Goal: Communication & Community: Answer question/provide support

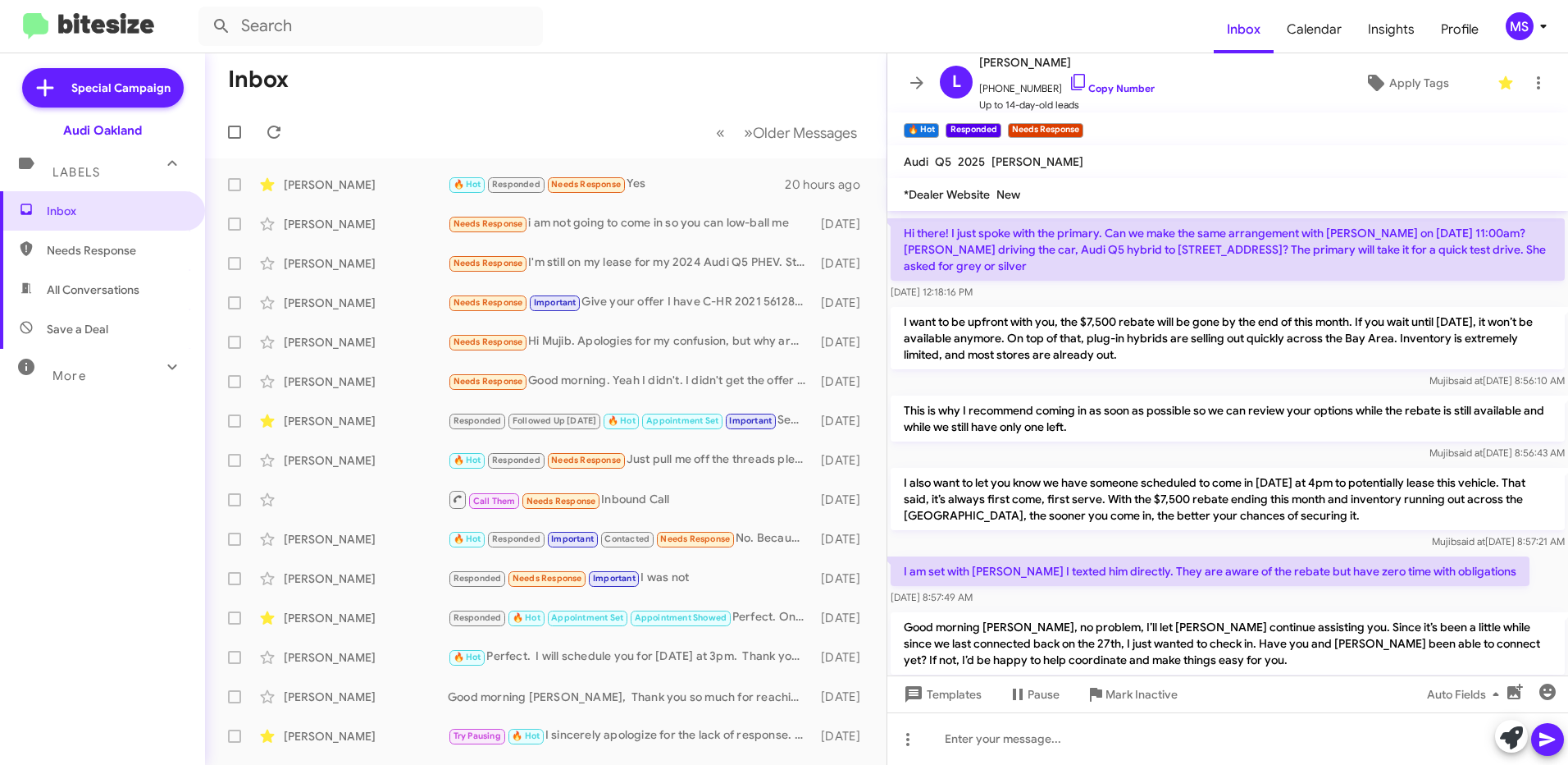
scroll to position [141, 0]
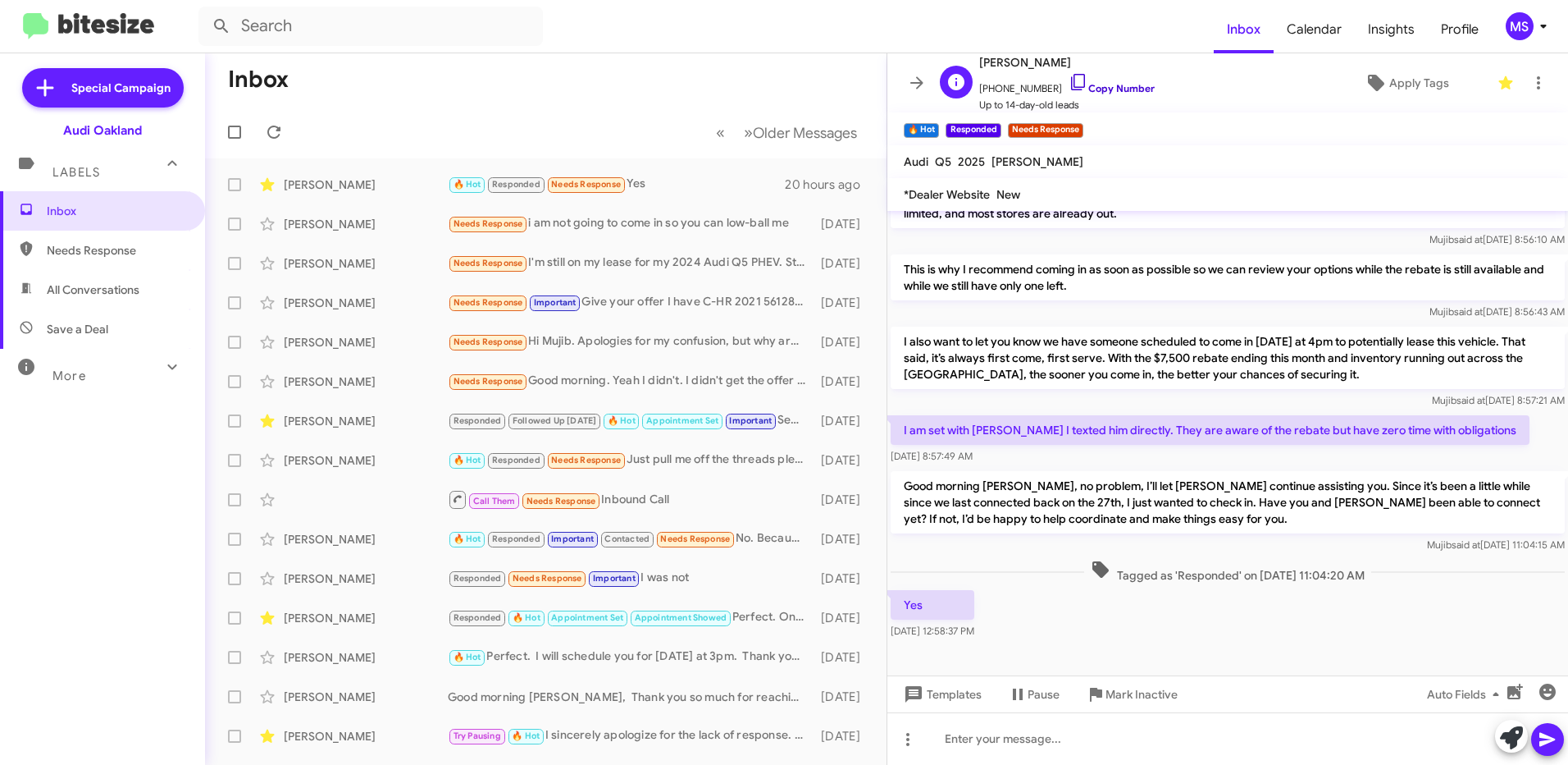
click at [1107, 84] on link "Copy Number" at bounding box center [1112, 88] width 86 height 13
click at [908, 737] on icon at bounding box center [908, 740] width 20 height 20
click at [949, 698] on button "note" at bounding box center [943, 696] width 102 height 39
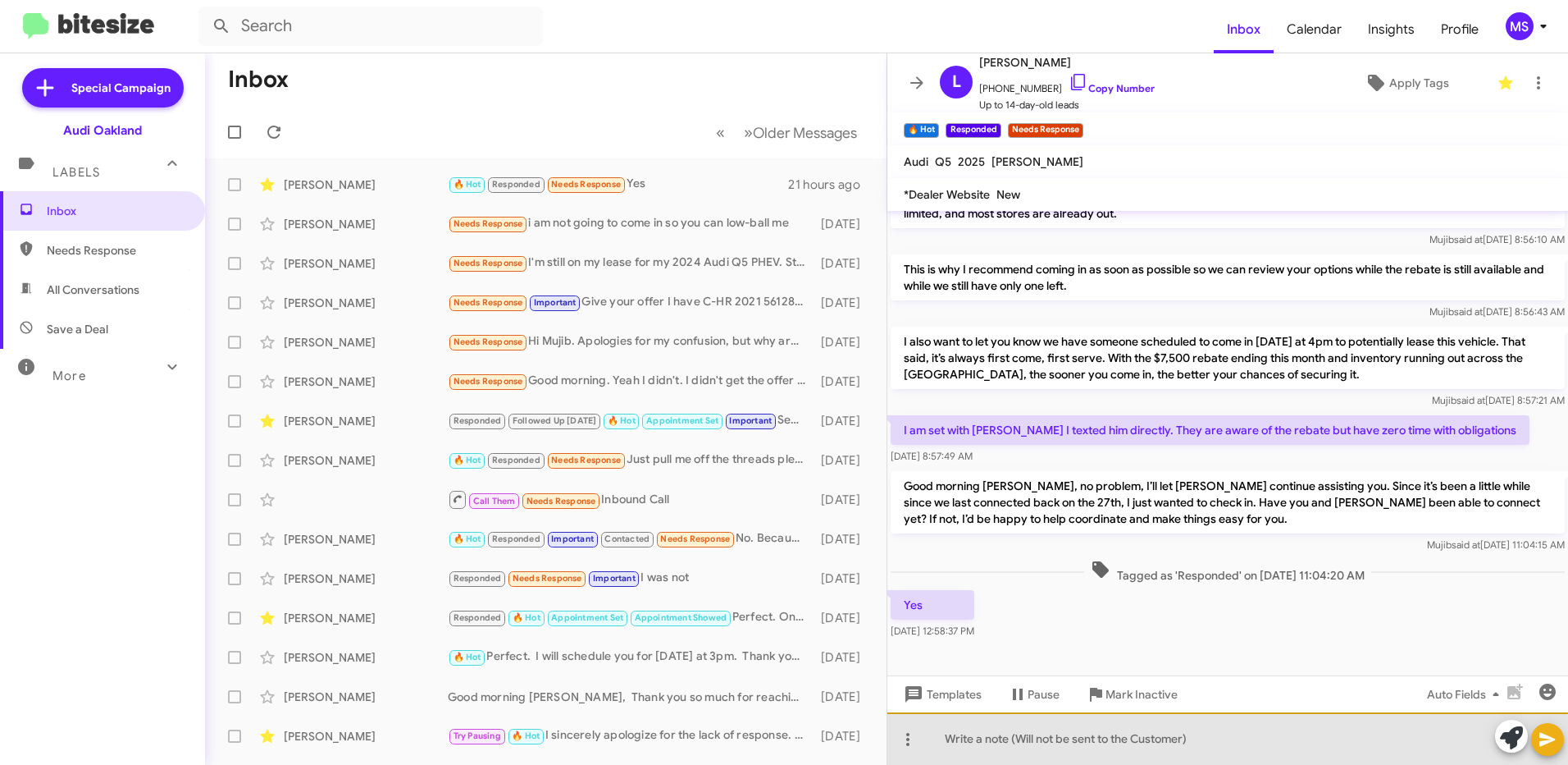
click at [1186, 740] on div at bounding box center [1227, 739] width 680 height 53
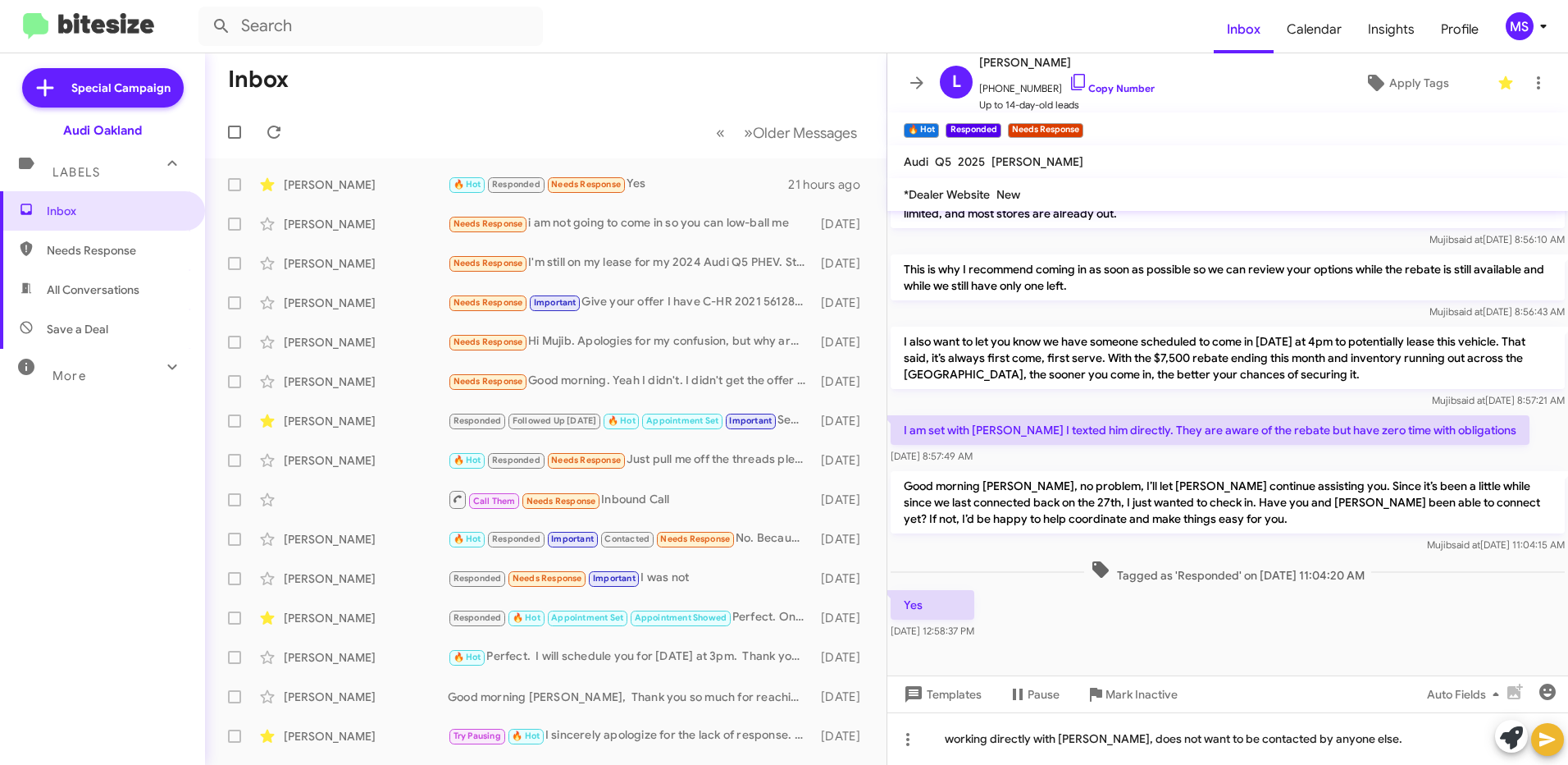
click at [1554, 747] on icon at bounding box center [1548, 740] width 20 height 20
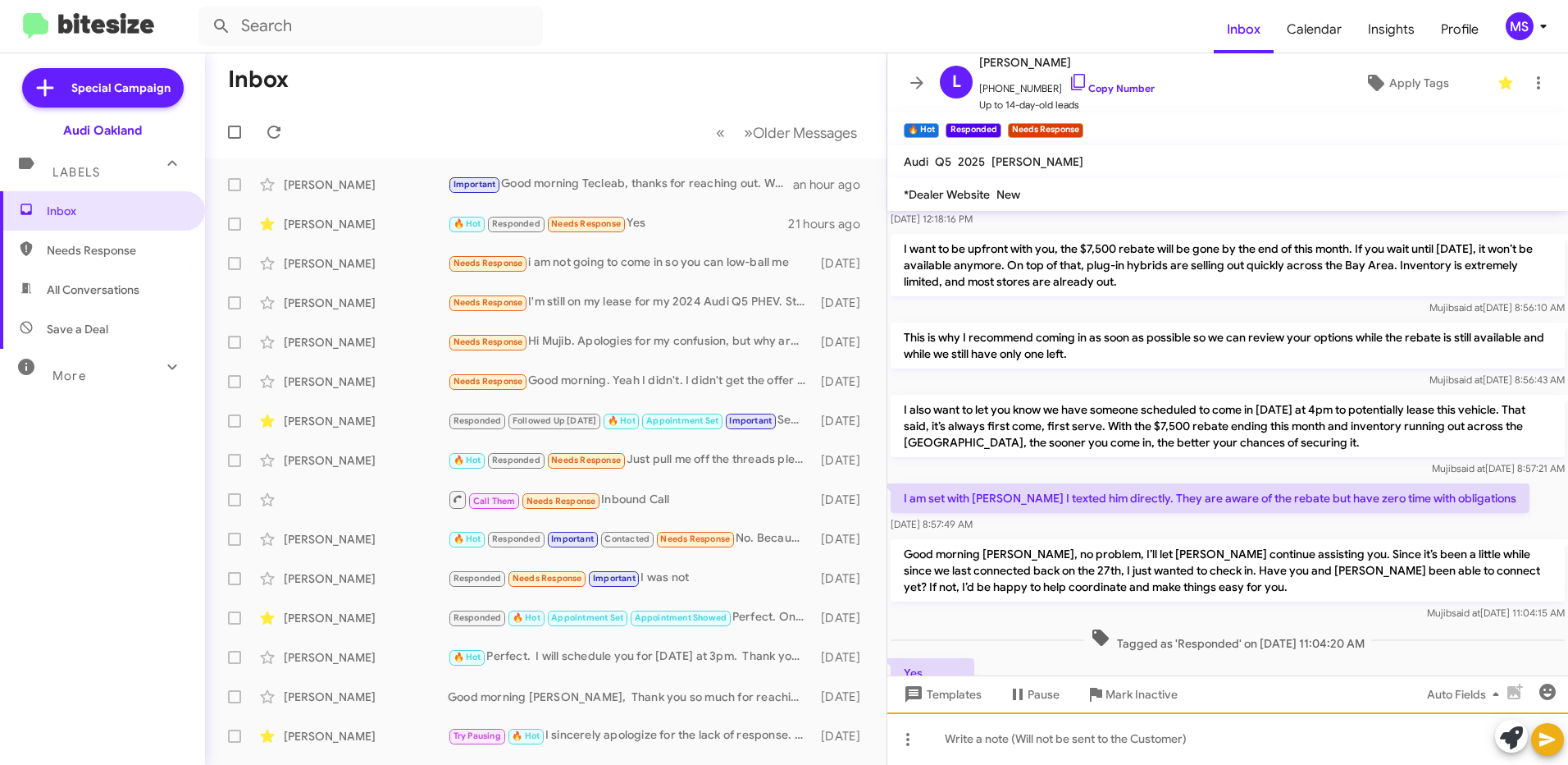
scroll to position [286, 0]
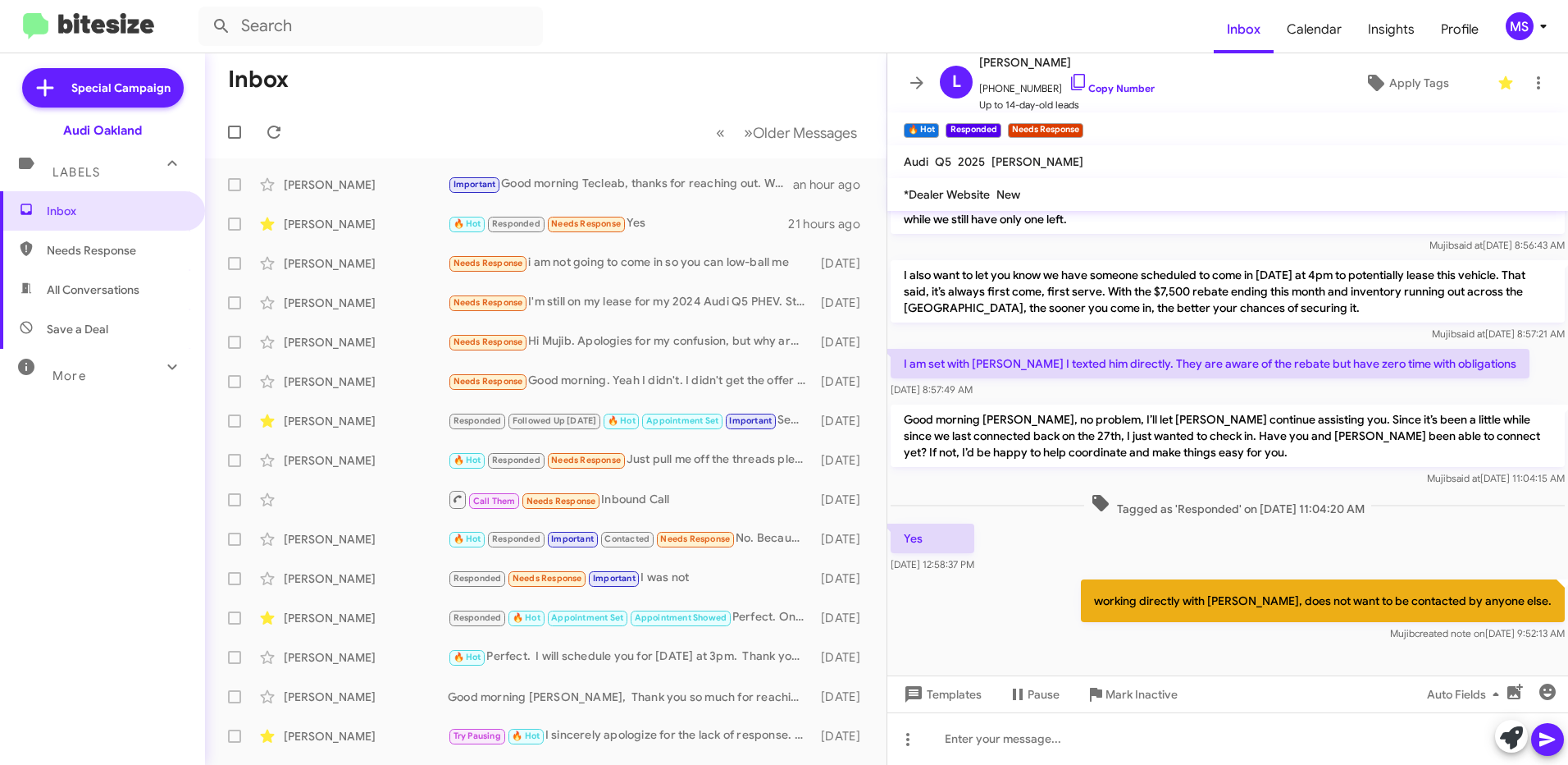
scroll to position [286, 0]
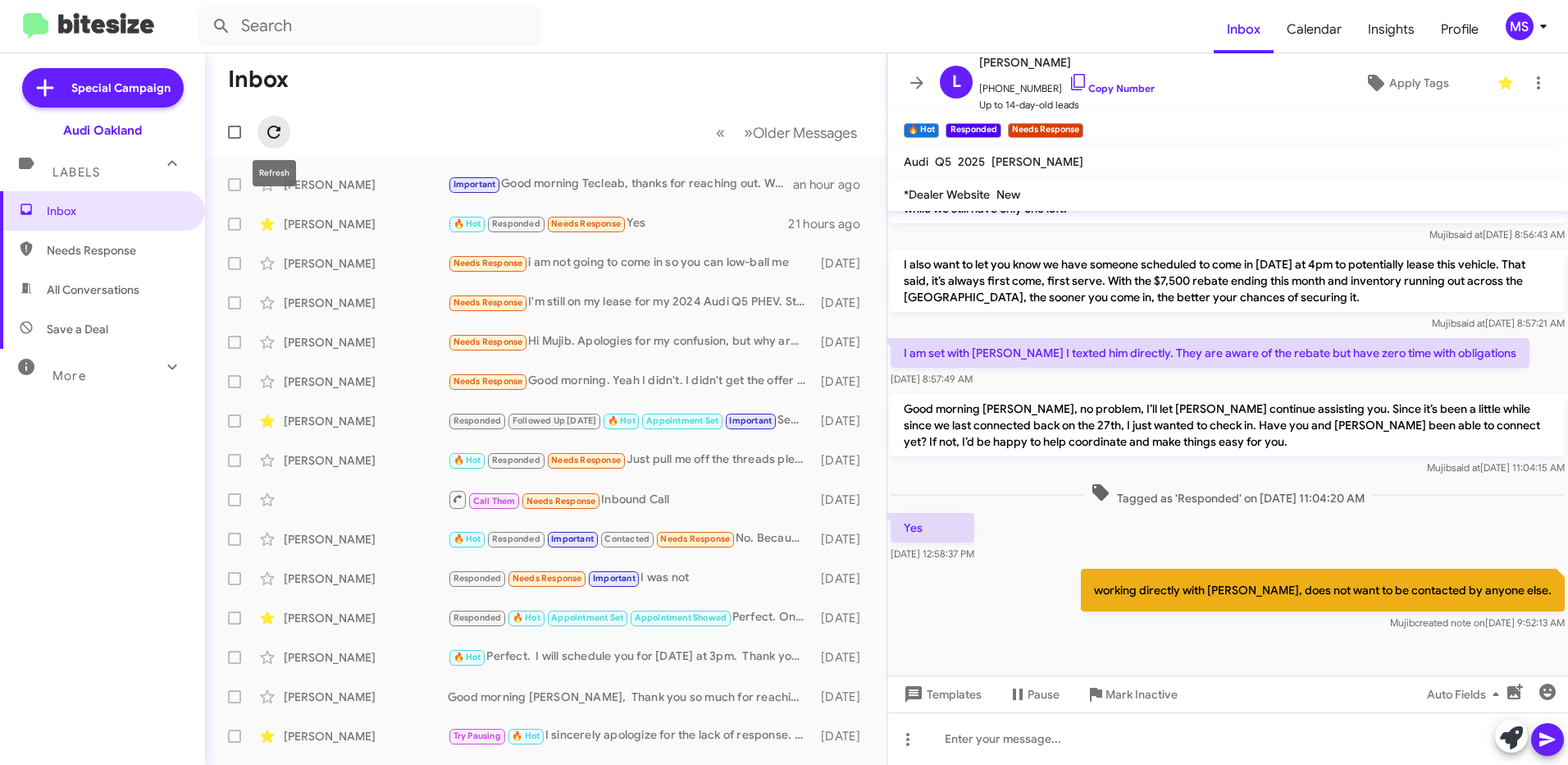
click at [275, 130] on icon at bounding box center [274, 133] width 20 height 20
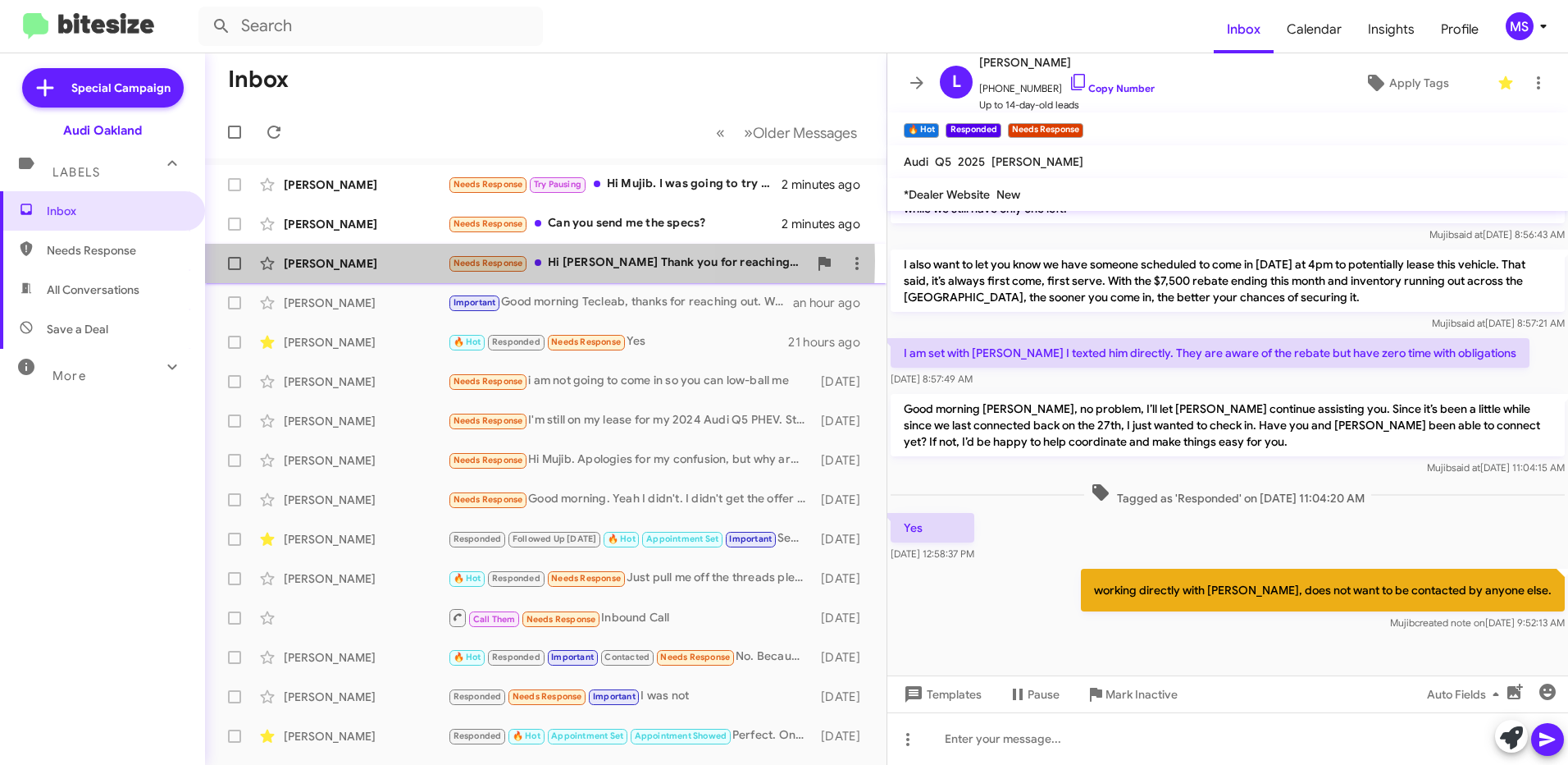
click at [378, 261] on div "Eddy Montufar" at bounding box center [365, 263] width 164 height 16
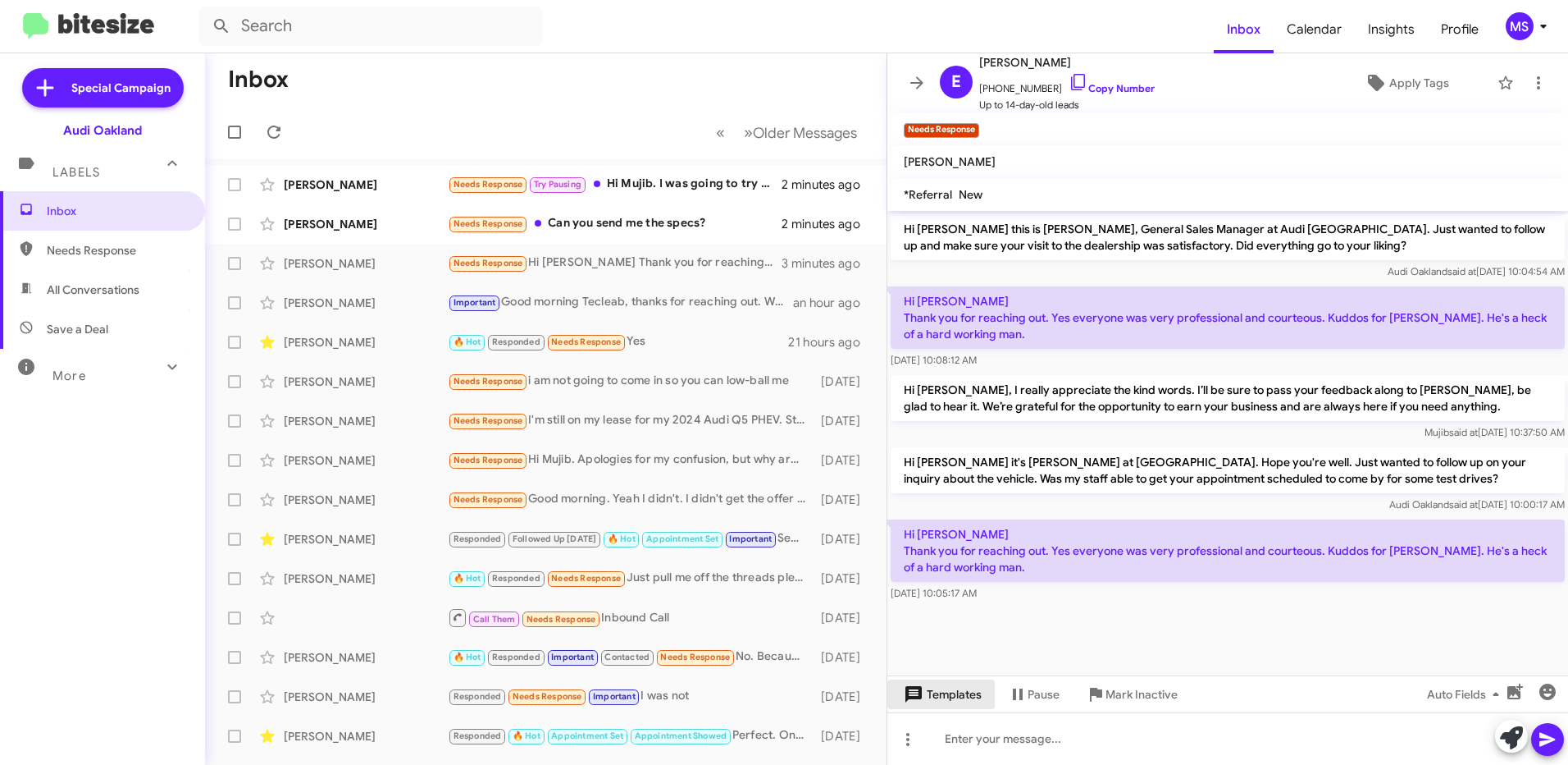
click at [948, 703] on span "Templates" at bounding box center [940, 694] width 81 height 30
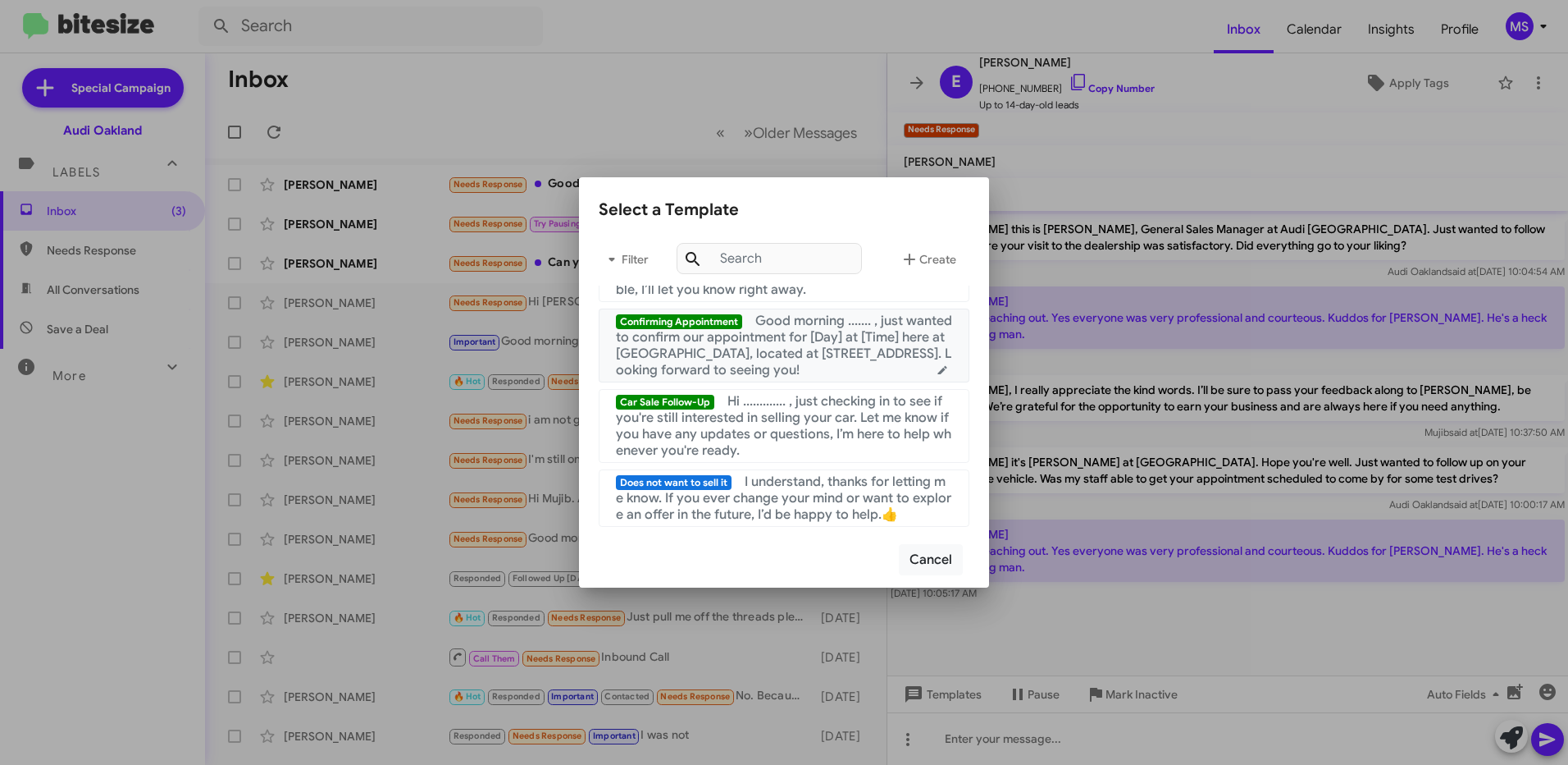
scroll to position [820, 0]
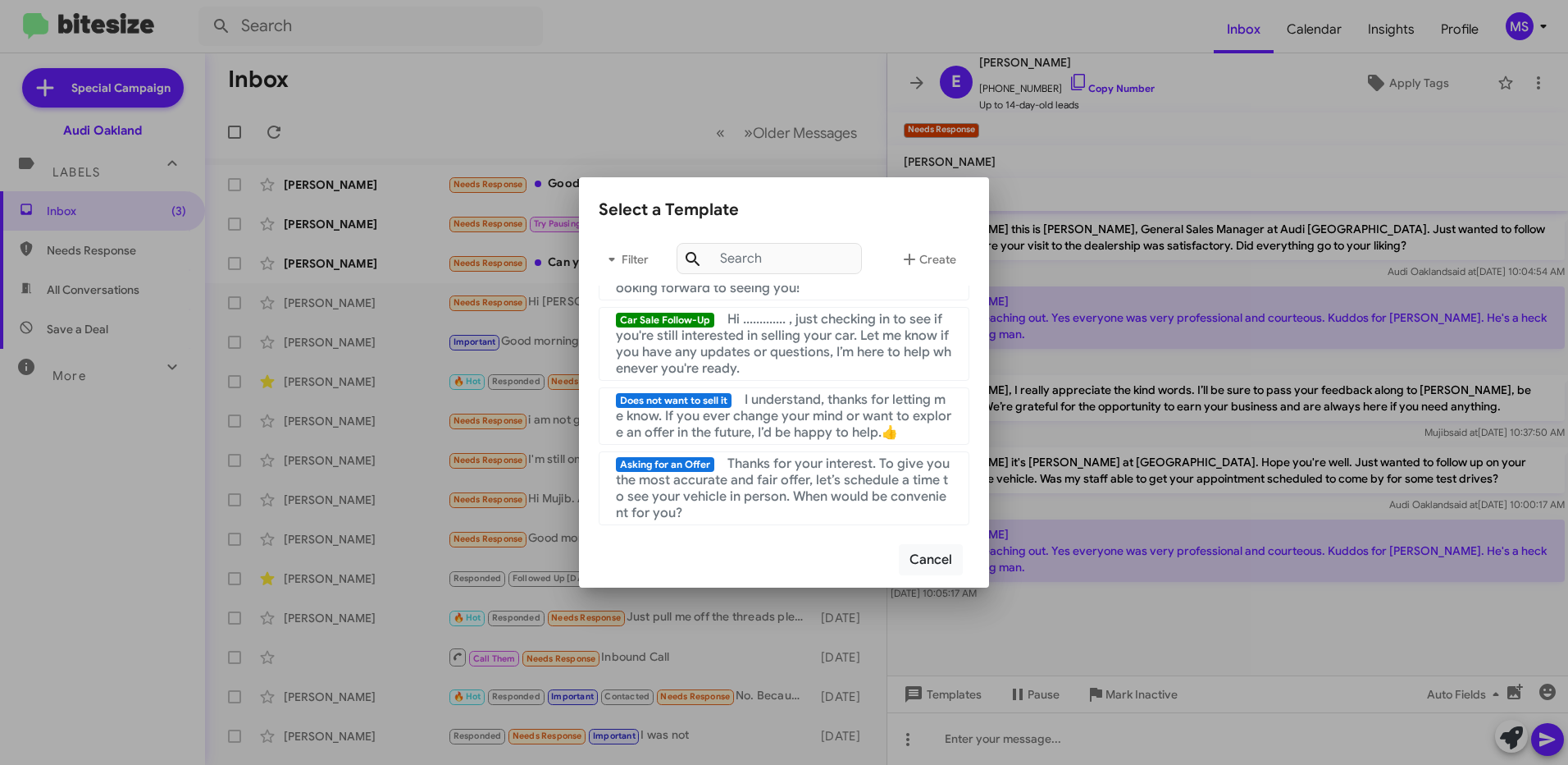
click at [1111, 613] on div at bounding box center [784, 382] width 1568 height 765
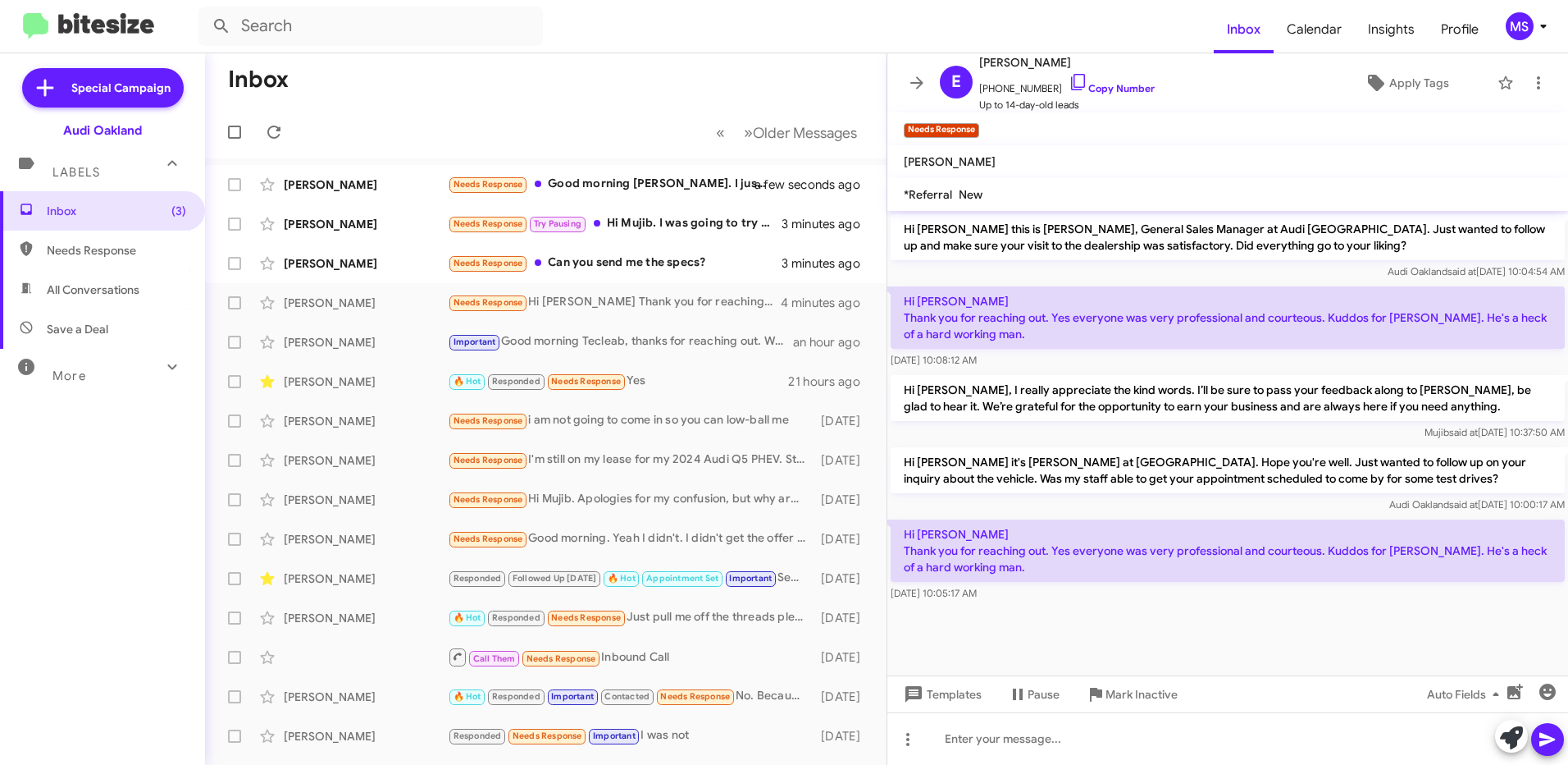
drag, startPoint x: 980, startPoint y: 561, endPoint x: 898, endPoint y: 528, distance: 88.4
click at [898, 528] on p "Hi Mujib Thank you for reaching out. Yes everyone was very professional and cou…" at bounding box center [1228, 551] width 674 height 63
copy p "Hi Mujib Thank you for reaching out. Yes everyone was very professional and cou…"
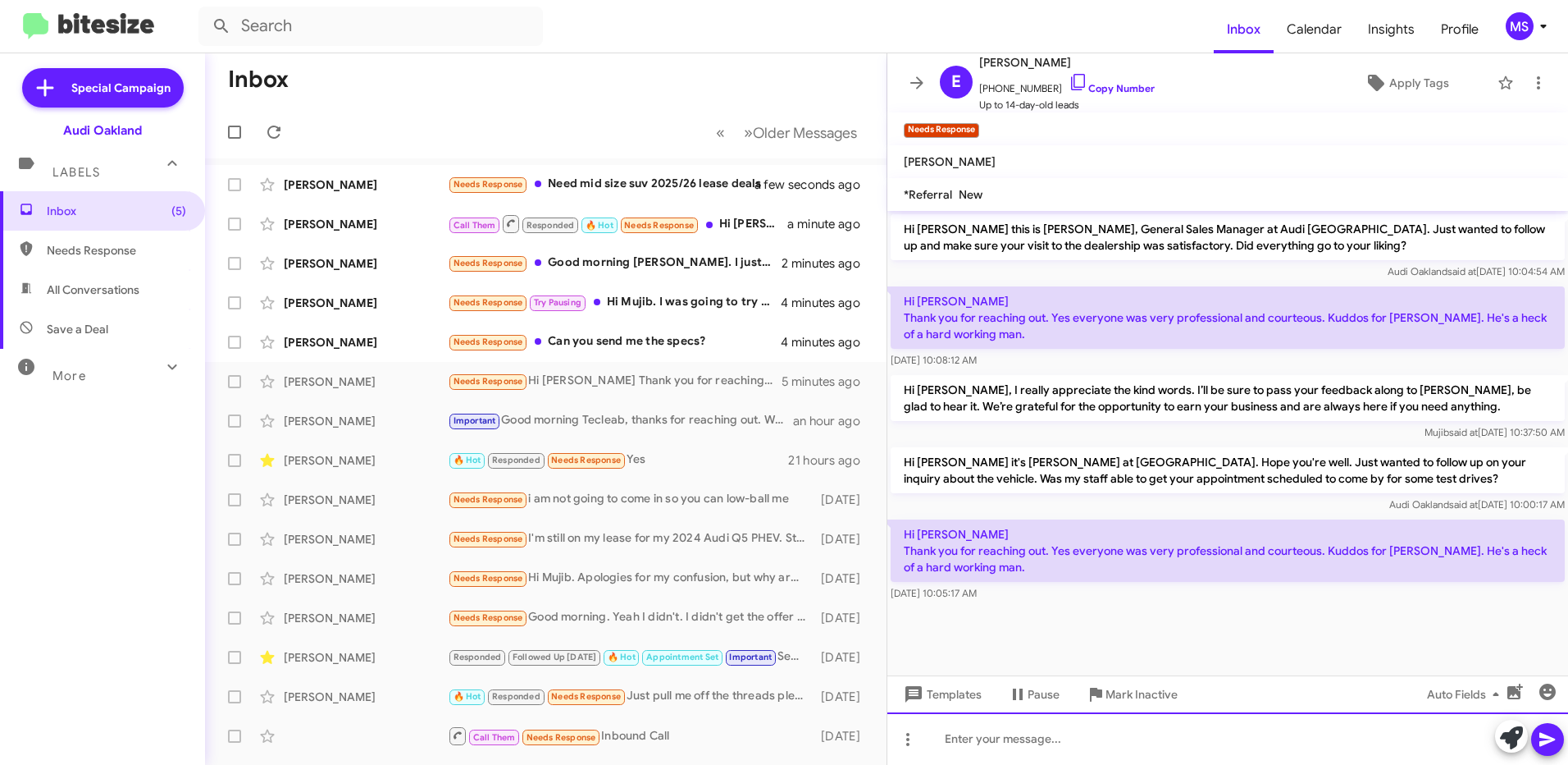
click at [1088, 745] on div at bounding box center [1227, 739] width 680 height 53
paste div
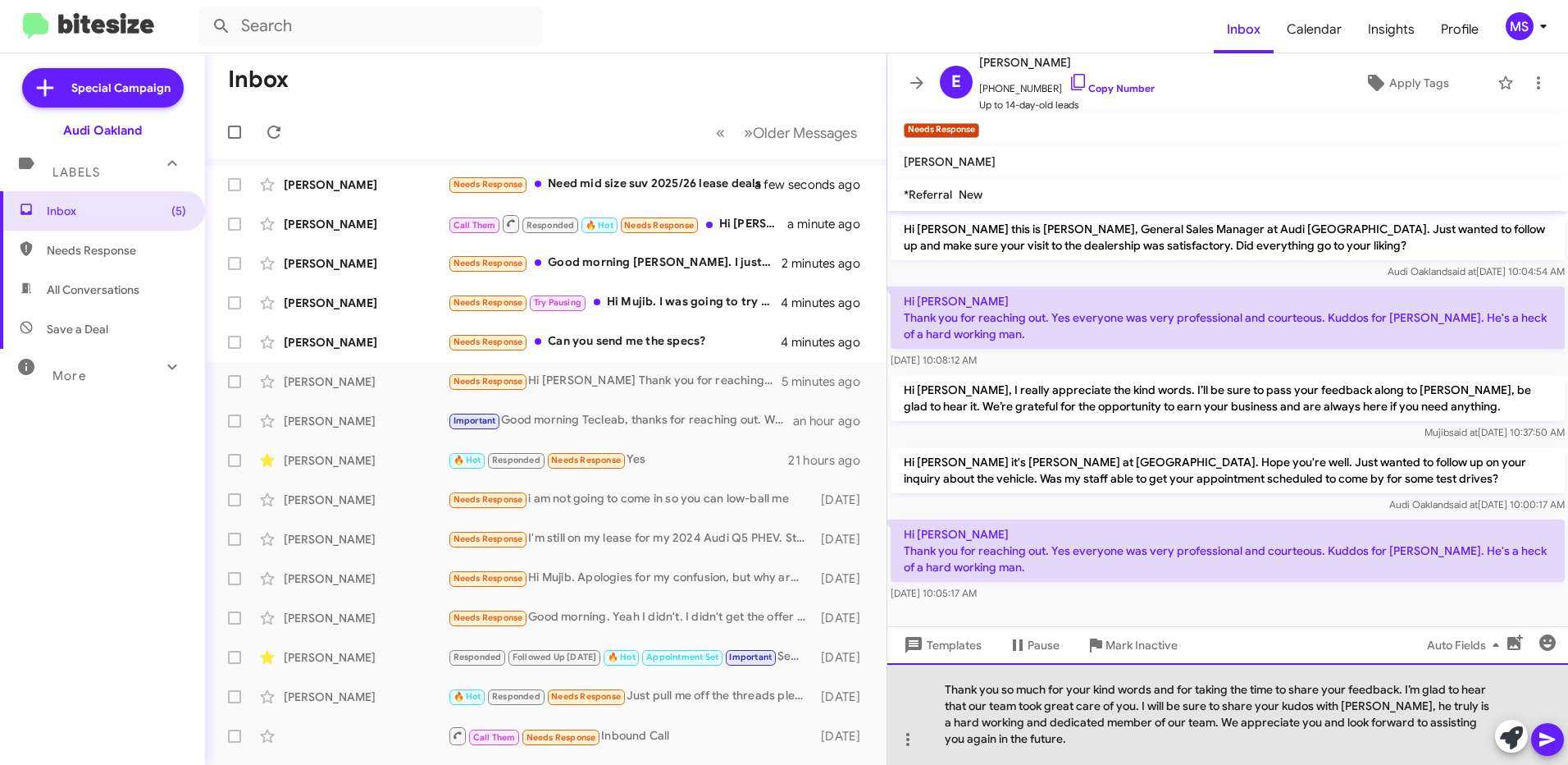
click at [946, 697] on div "Thank you so much for your kind words and for taking the time to share your fee…" at bounding box center [1227, 714] width 680 height 102
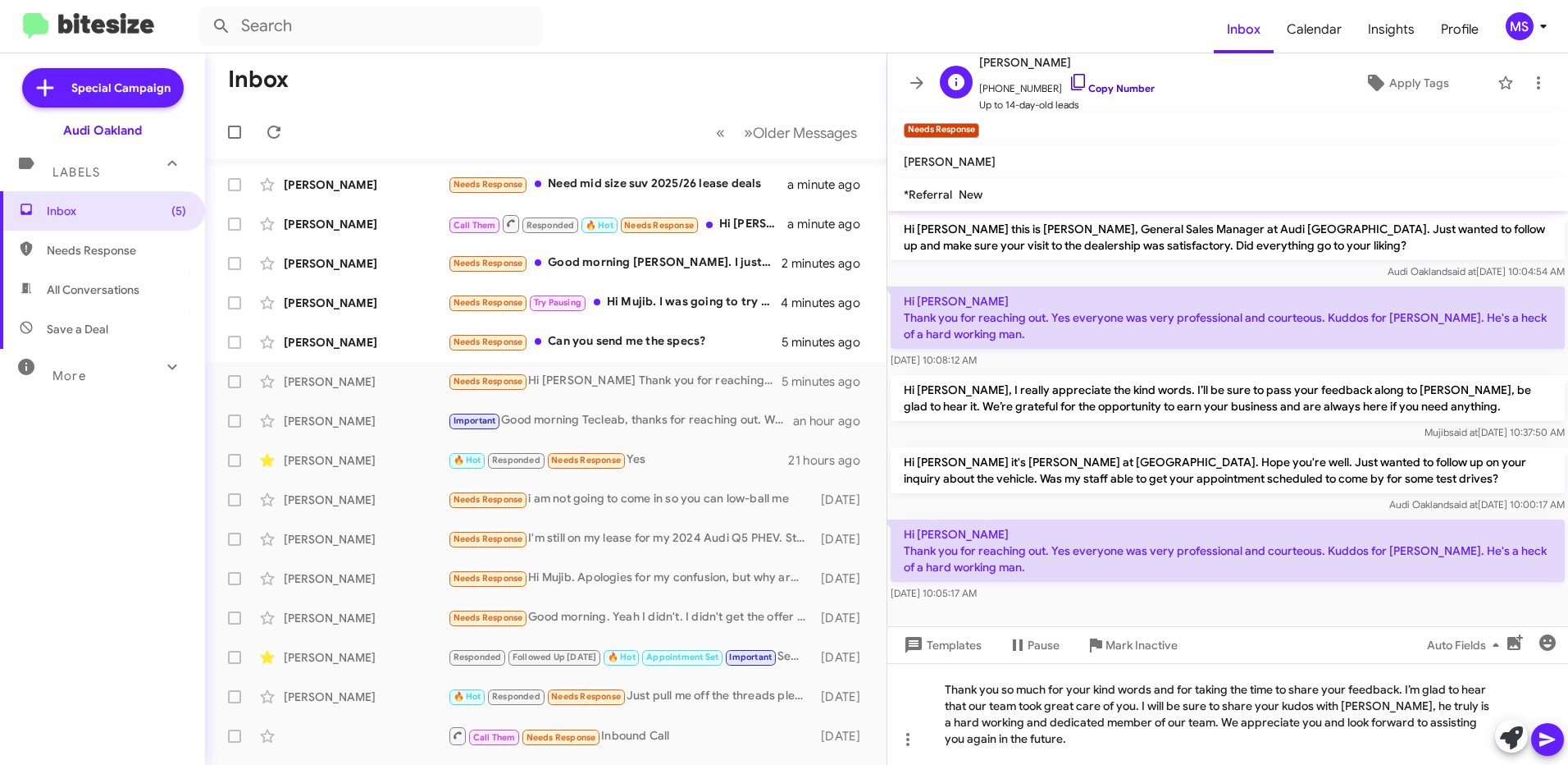
click at [1113, 87] on link "Copy Number" at bounding box center [1112, 88] width 86 height 13
click at [1543, 740] on icon at bounding box center [1548, 740] width 20 height 20
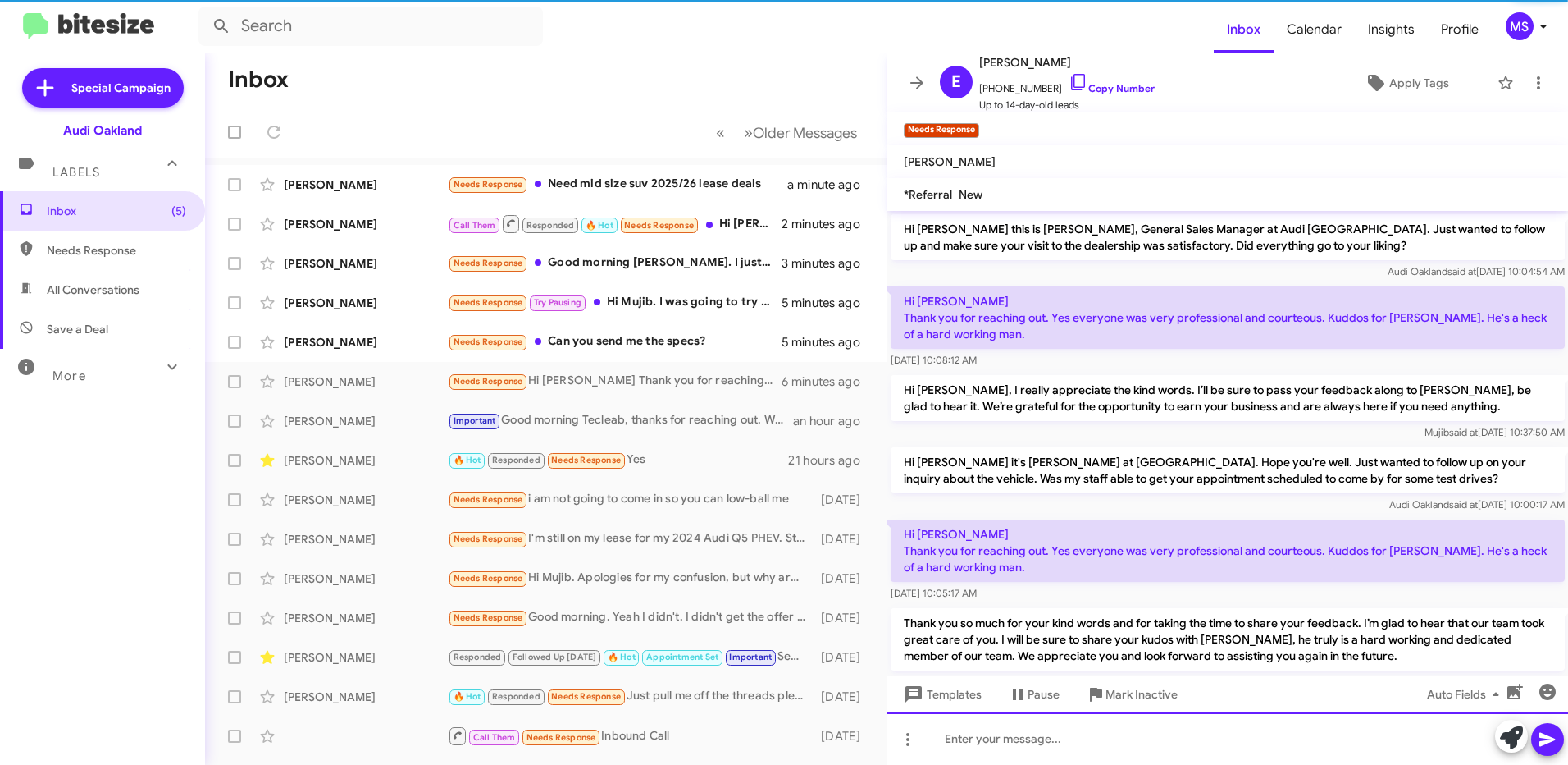
scroll to position [43, 0]
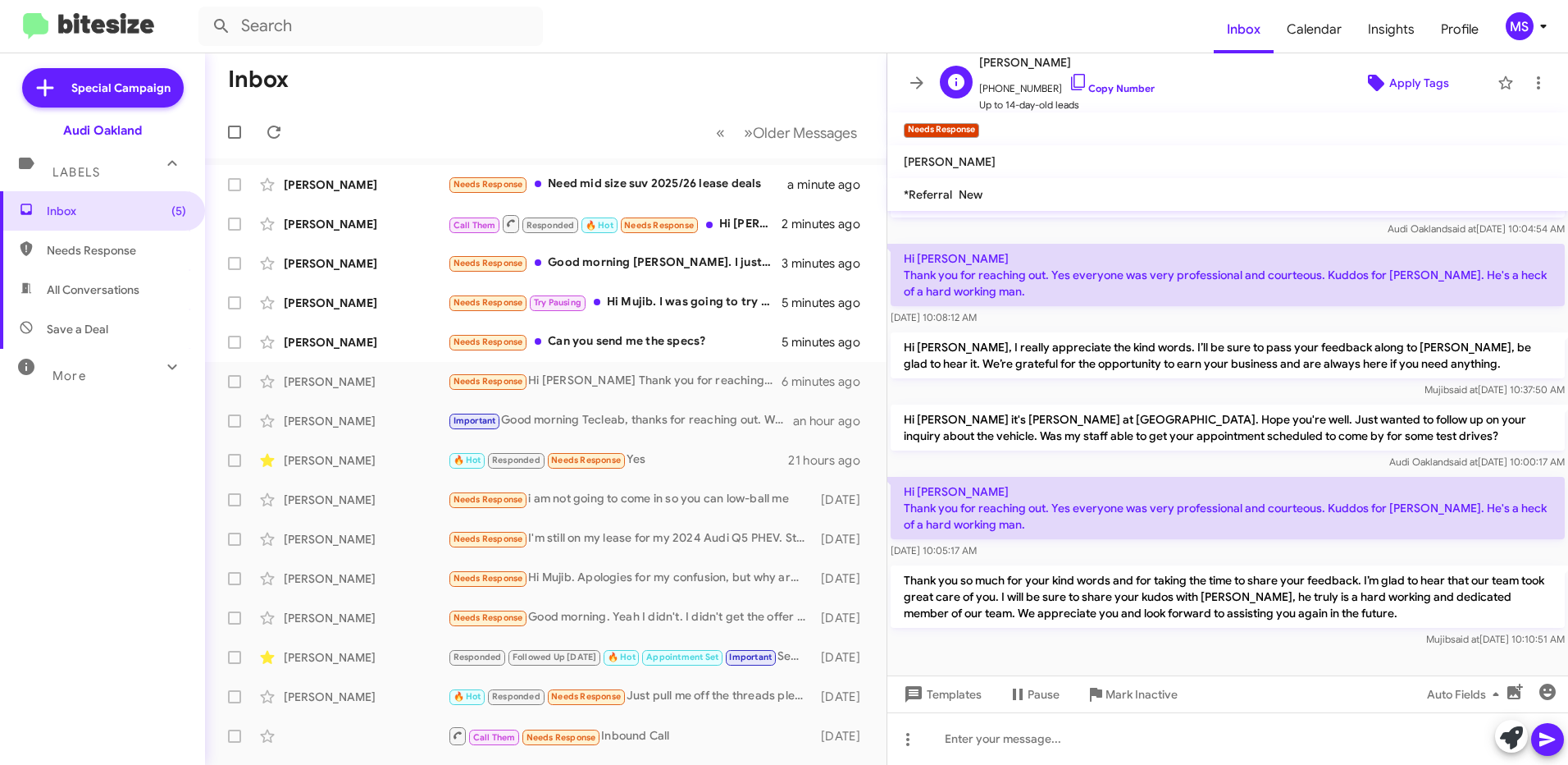
click at [1410, 89] on span "Apply Tags" at bounding box center [1420, 83] width 60 height 30
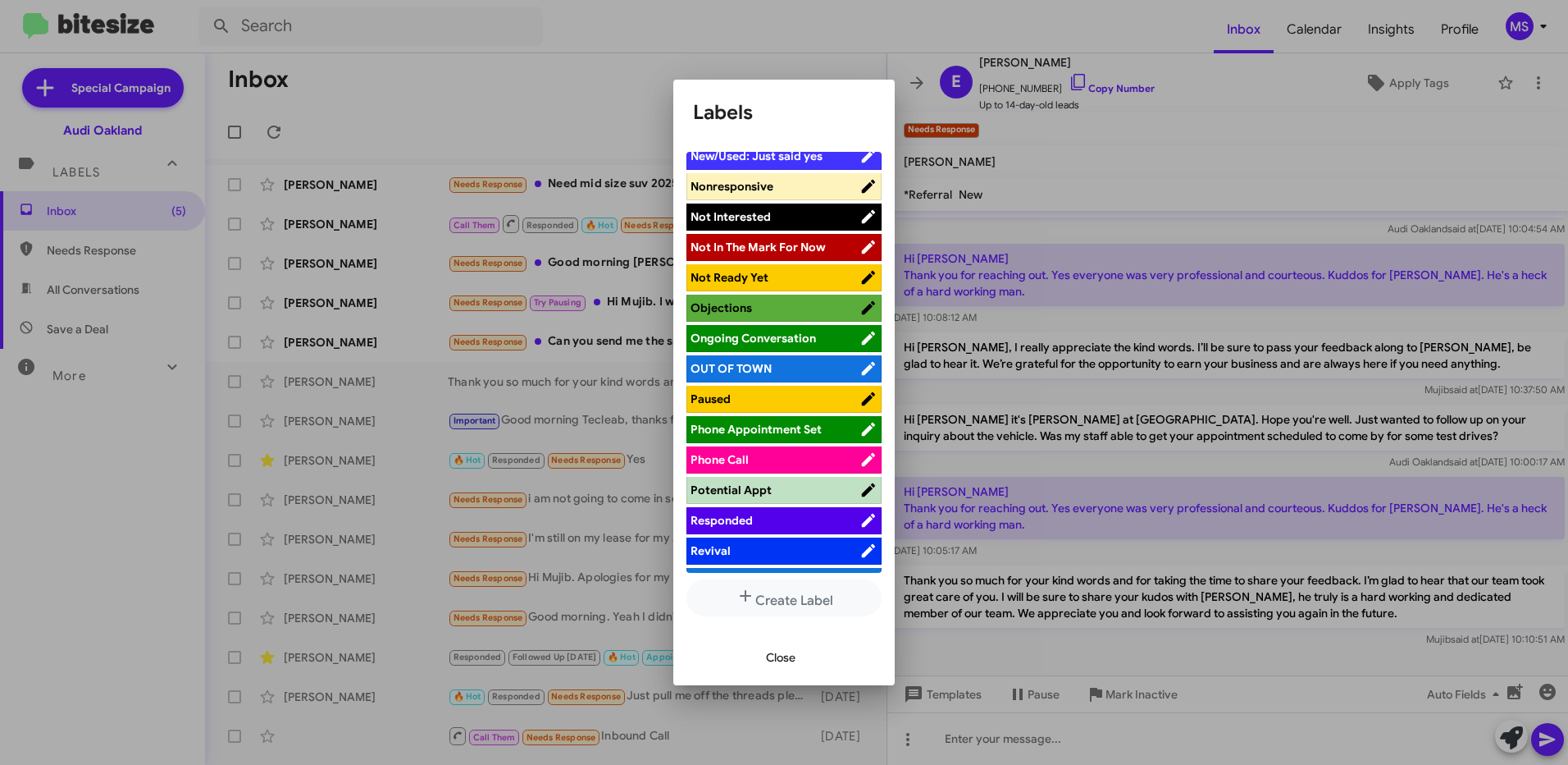
scroll to position [739, 0]
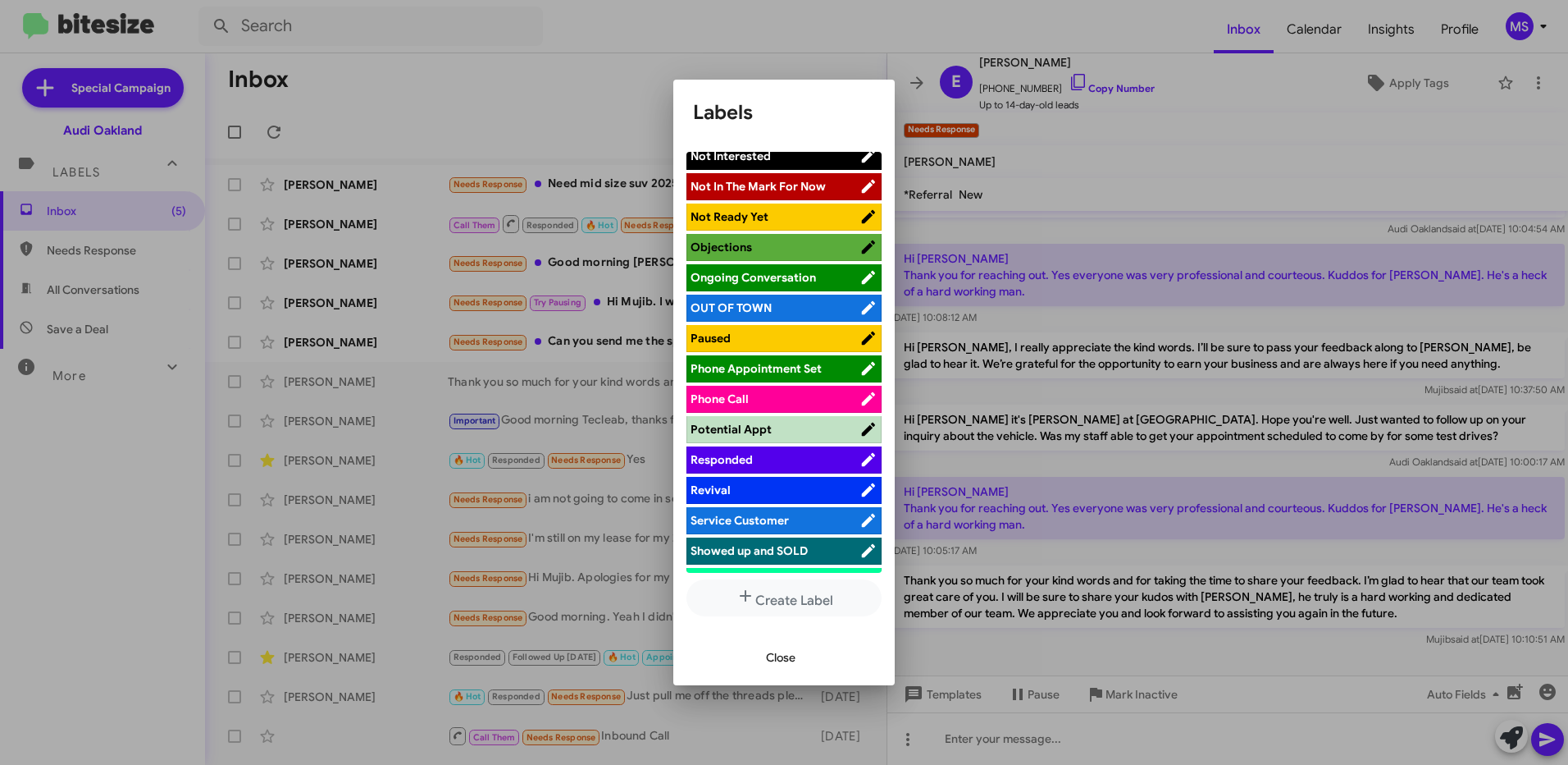
click at [819, 459] on span "Responded" at bounding box center [775, 460] width 169 height 16
click at [795, 657] on span "Close" at bounding box center [780, 657] width 30 height 30
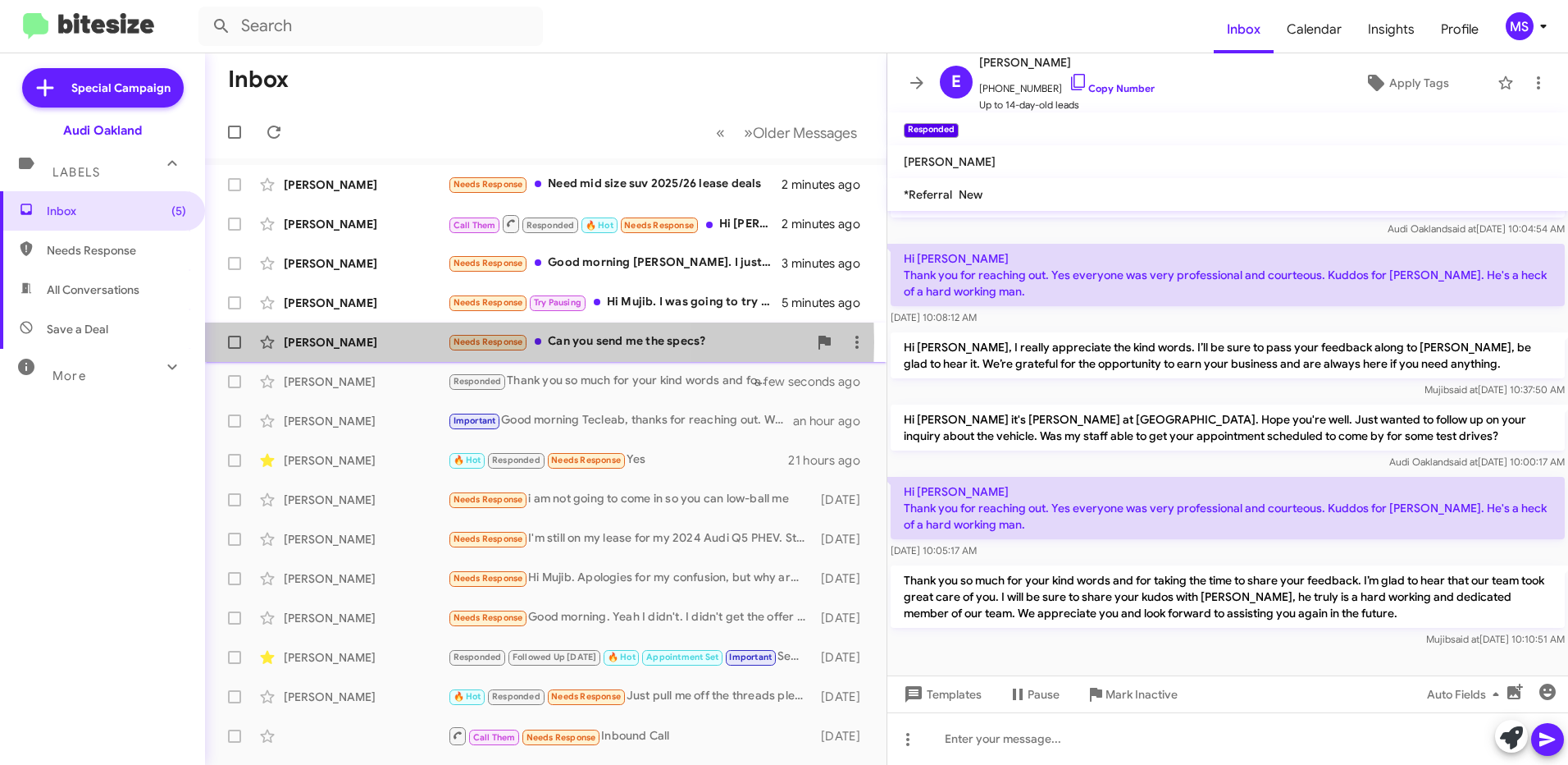
click at [366, 343] on div "Kyle Ma" at bounding box center [365, 343] width 164 height 16
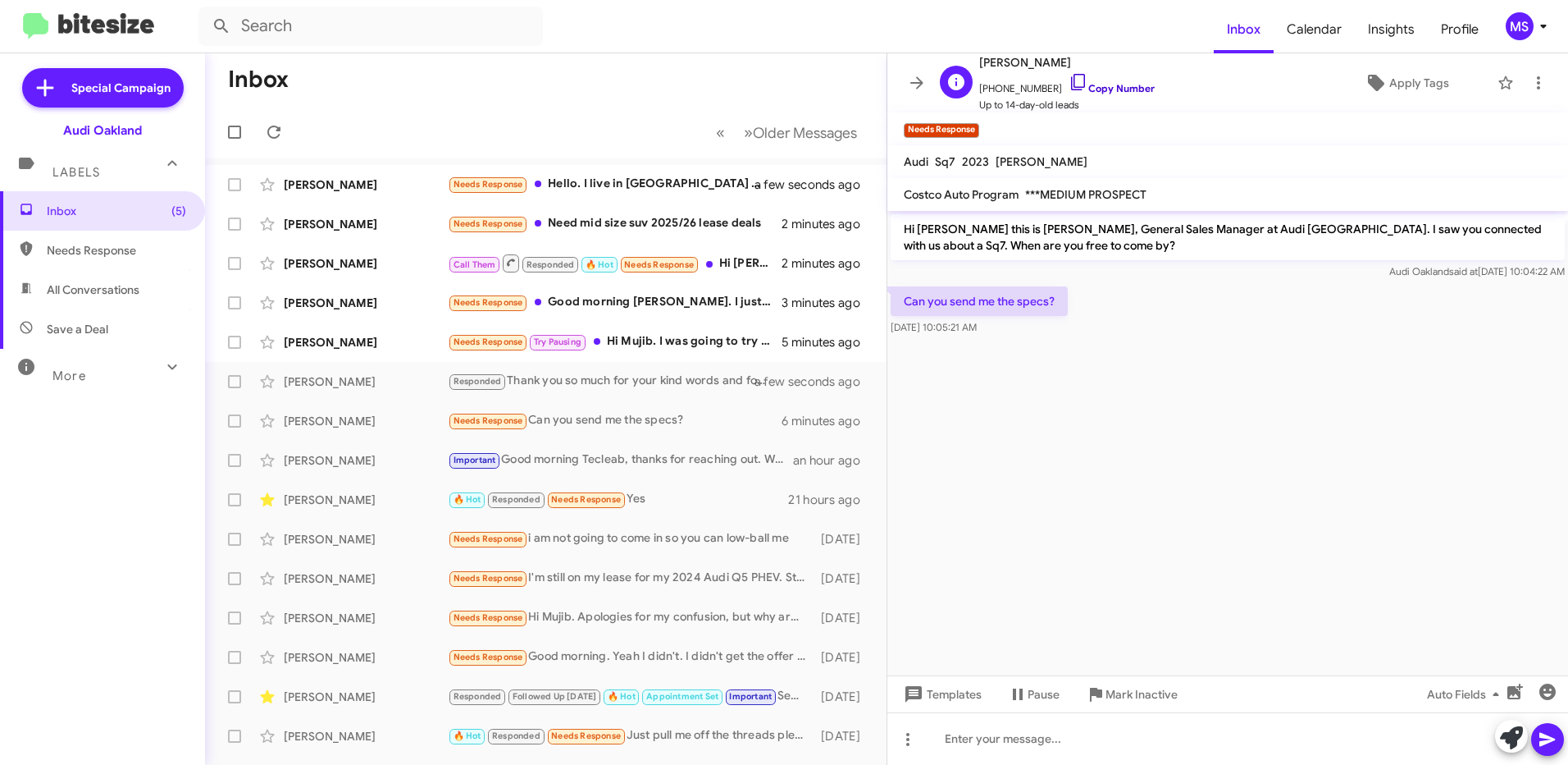
click at [1122, 86] on link "Copy Number" at bounding box center [1112, 88] width 86 height 13
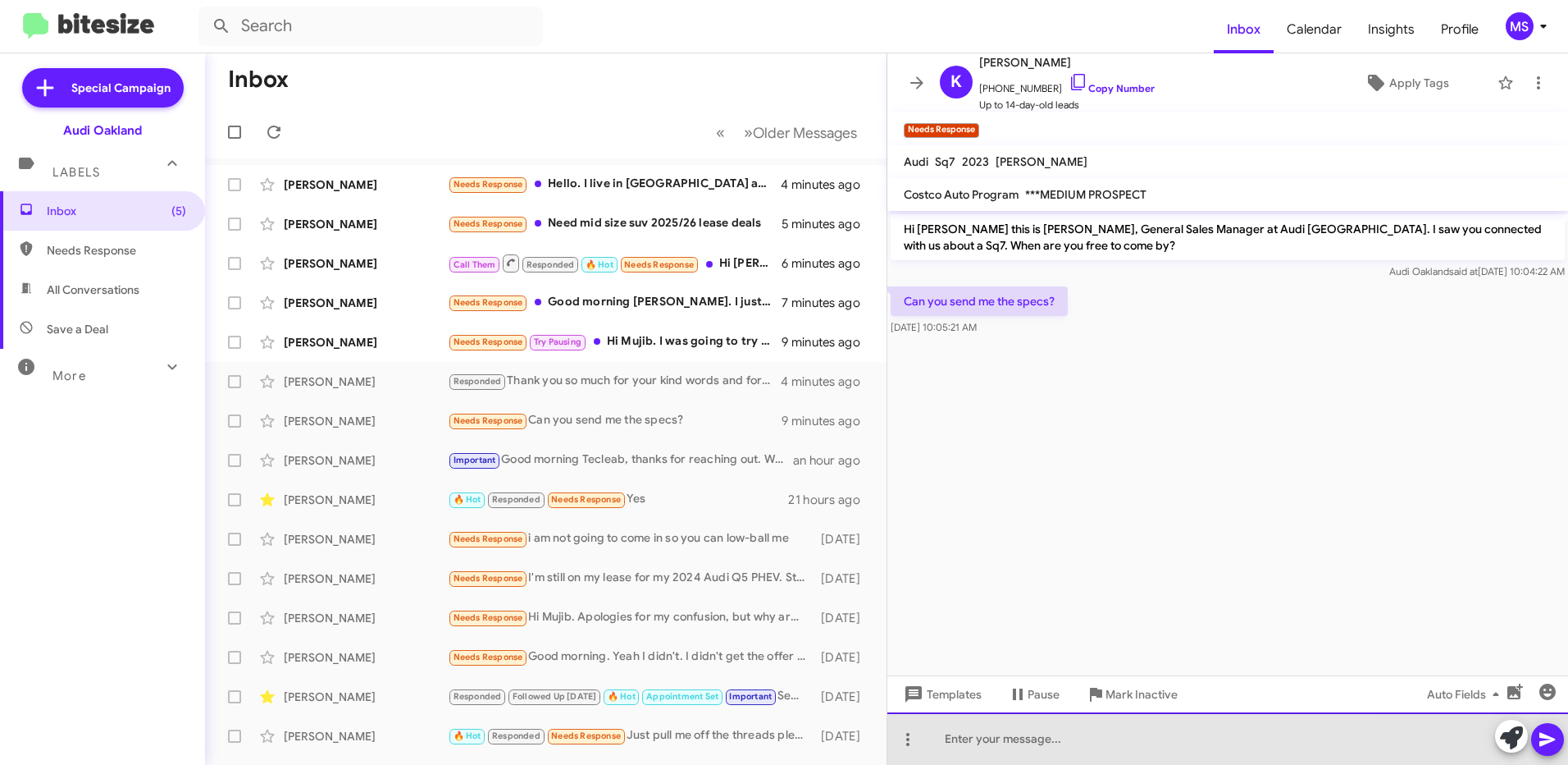
click at [1056, 737] on div at bounding box center [1227, 739] width 680 height 53
click at [1214, 748] on div "I will have my brand specialist Leo who has" at bounding box center [1227, 739] width 680 height 53
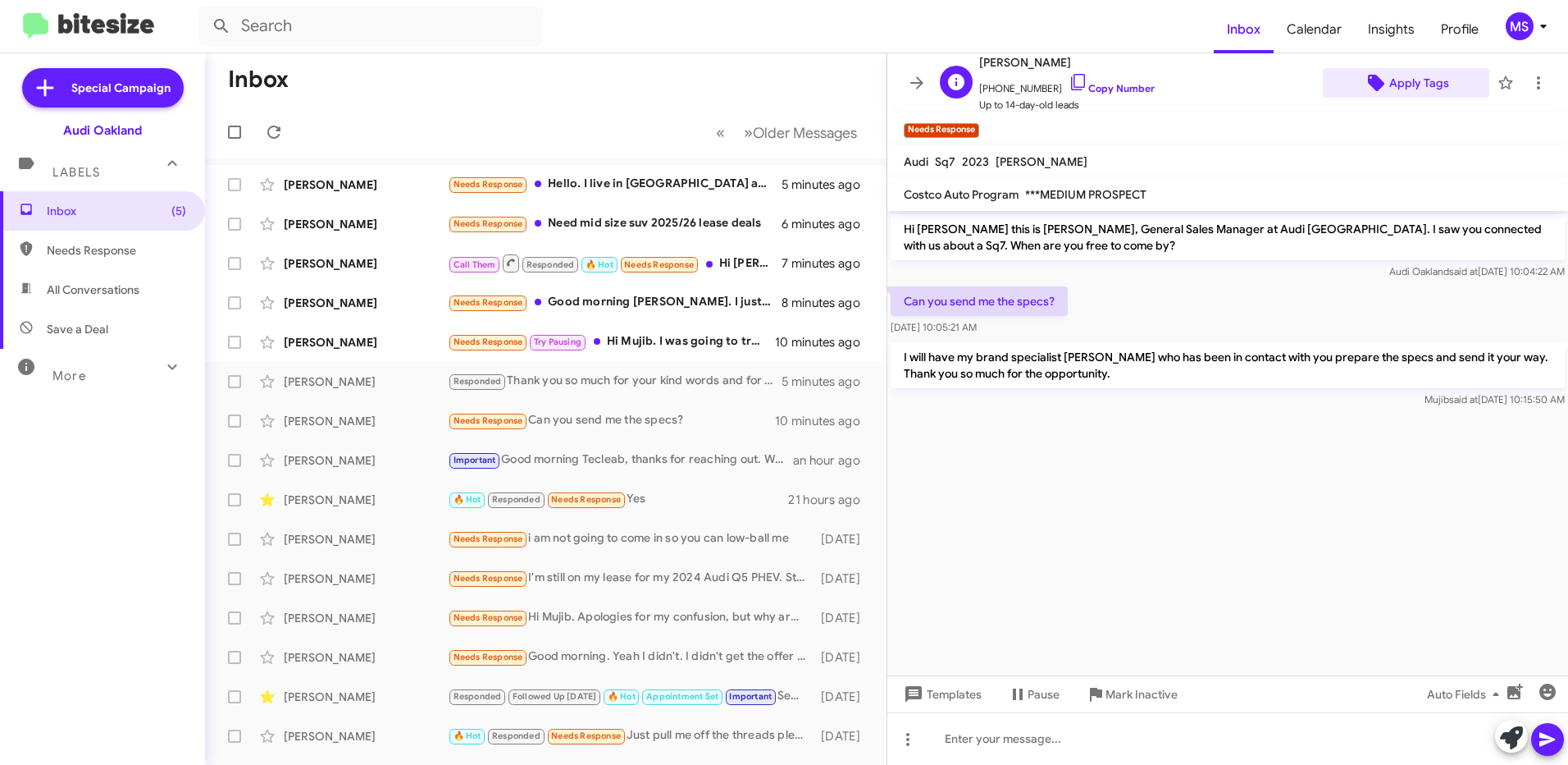
click at [1415, 86] on span "Apply Tags" at bounding box center [1420, 83] width 60 height 30
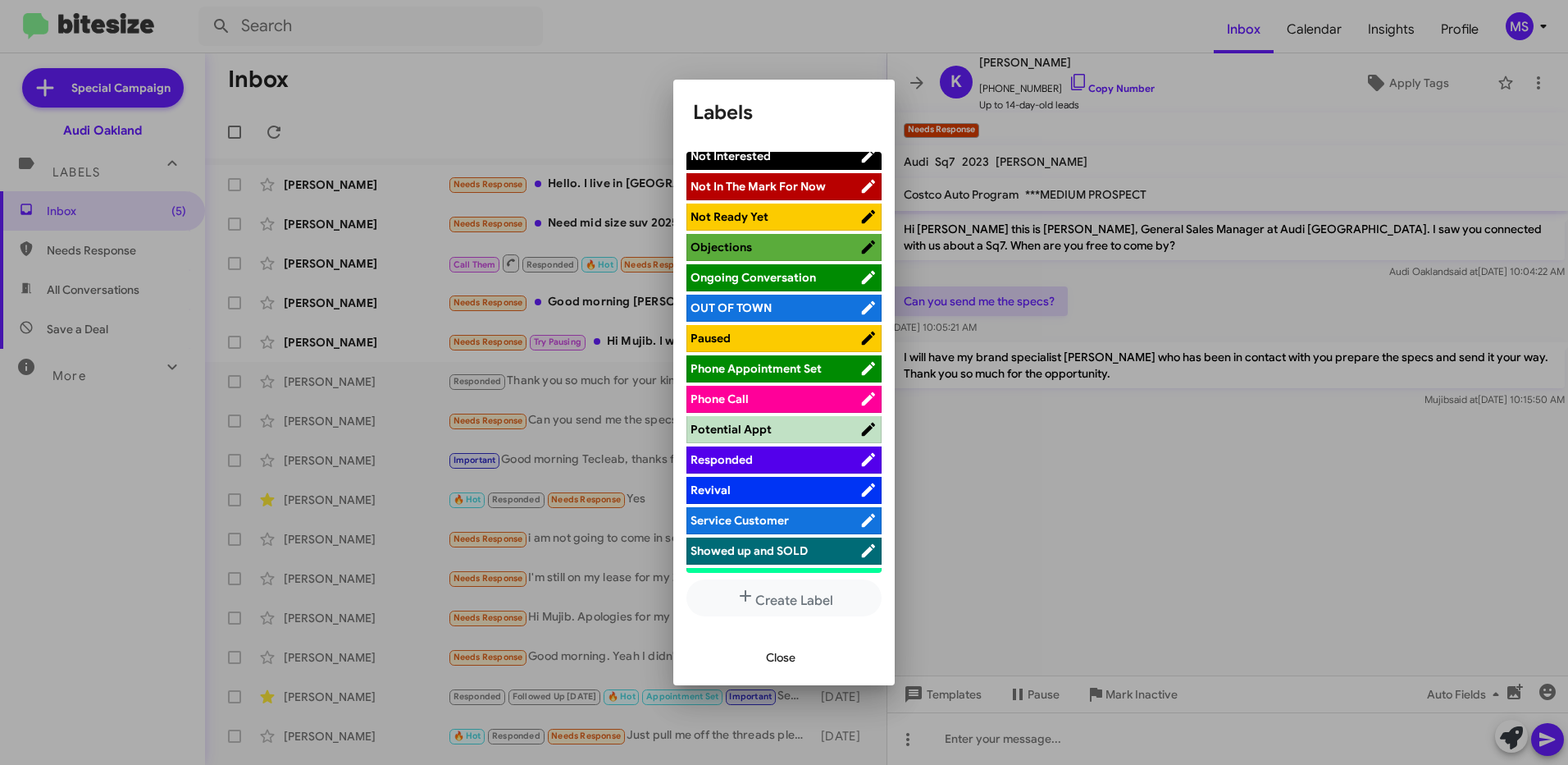
scroll to position [820, 0]
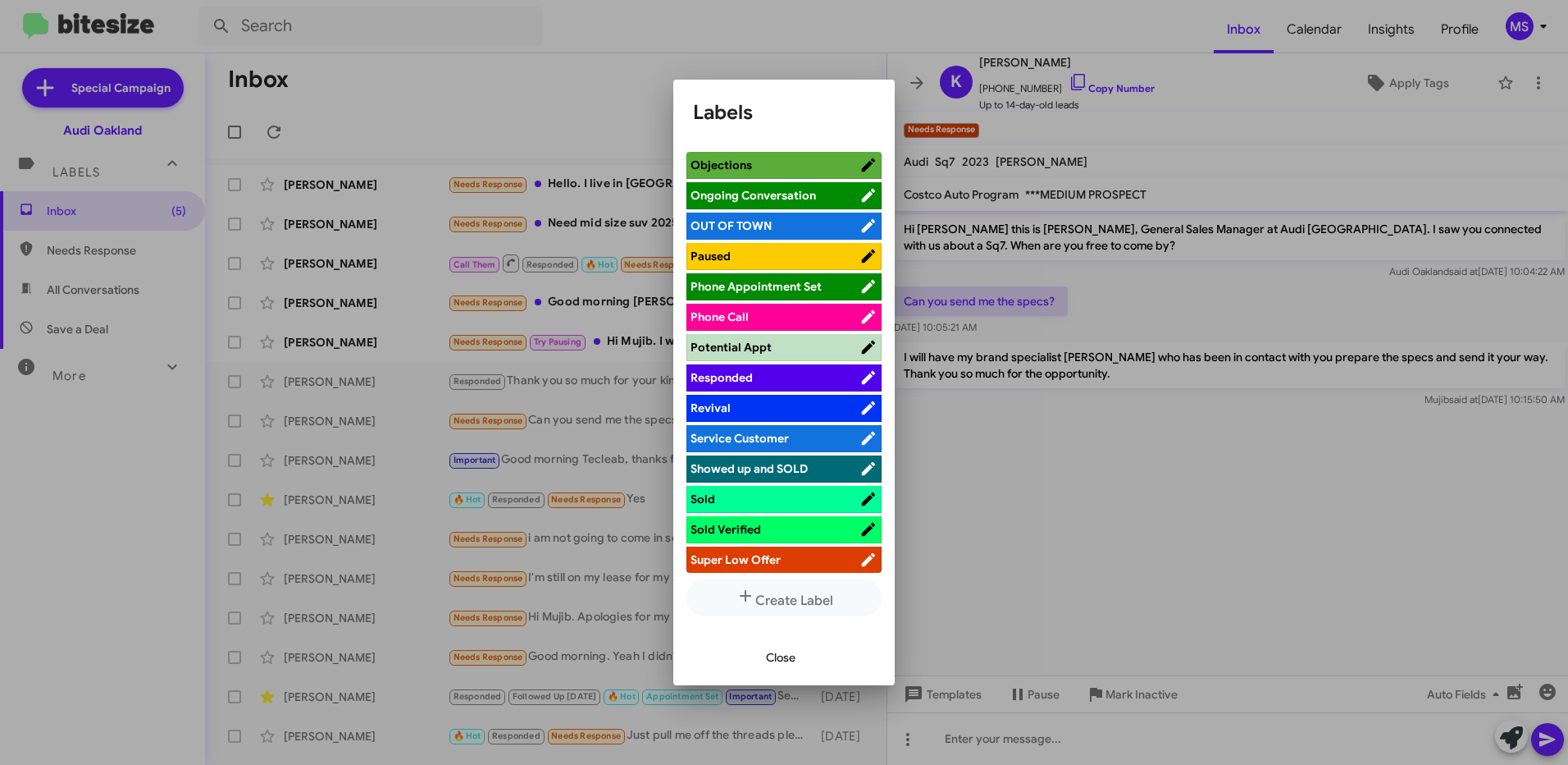
click at [799, 382] on span "Responded" at bounding box center [775, 377] width 169 height 16
click at [798, 654] on button "Close" at bounding box center [780, 657] width 55 height 30
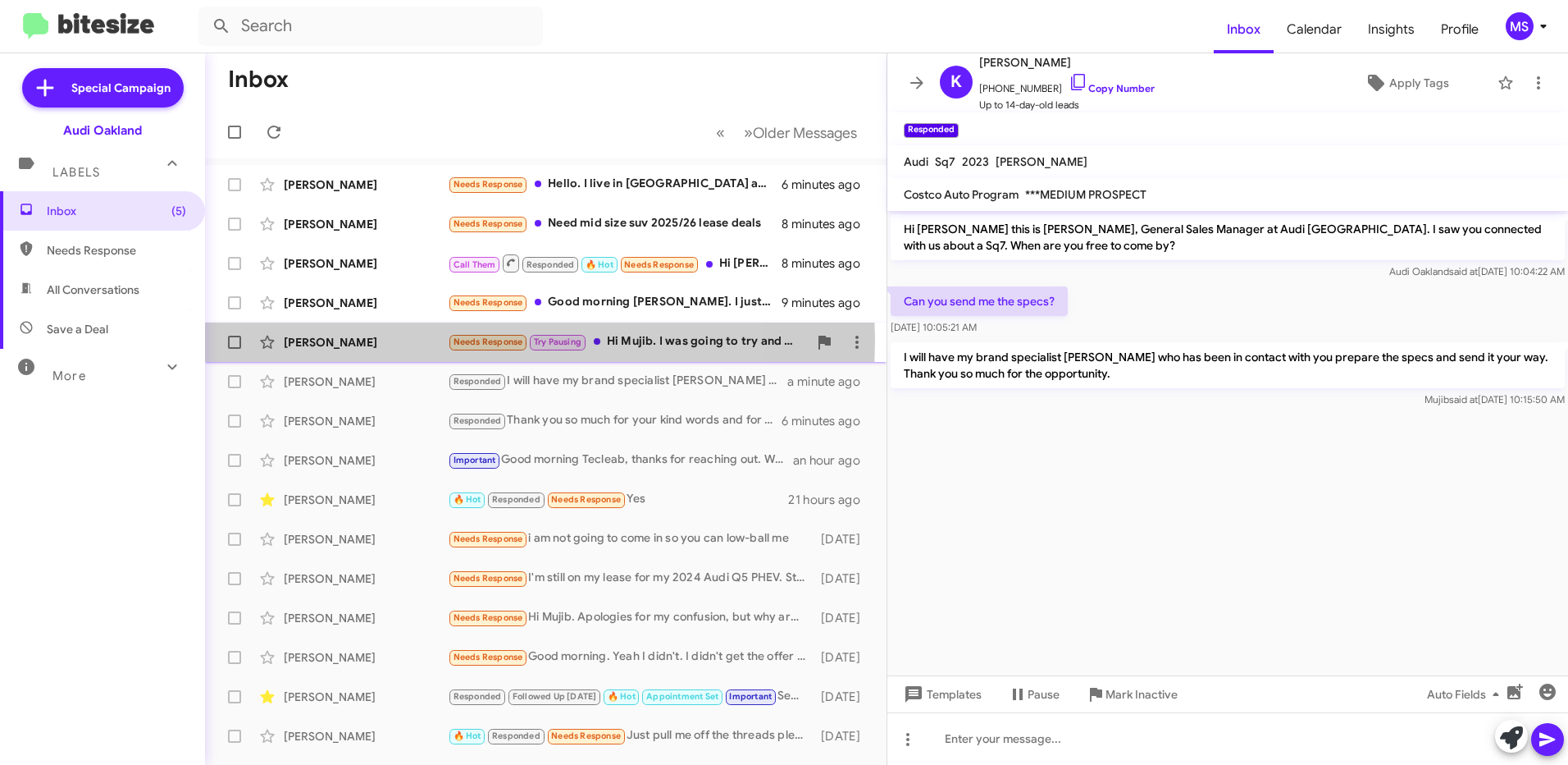
click at [402, 340] on div "Stephen Laszlo" at bounding box center [365, 343] width 164 height 16
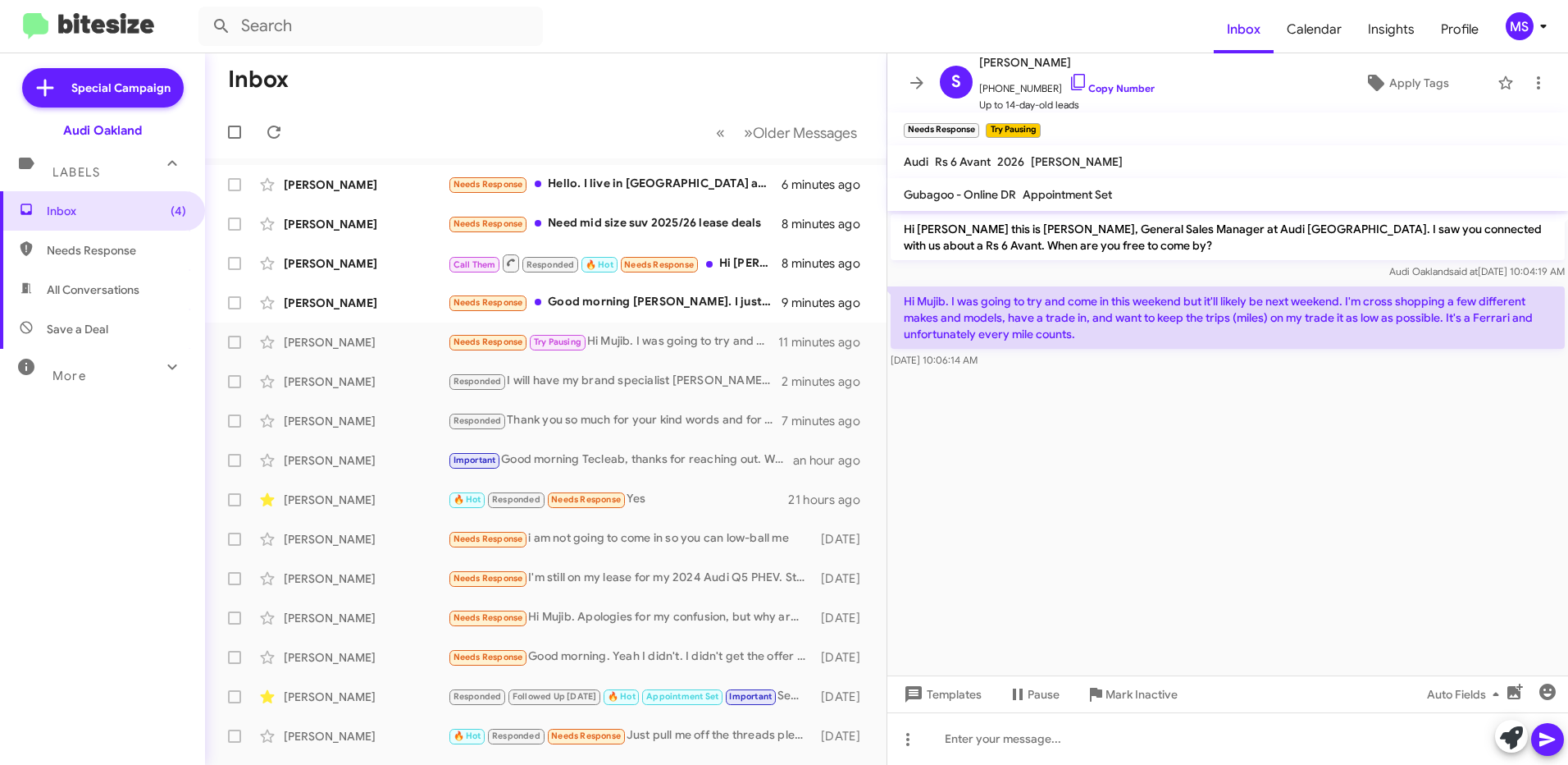
drag, startPoint x: 1086, startPoint y: 337, endPoint x: 904, endPoint y: 300, distance: 185.7
click at [904, 300] on p "Hi Mujib. I was going to try and come in this weekend but it'll likely be next …" at bounding box center [1228, 317] width 674 height 63
copy p "Hi Mujib. I was going to try and come in this weekend but it'll likely be next …"
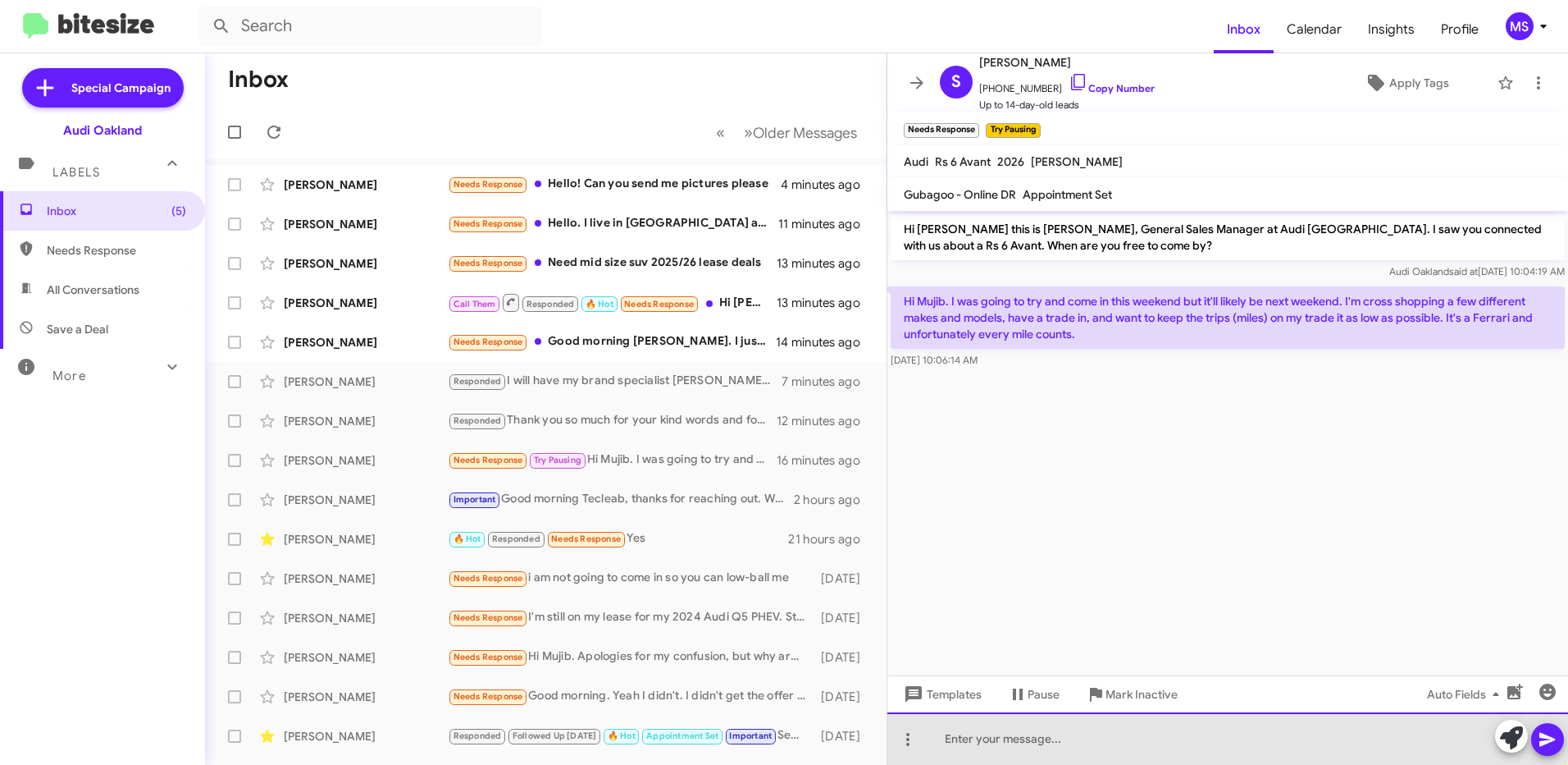
click at [1150, 735] on div at bounding box center [1227, 739] width 680 height 53
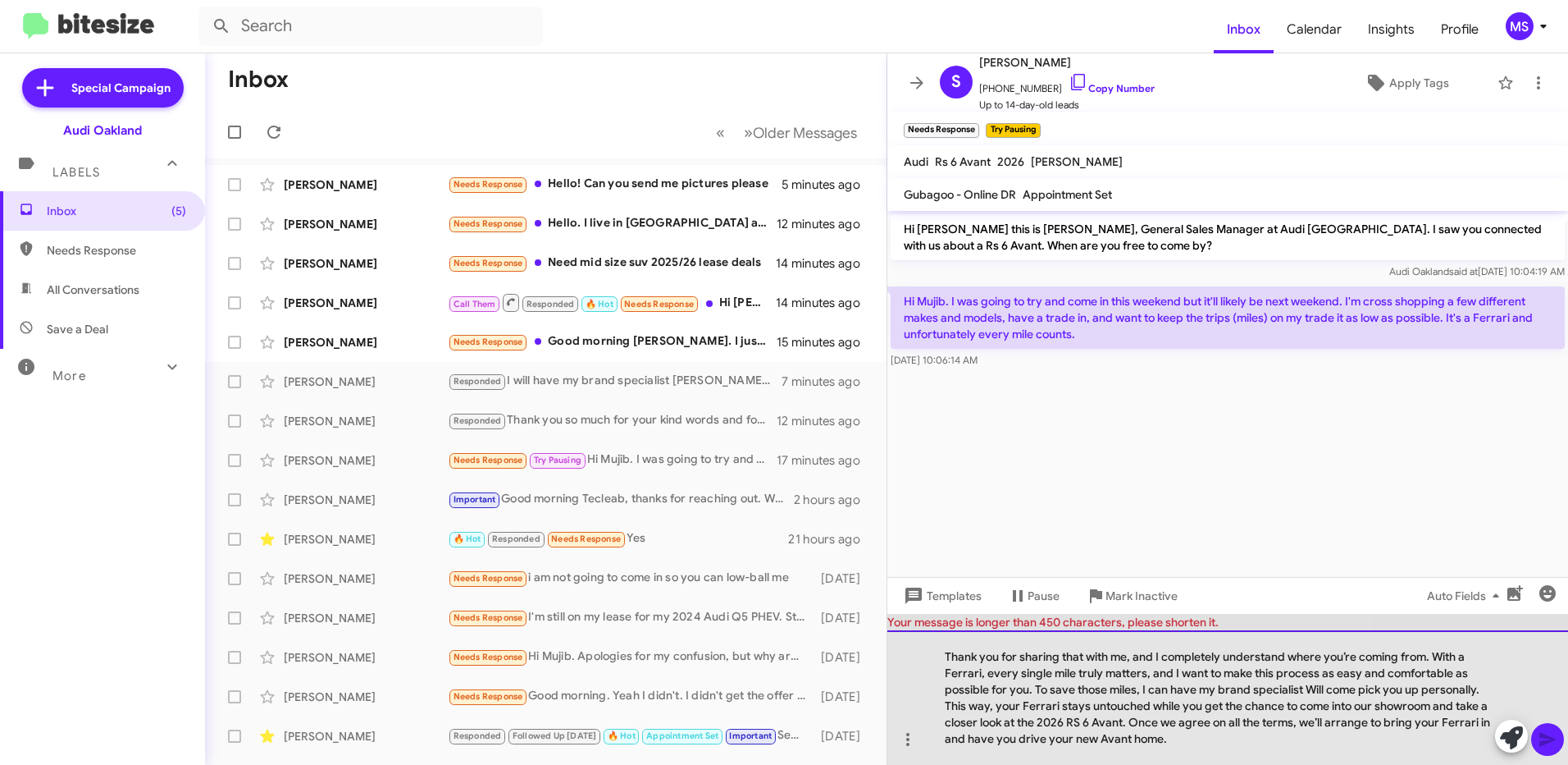
drag, startPoint x: 1167, startPoint y: 739, endPoint x: 933, endPoint y: 661, distance: 246.7
click at [933, 661] on div "Thank you for sharing that with me, and I completely understand where you’re co…" at bounding box center [1227, 697] width 680 height 134
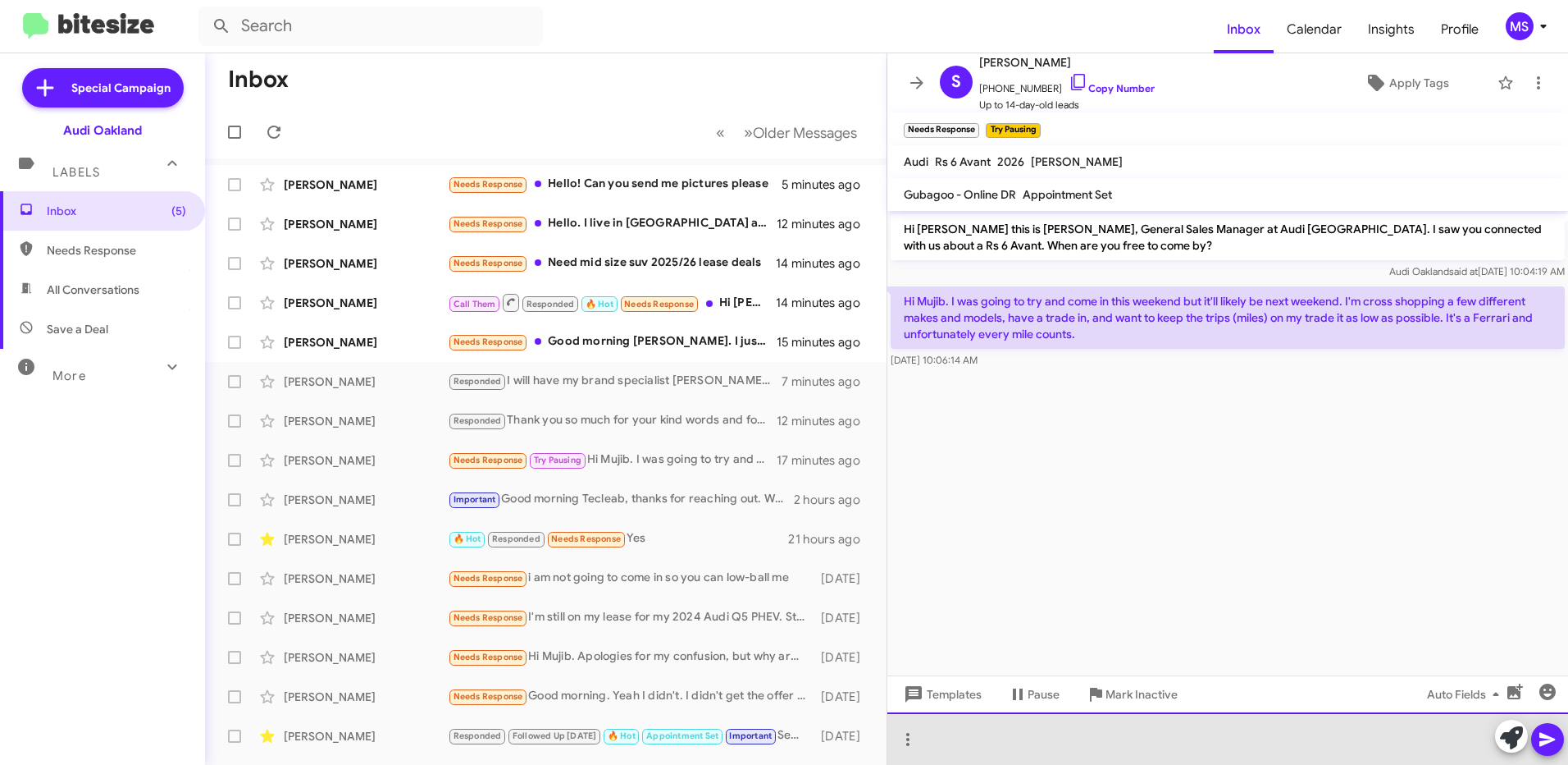
click at [977, 736] on div at bounding box center [1227, 739] width 680 height 53
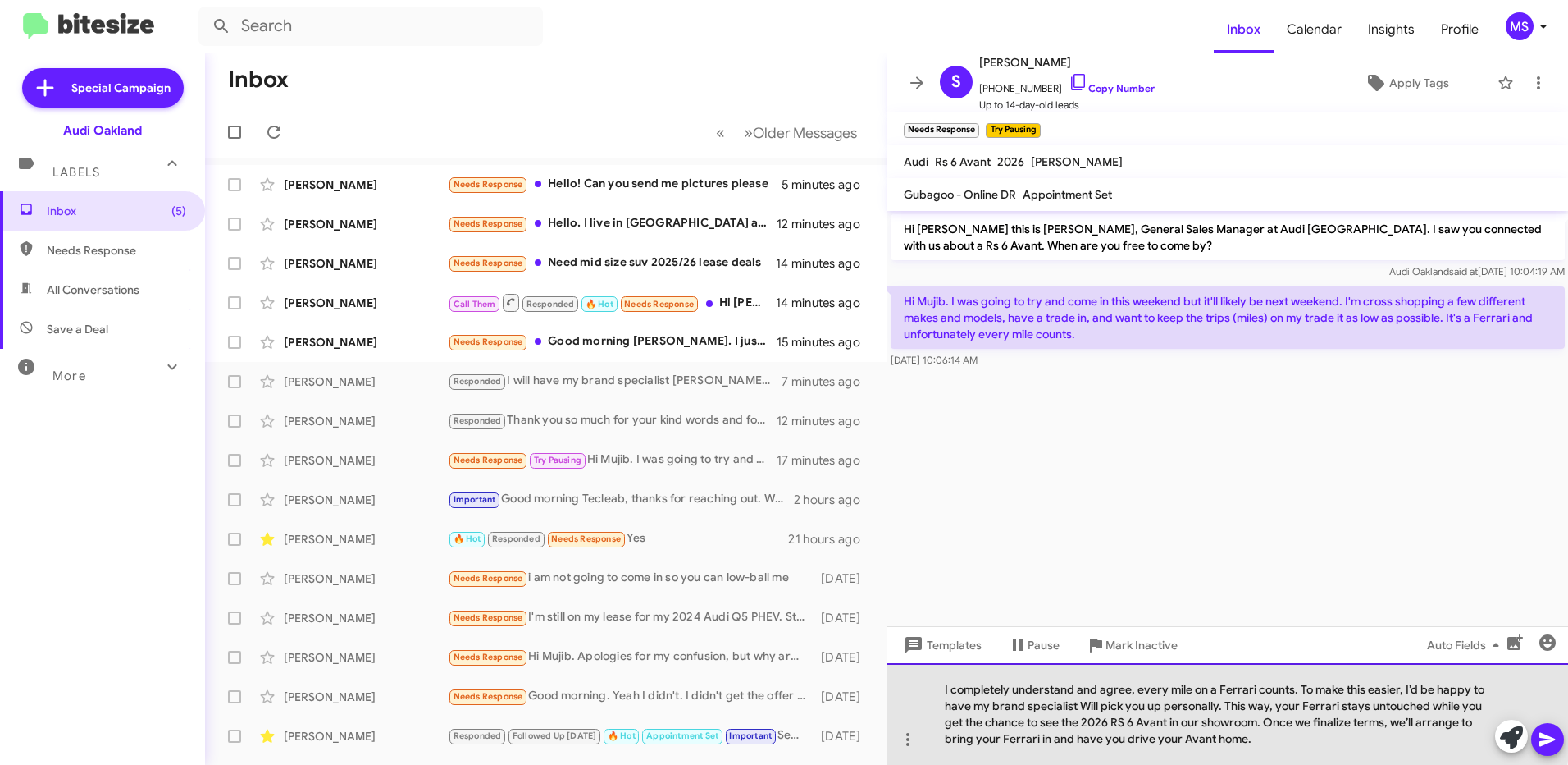
click at [938, 697] on div "I completely understand and agree, every mile on a Ferrari counts. To make this…" at bounding box center [1227, 714] width 680 height 102
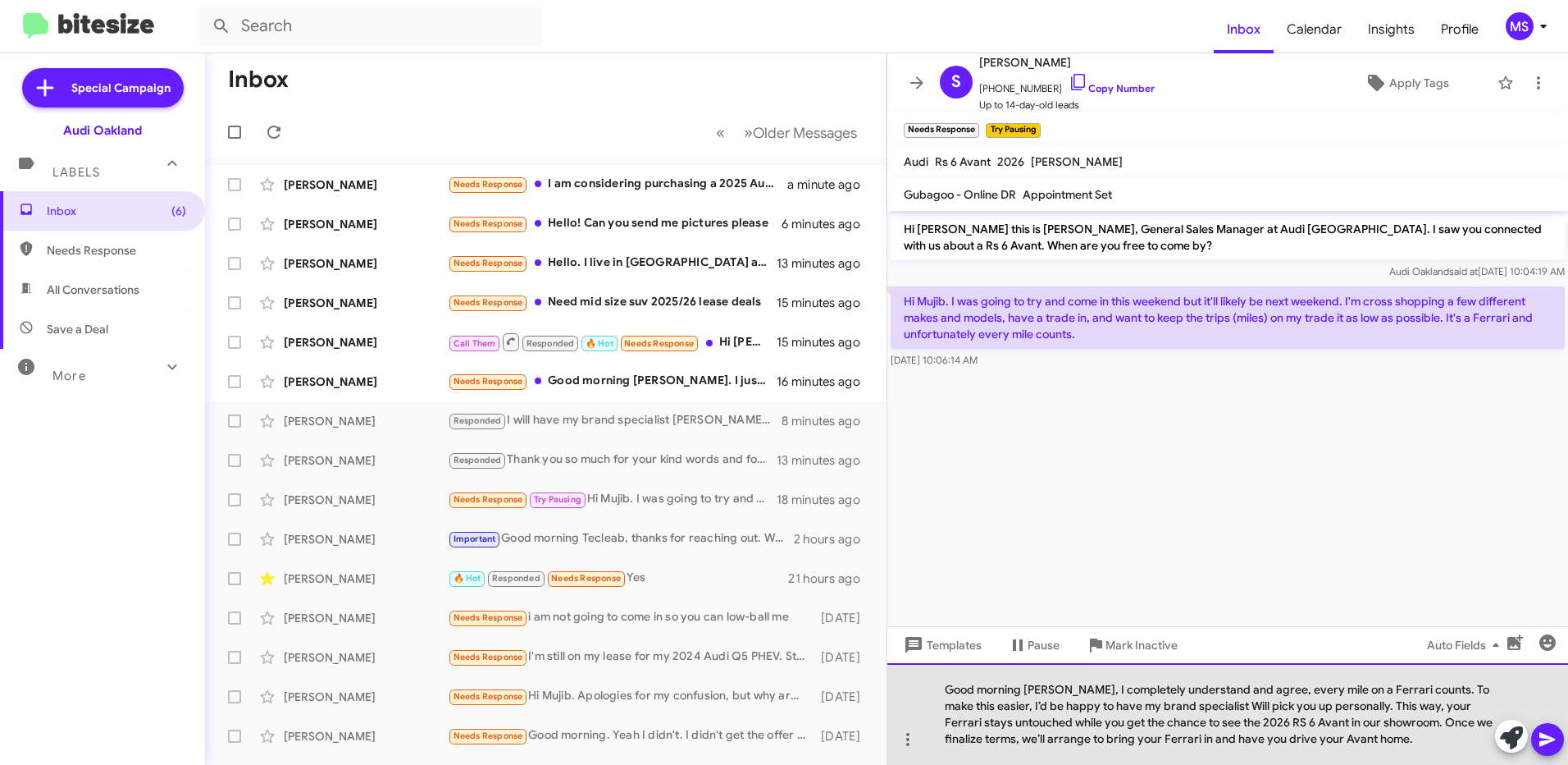
click at [1442, 751] on div "Good morning Stephen, I completely understand and agree, every mile on a Ferrar…" at bounding box center [1227, 714] width 680 height 102
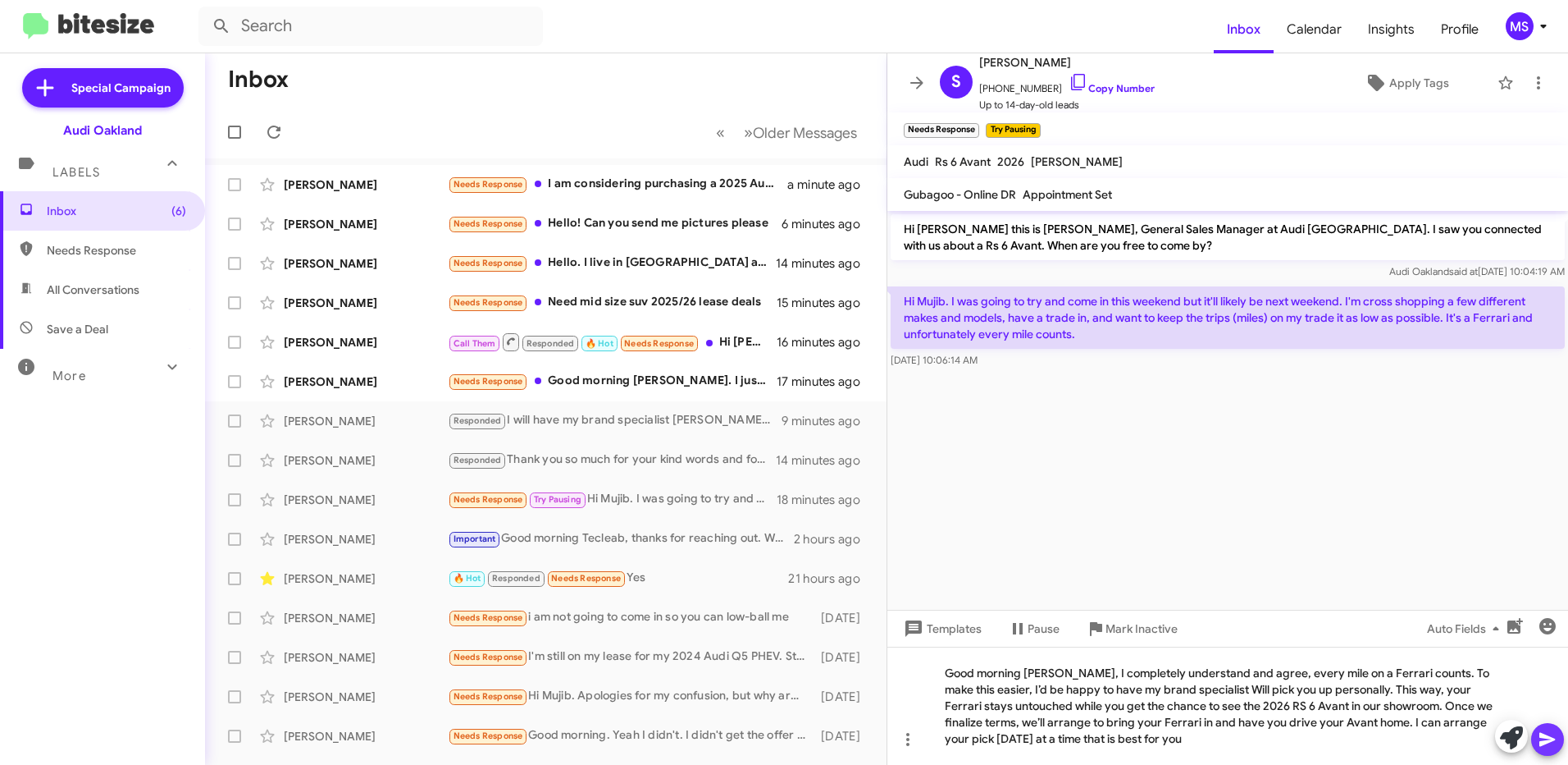
click at [1550, 738] on icon at bounding box center [1547, 739] width 15 height 14
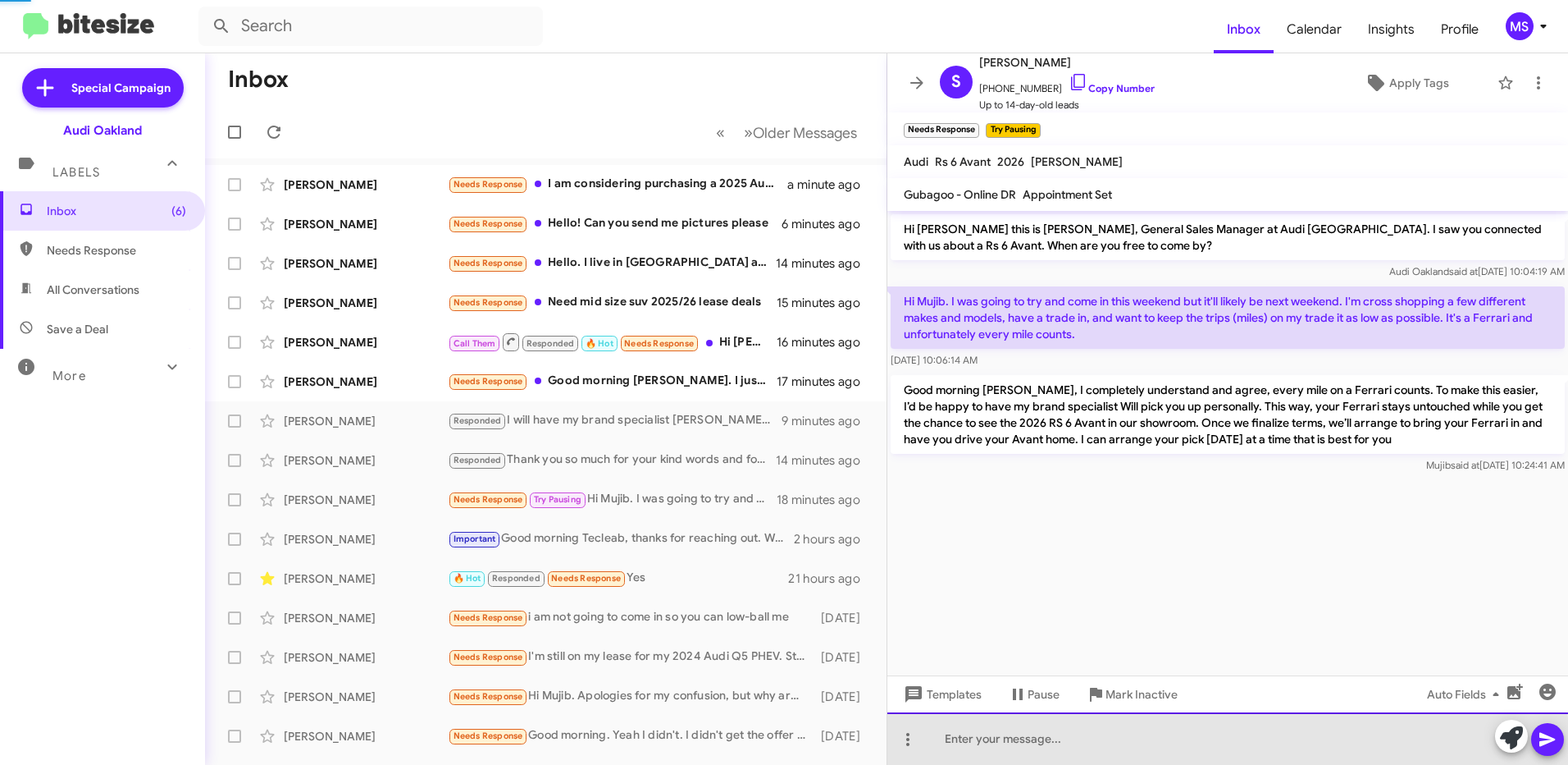
click at [1141, 744] on div at bounding box center [1227, 739] width 680 height 53
click at [1141, 734] on div at bounding box center [1227, 739] width 680 height 53
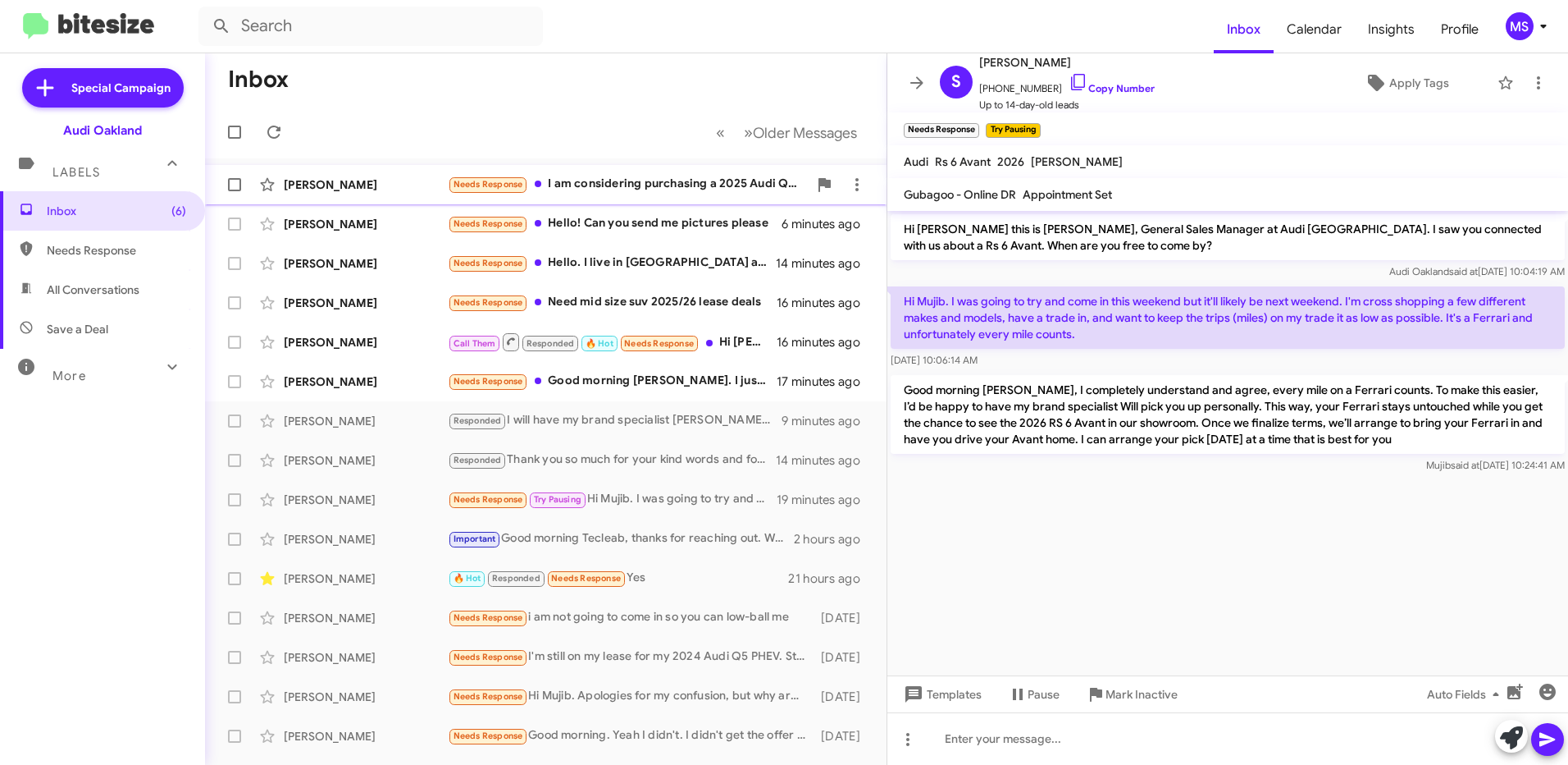
click at [404, 189] on div "Jean Chen" at bounding box center [365, 184] width 164 height 16
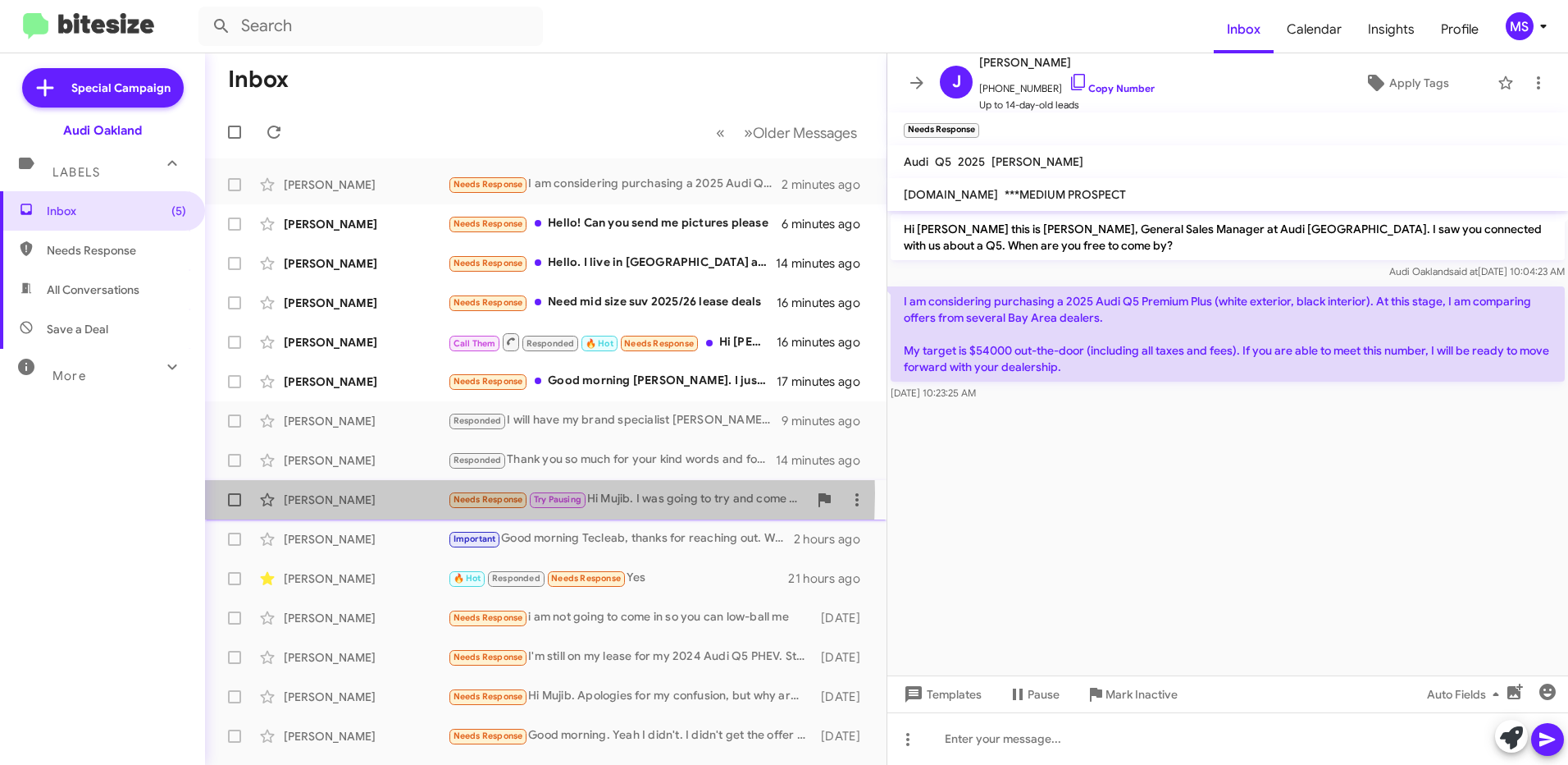
click at [371, 493] on div "Stephen Laszlo" at bounding box center [365, 500] width 164 height 16
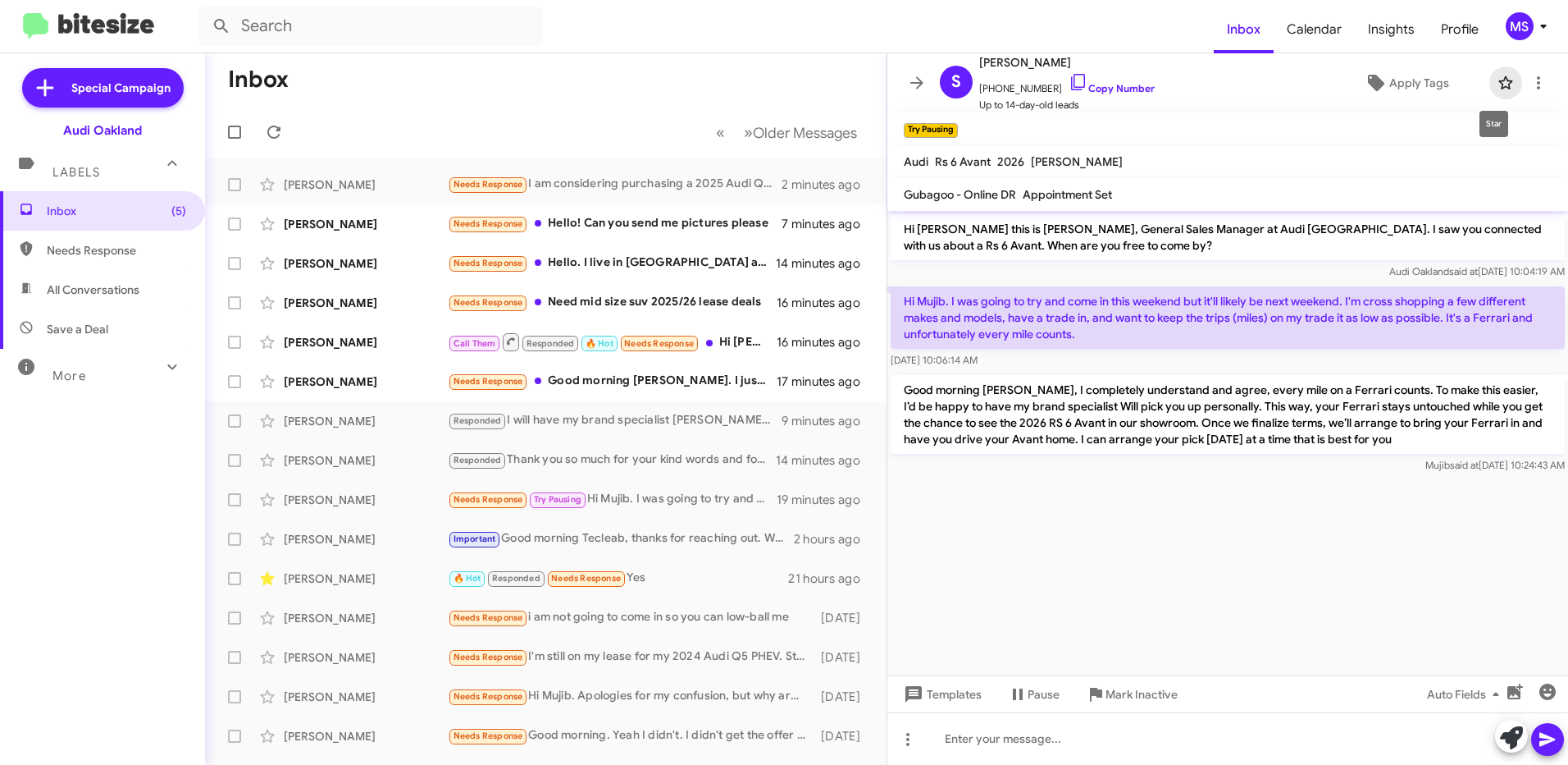
click at [1499, 79] on icon at bounding box center [1505, 83] width 14 height 13
click at [1407, 81] on span "Apply Tags" at bounding box center [1420, 83] width 60 height 30
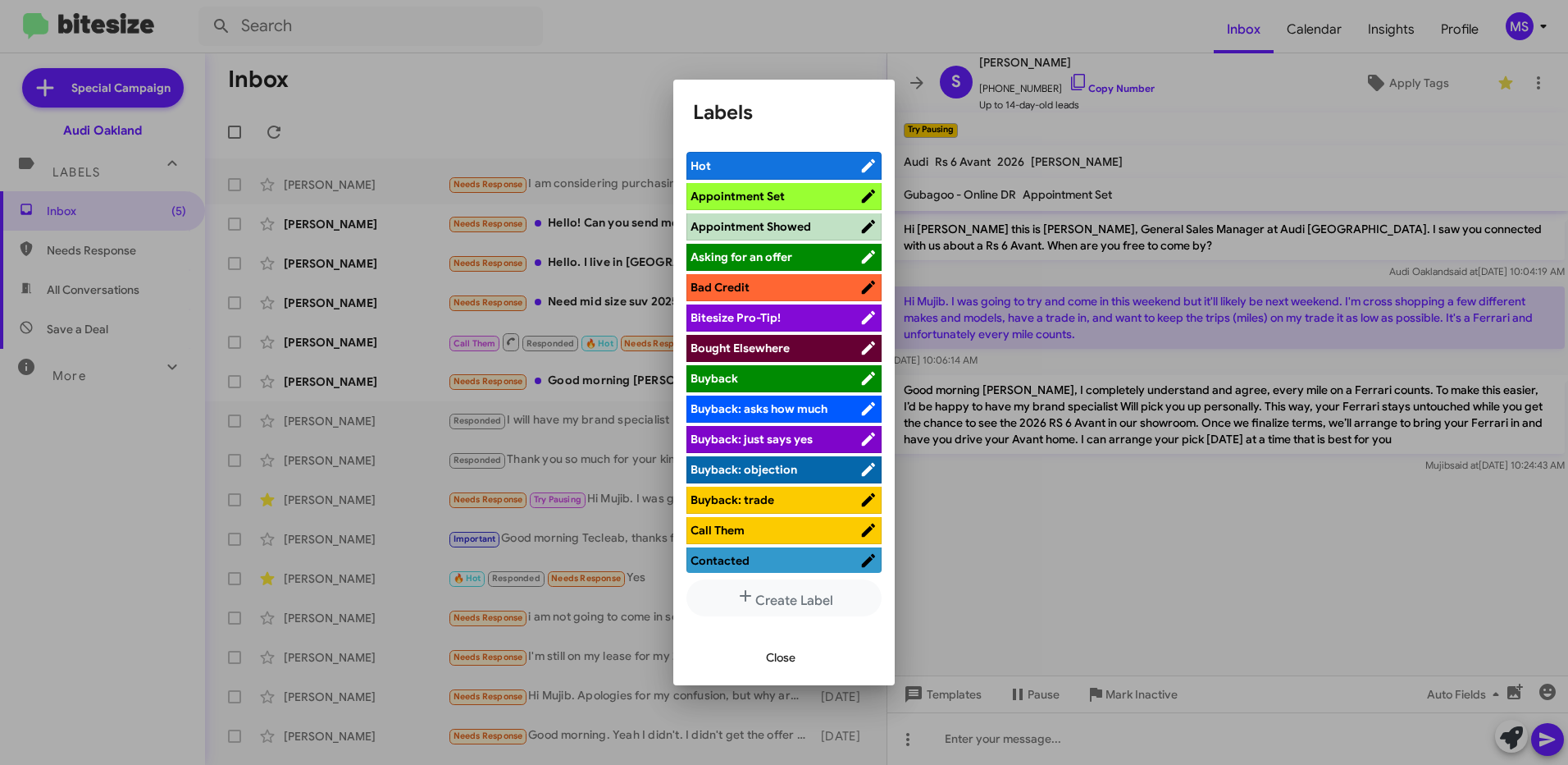
click at [755, 164] on span "Hot" at bounding box center [775, 165] width 169 height 16
click at [781, 653] on span "Close" at bounding box center [780, 657] width 30 height 30
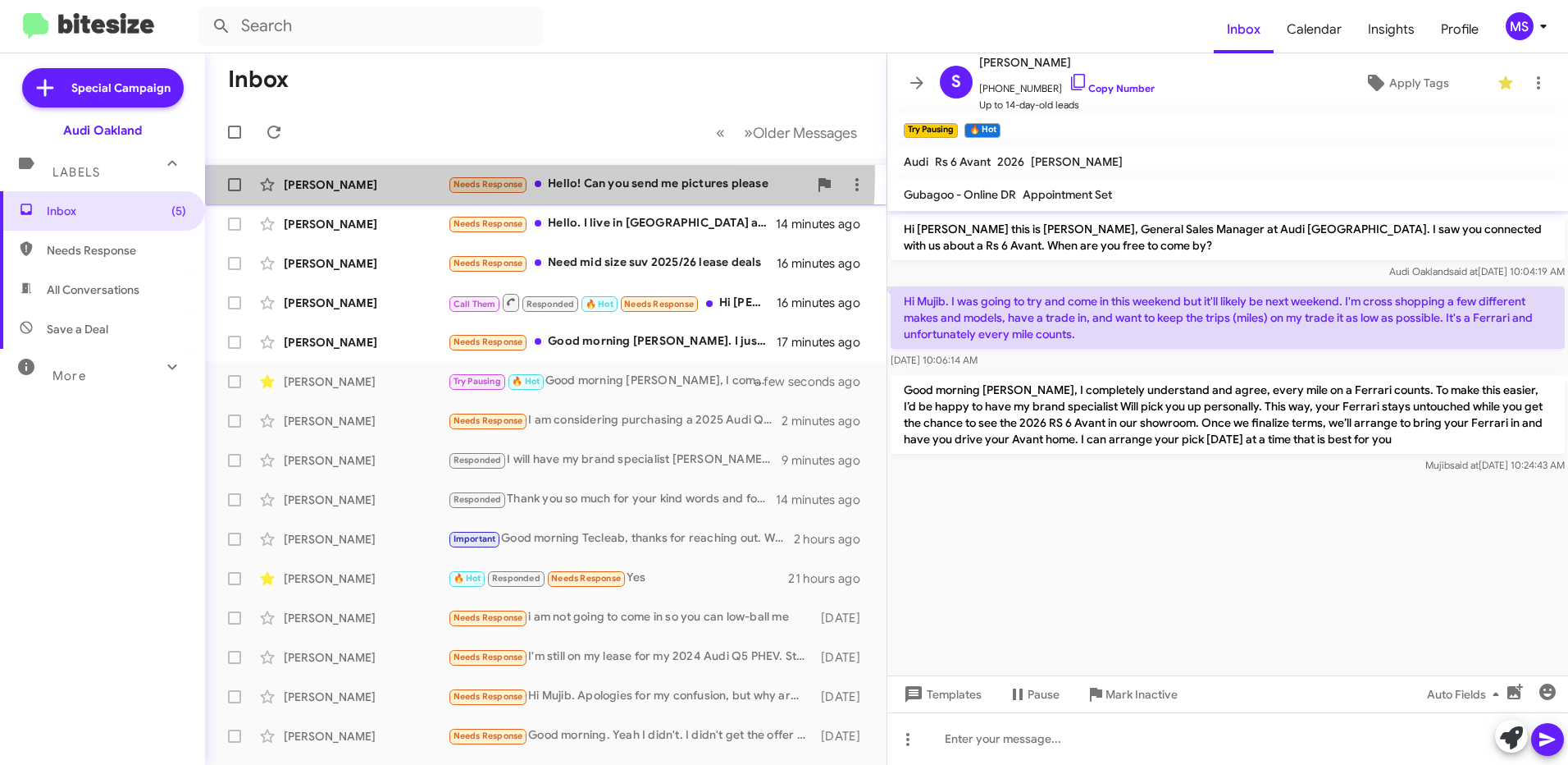
click at [387, 174] on div "Lisa Romero Needs Response Hello! Can you send me pictures please 7 minutes ago" at bounding box center [545, 184] width 655 height 33
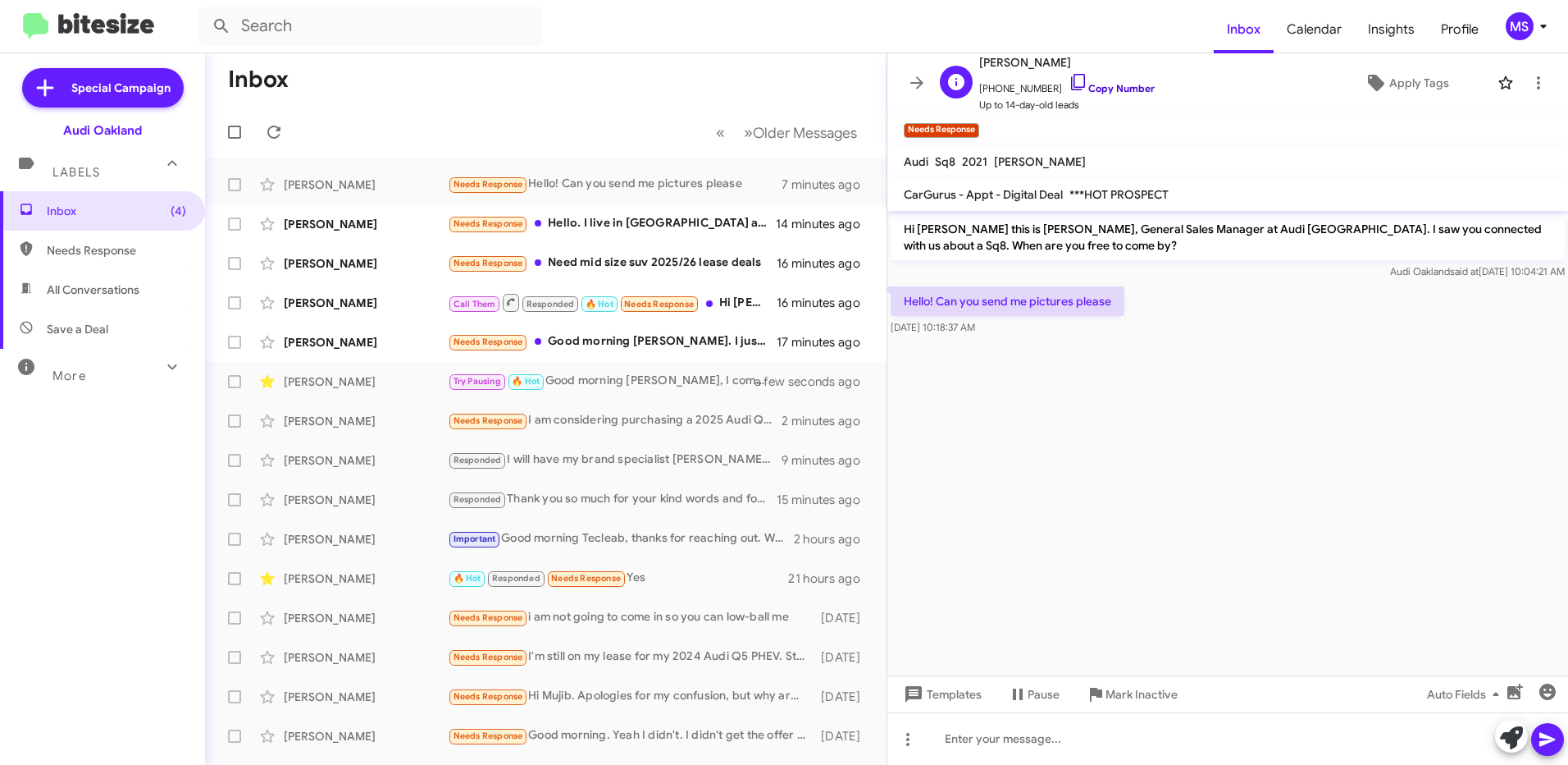
click at [1116, 88] on link "Copy Number" at bounding box center [1112, 88] width 86 height 13
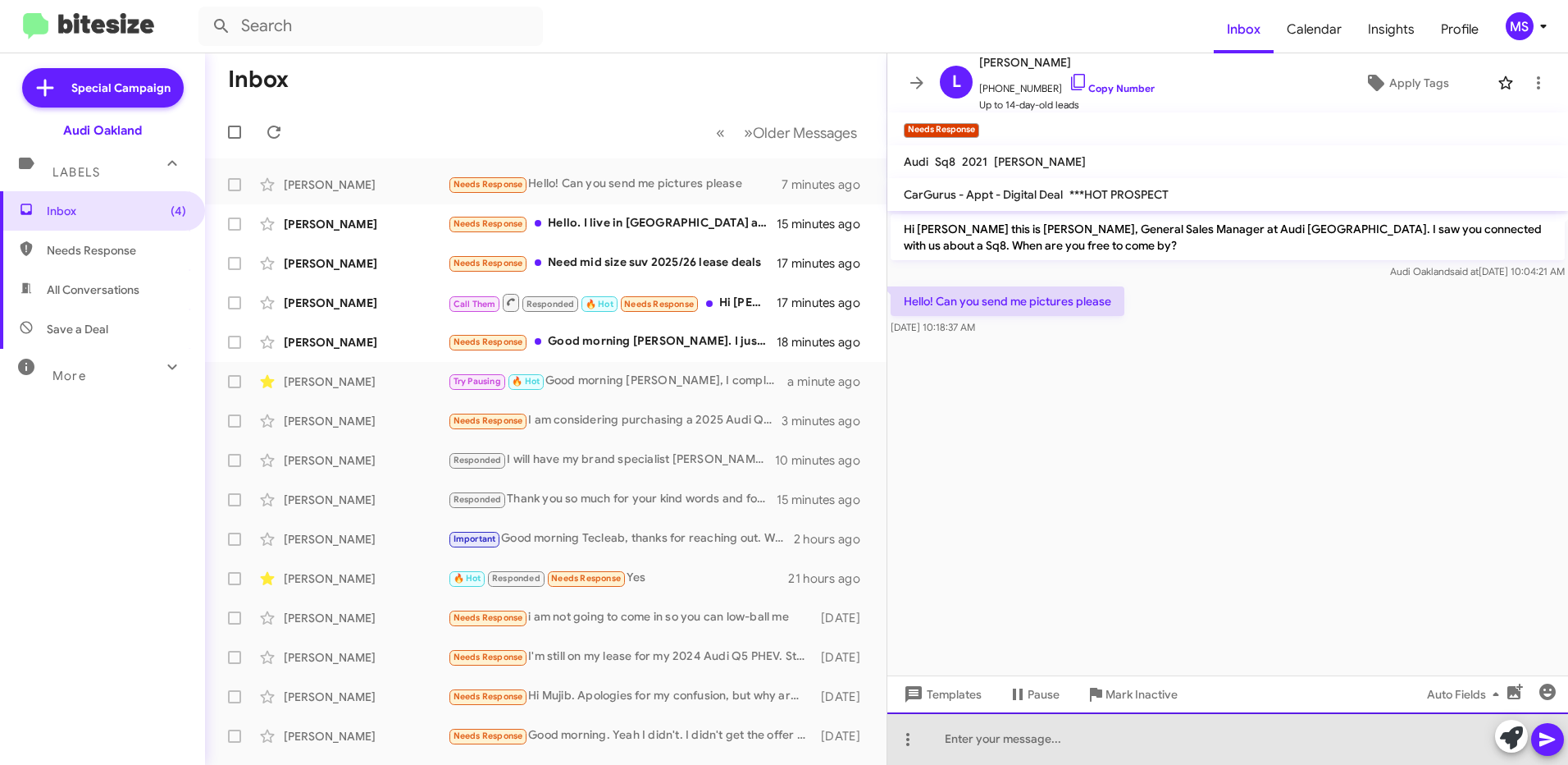
click at [1156, 741] on div at bounding box center [1227, 739] width 680 height 53
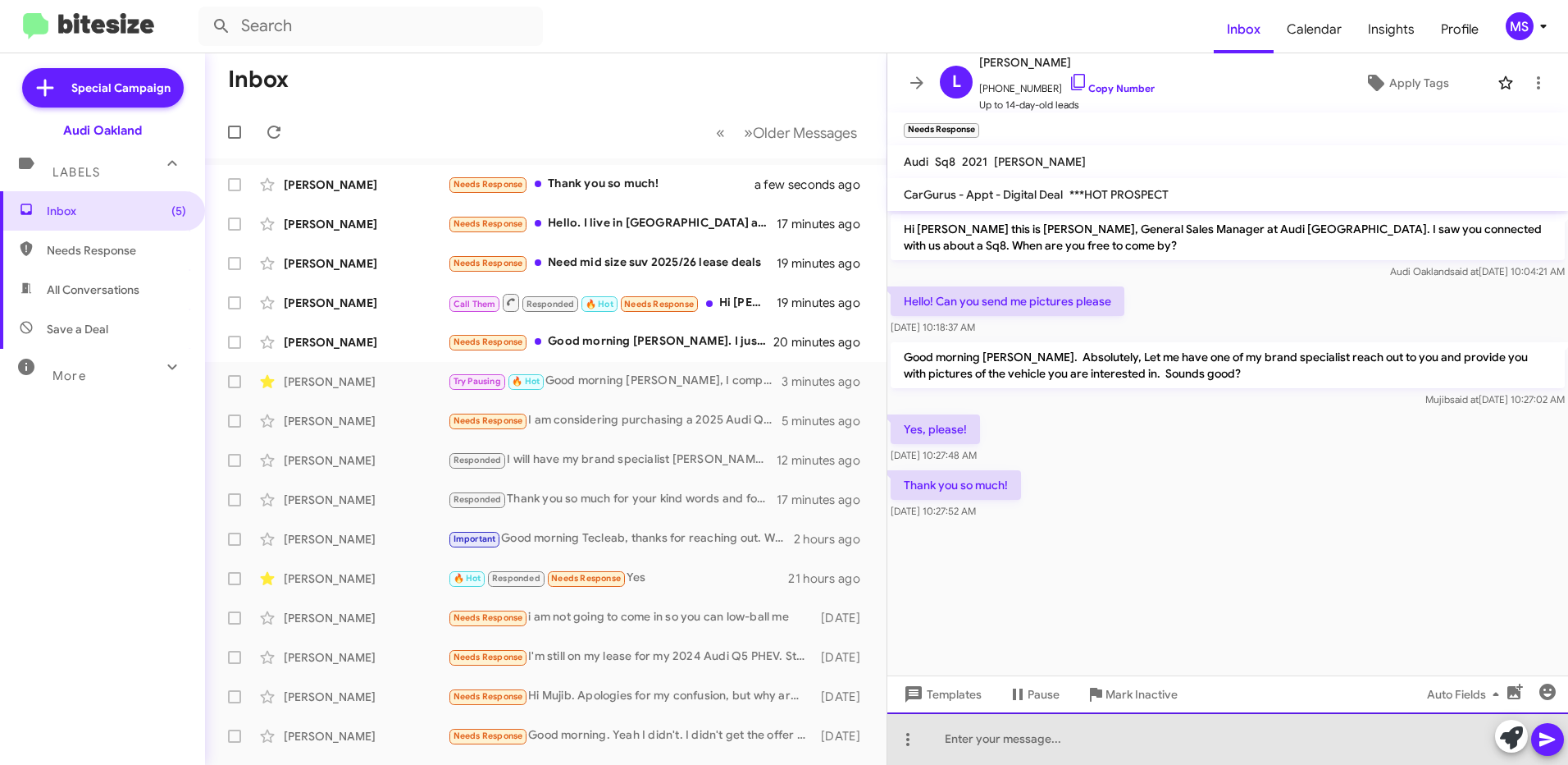
click at [1176, 731] on div at bounding box center [1227, 739] width 680 height 53
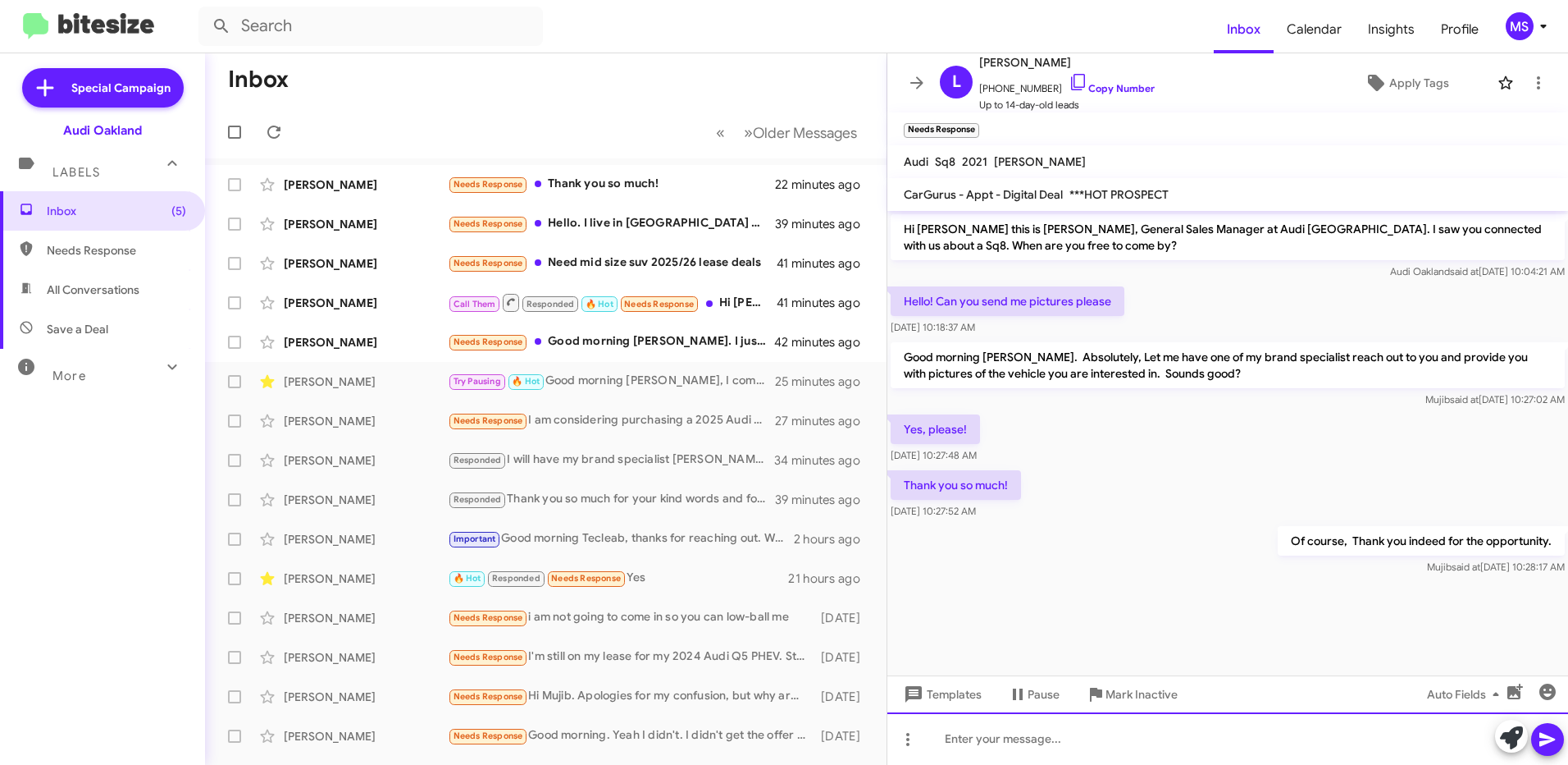
click at [1091, 740] on div at bounding box center [1227, 739] width 680 height 53
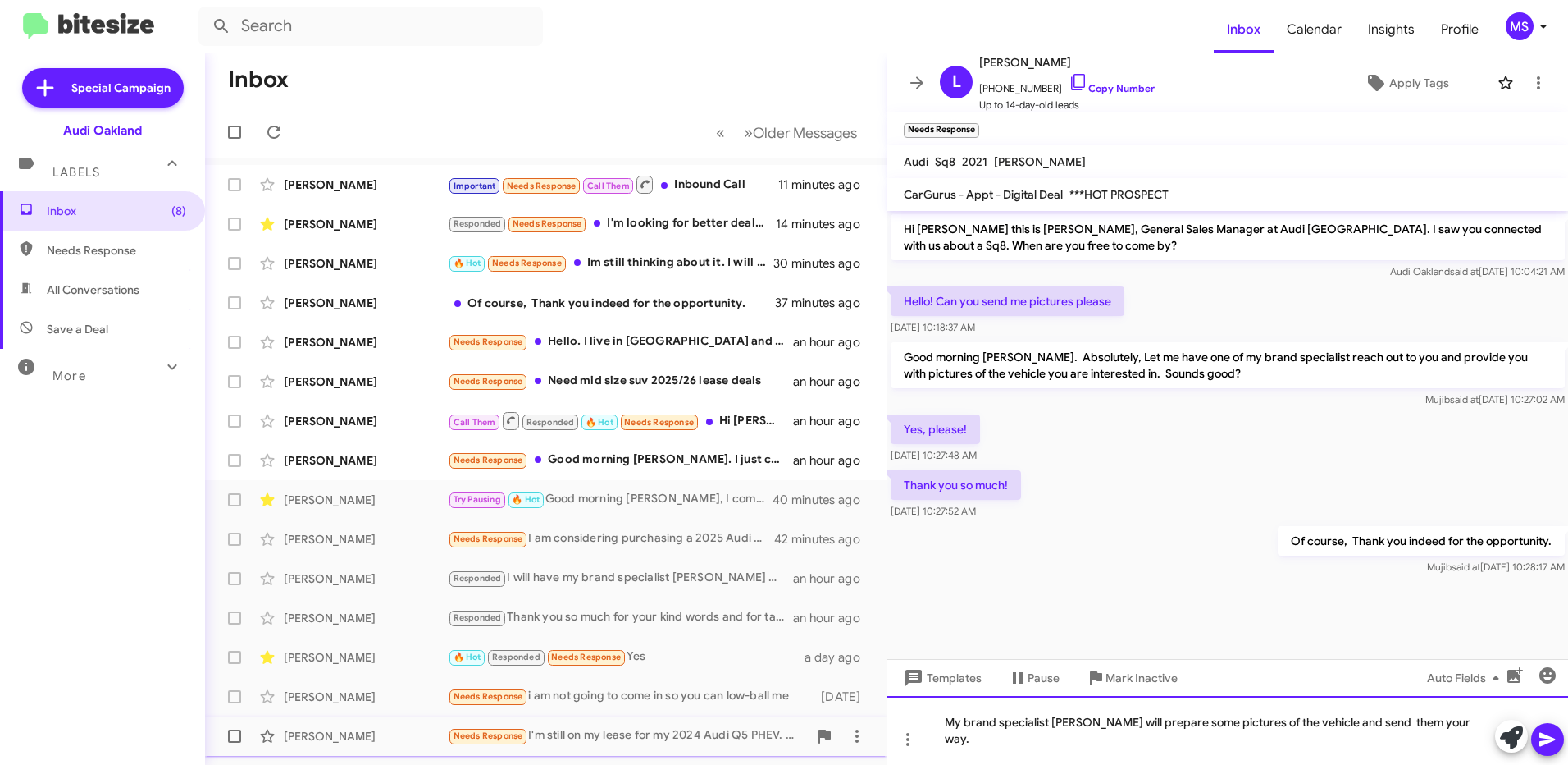
drag, startPoint x: 1452, startPoint y: 746, endPoint x: 756, endPoint y: 753, distance: 696.0
click at [756, 753] on div "Inbox « Previous » Next Older Messages Tecleab Tsegai Important Needs Response …" at bounding box center [887, 409] width 1364 height 711
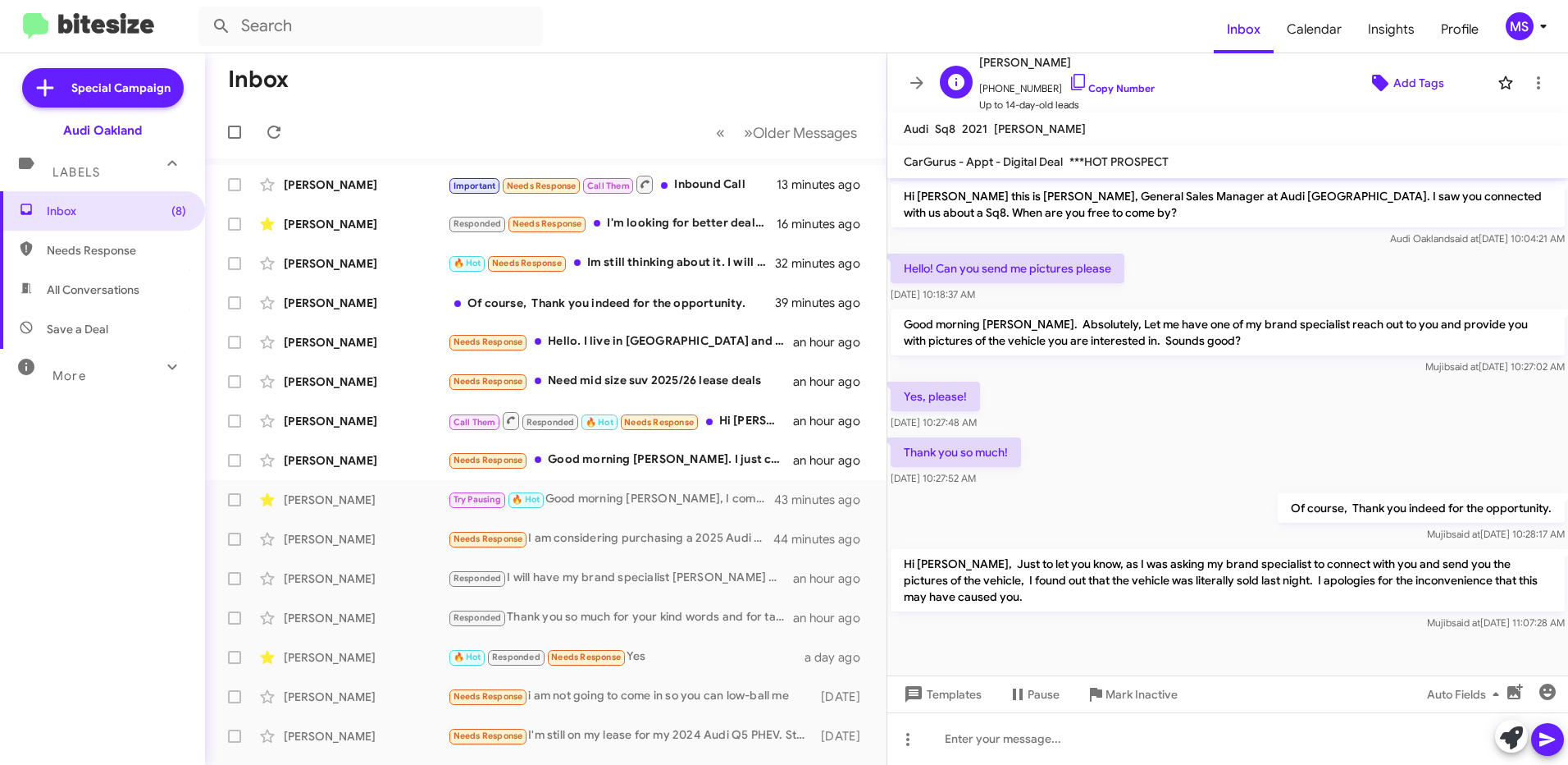
click at [1426, 86] on span "Add Tags" at bounding box center [1419, 83] width 51 height 30
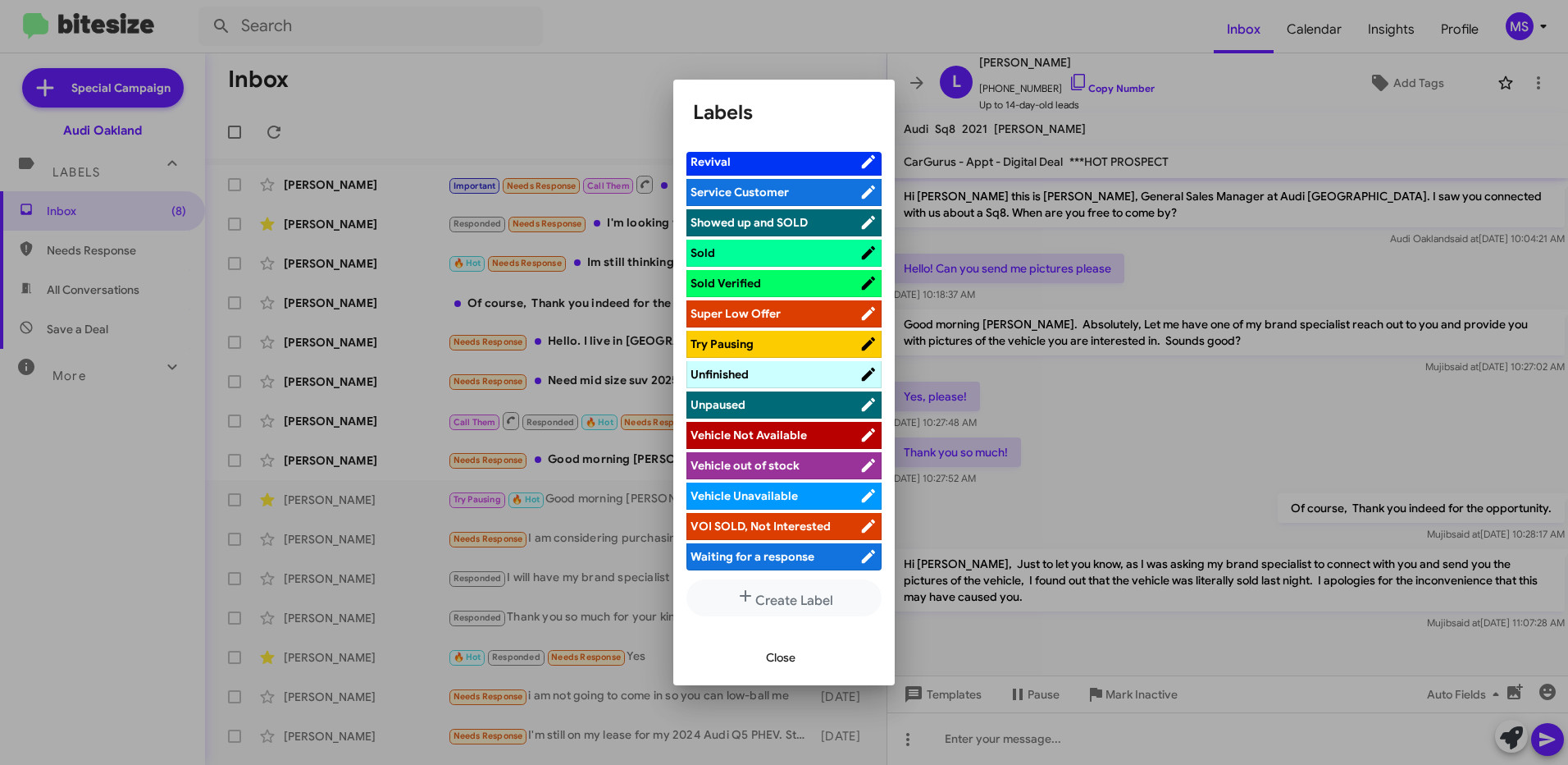
scroll to position [1068, 0]
click at [786, 435] on span "Vehicle Not Available" at bounding box center [749, 434] width 116 height 15
click at [782, 653] on span "Close" at bounding box center [780, 657] width 30 height 30
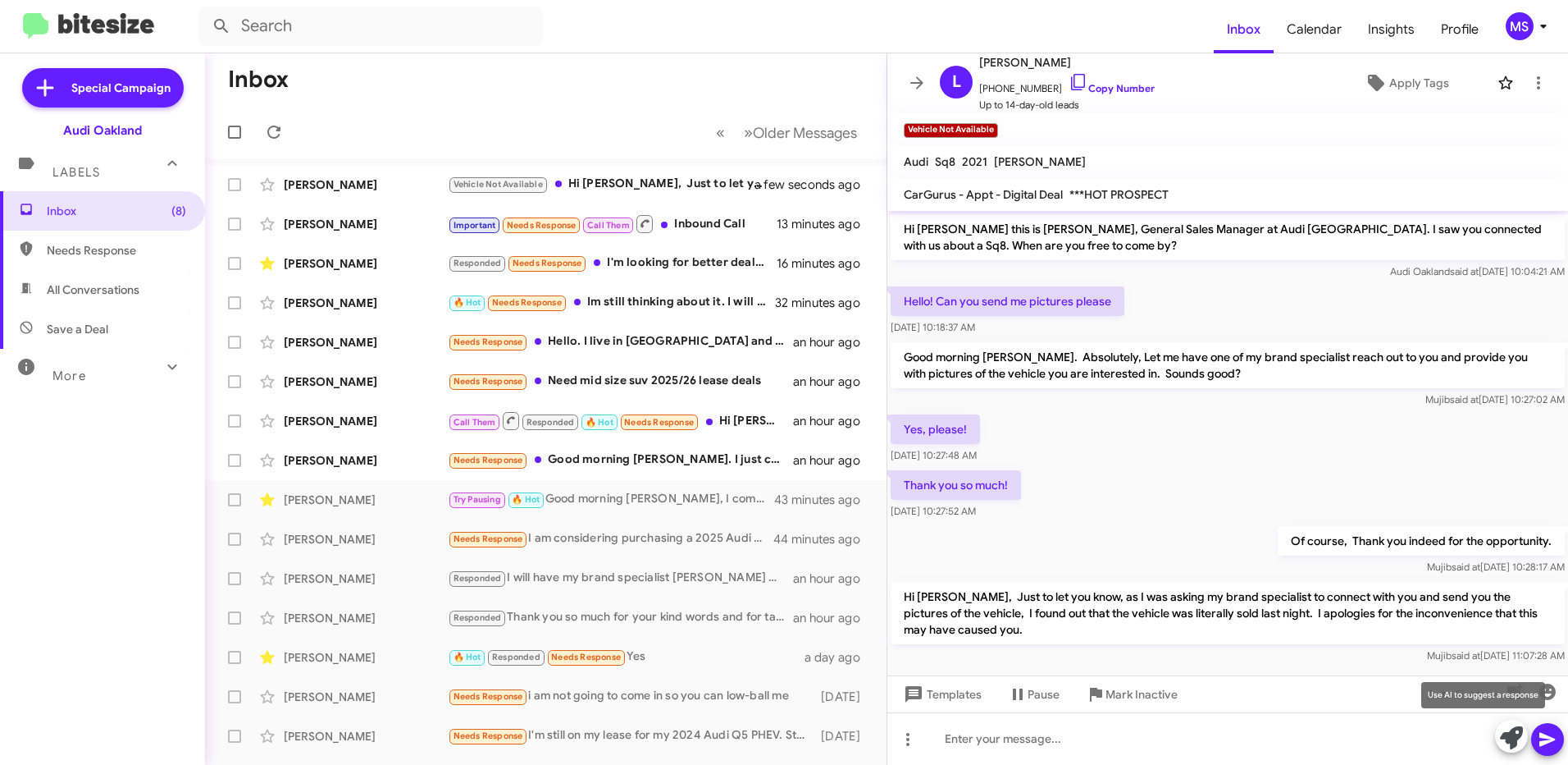
click at [1516, 744] on icon at bounding box center [1512, 737] width 23 height 23
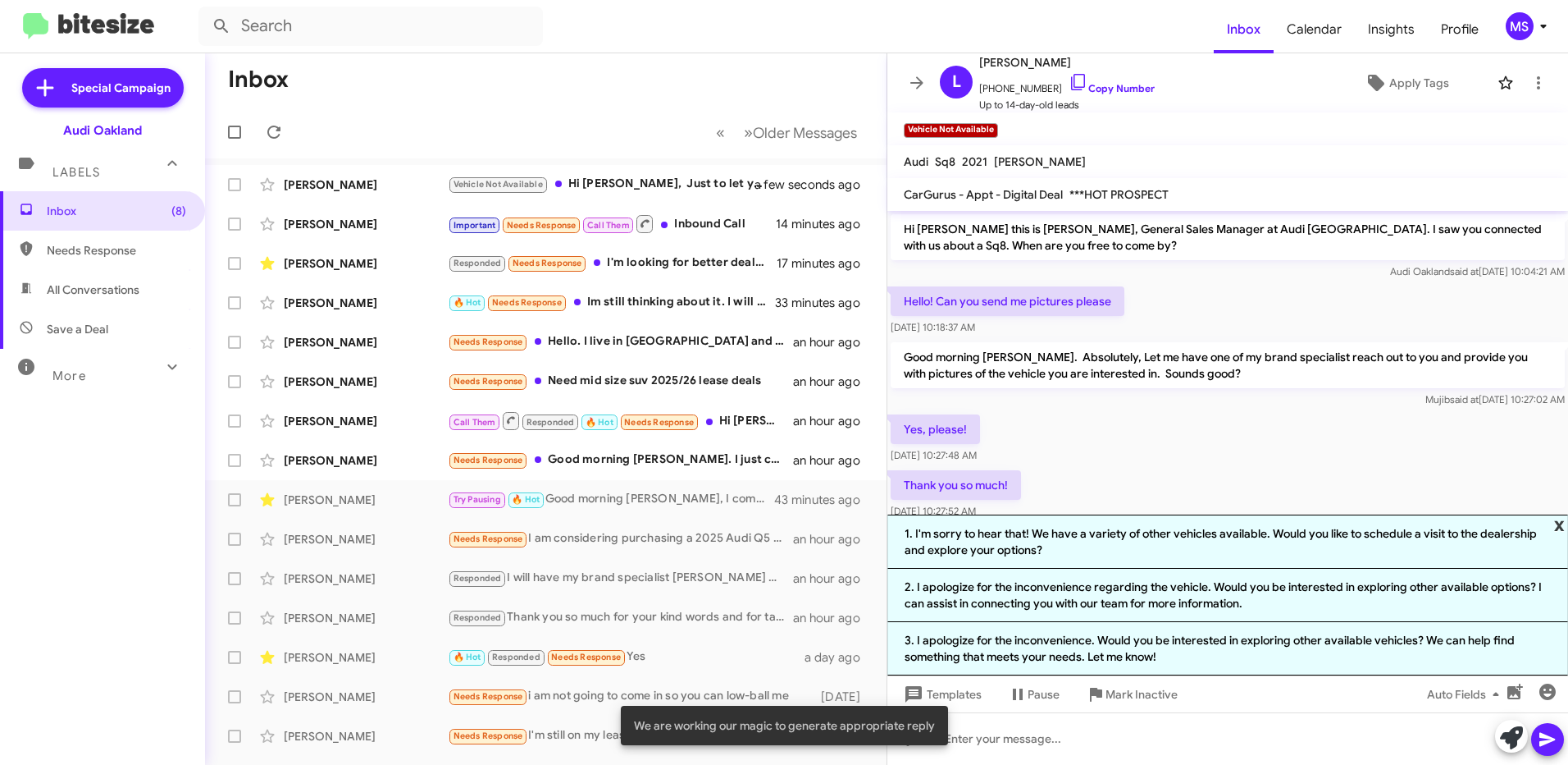
click at [1558, 529] on span "x" at bounding box center [1560, 524] width 11 height 20
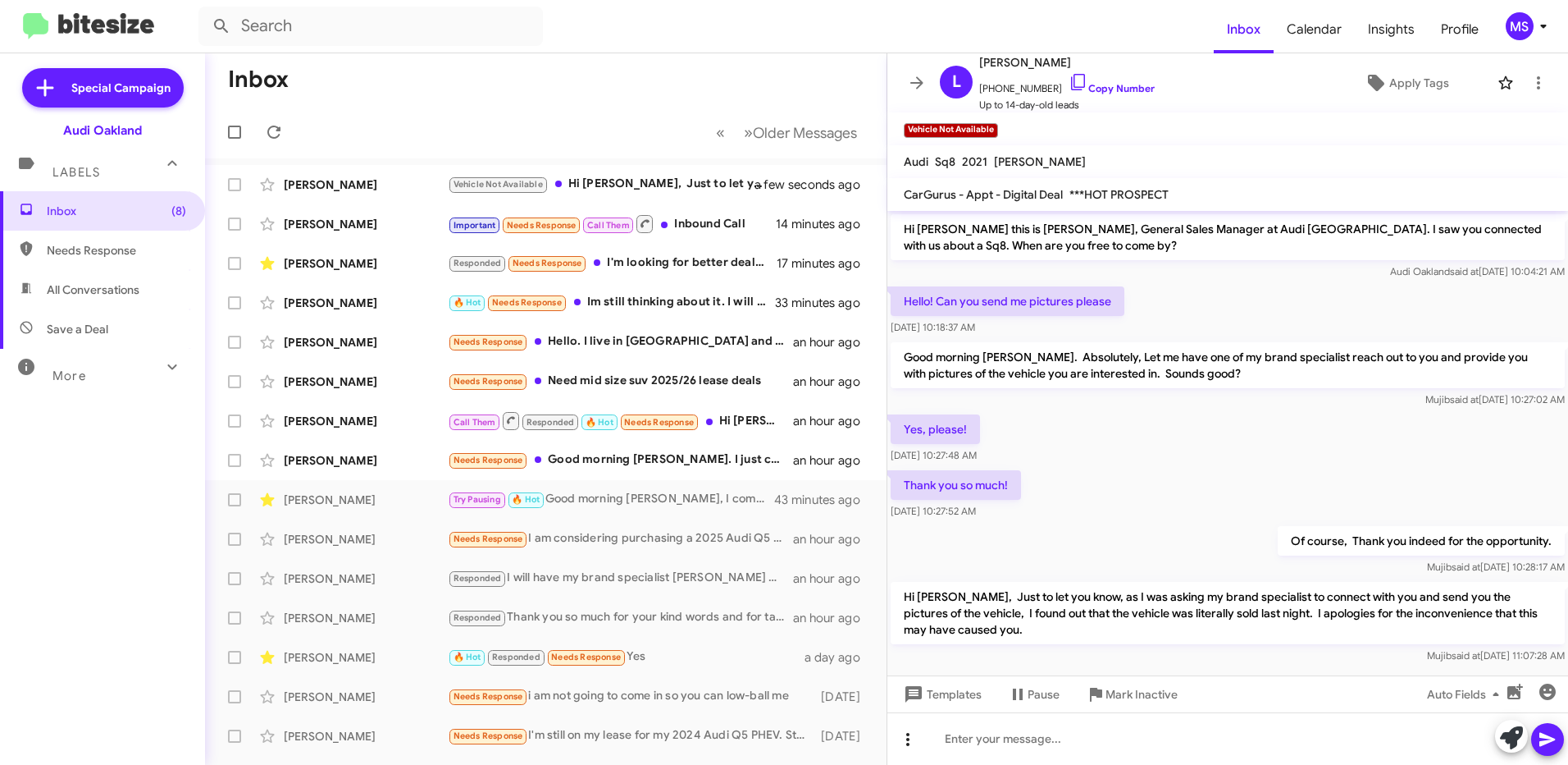
click at [913, 740] on icon at bounding box center [908, 740] width 20 height 20
click at [975, 699] on button "note" at bounding box center [943, 696] width 102 height 39
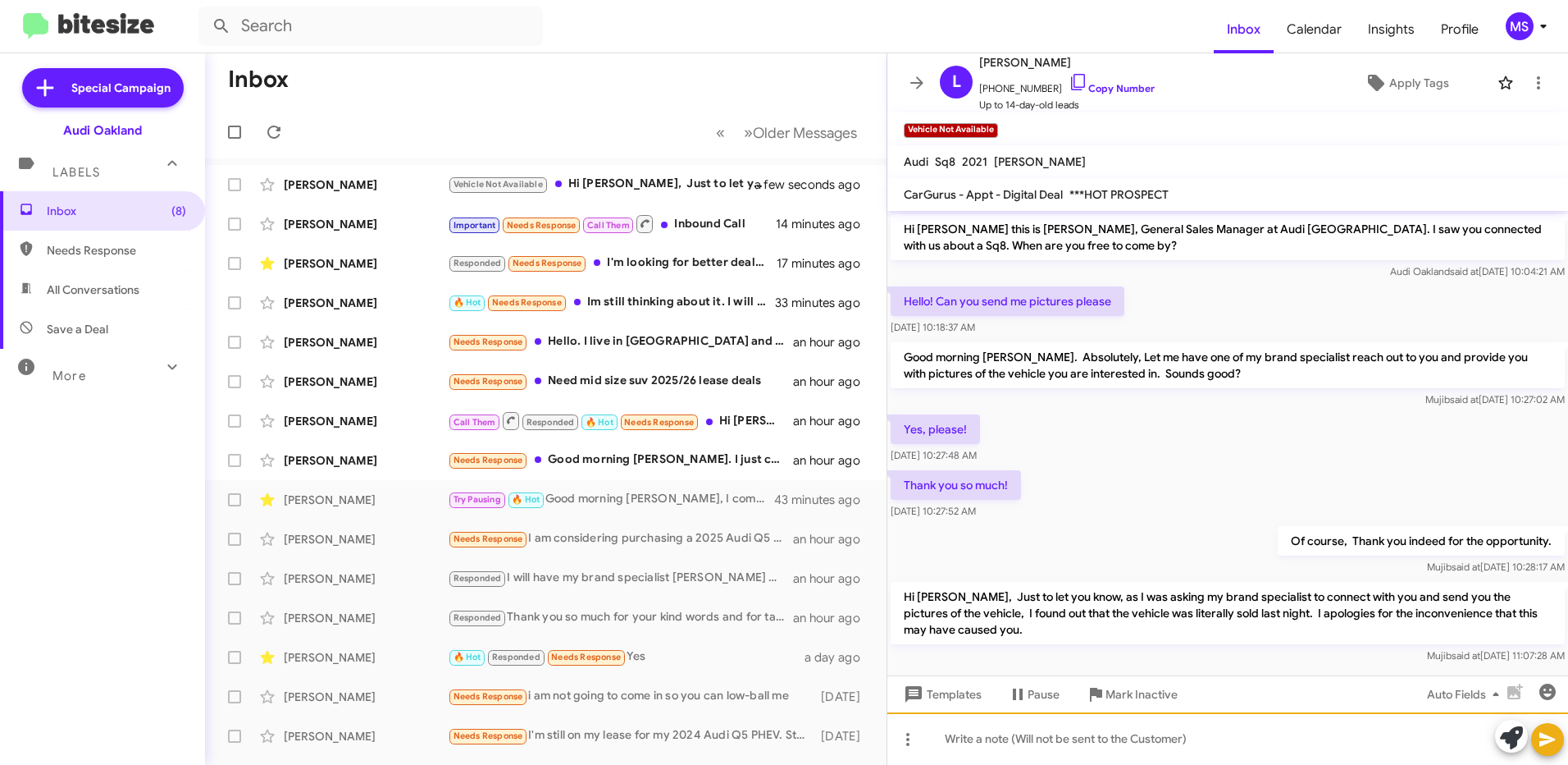
click at [1146, 749] on div at bounding box center [1227, 739] width 680 height 53
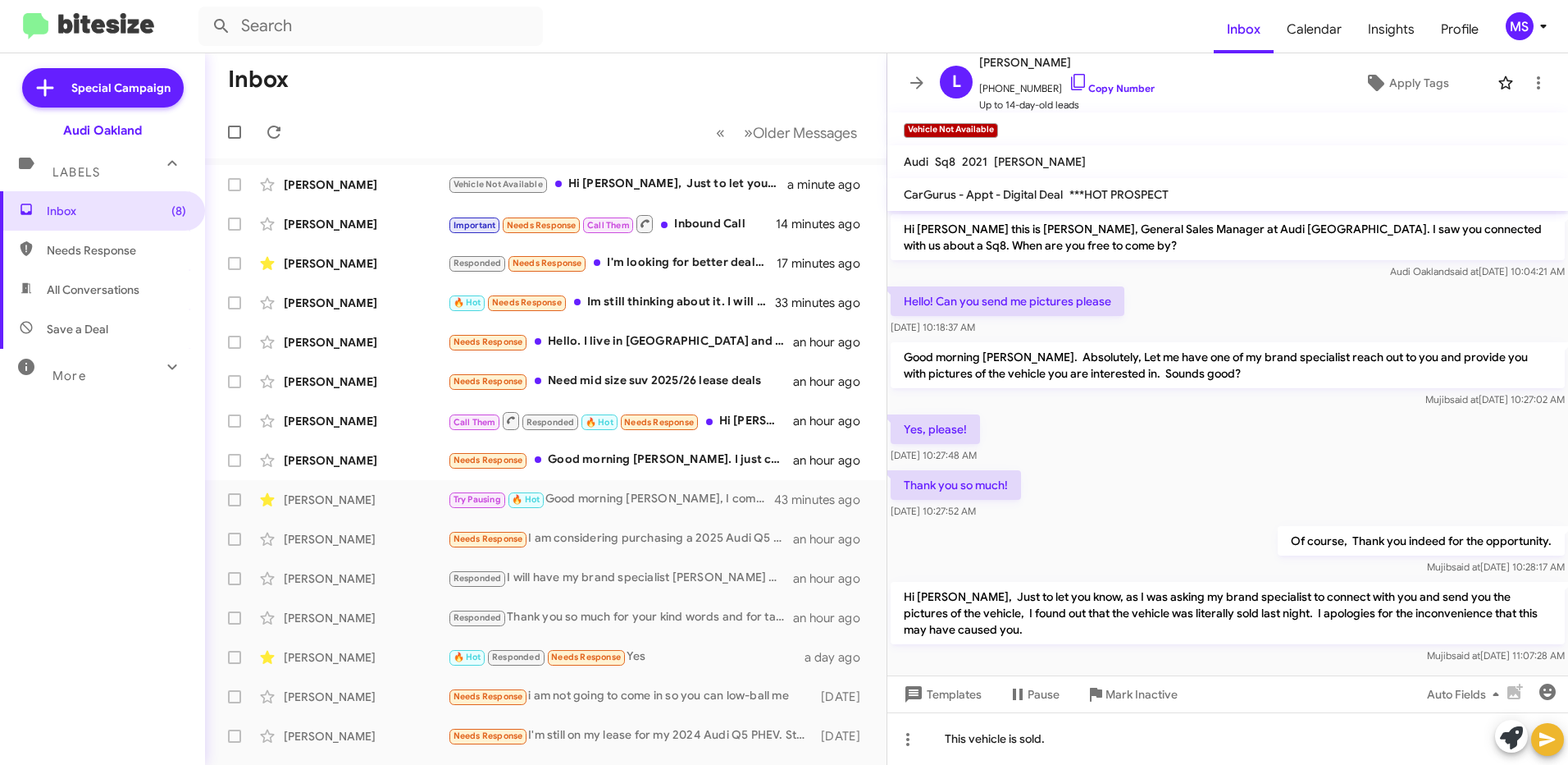
click at [1546, 731] on icon at bounding box center [1548, 740] width 20 height 20
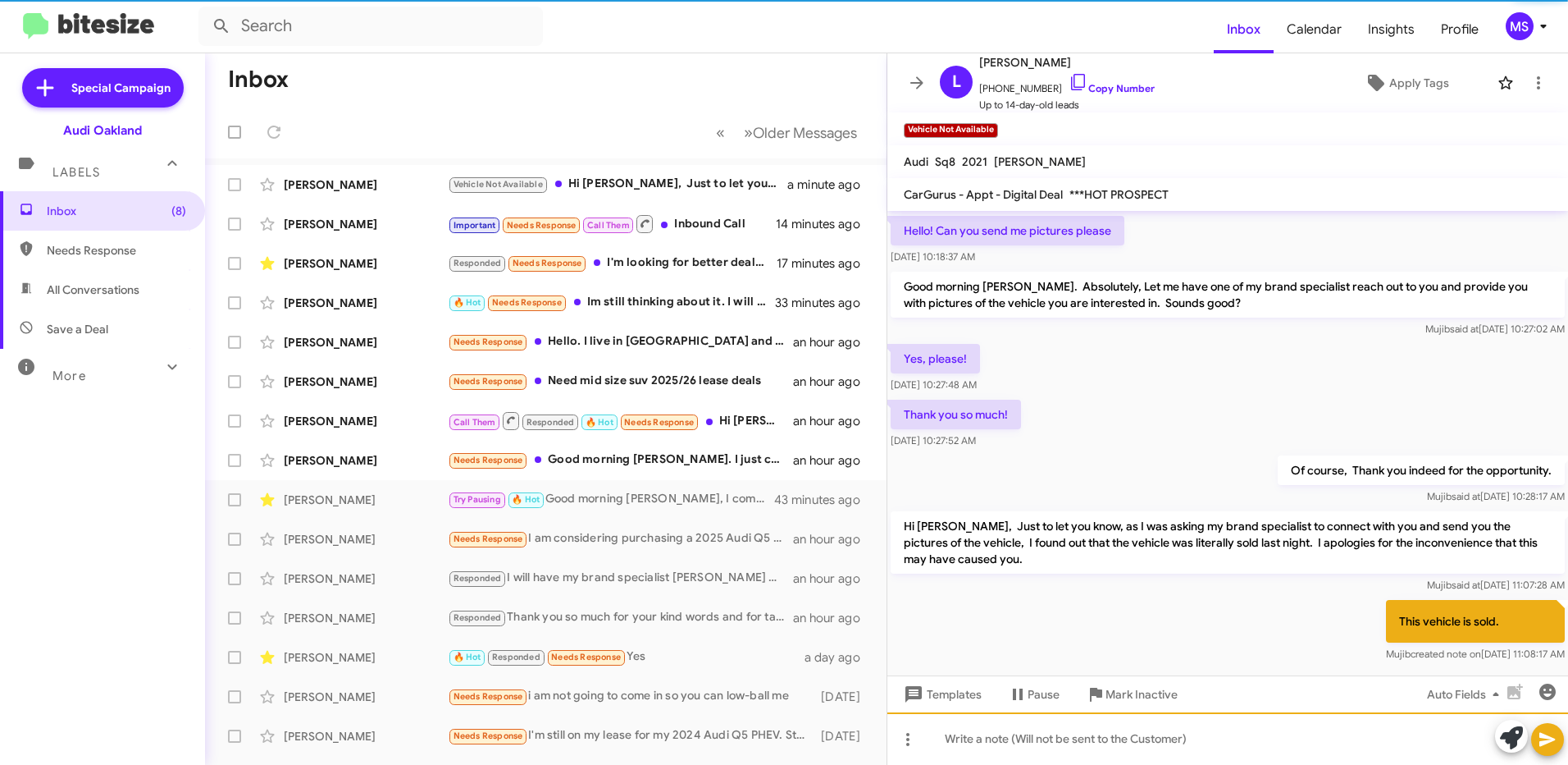
scroll to position [94, 0]
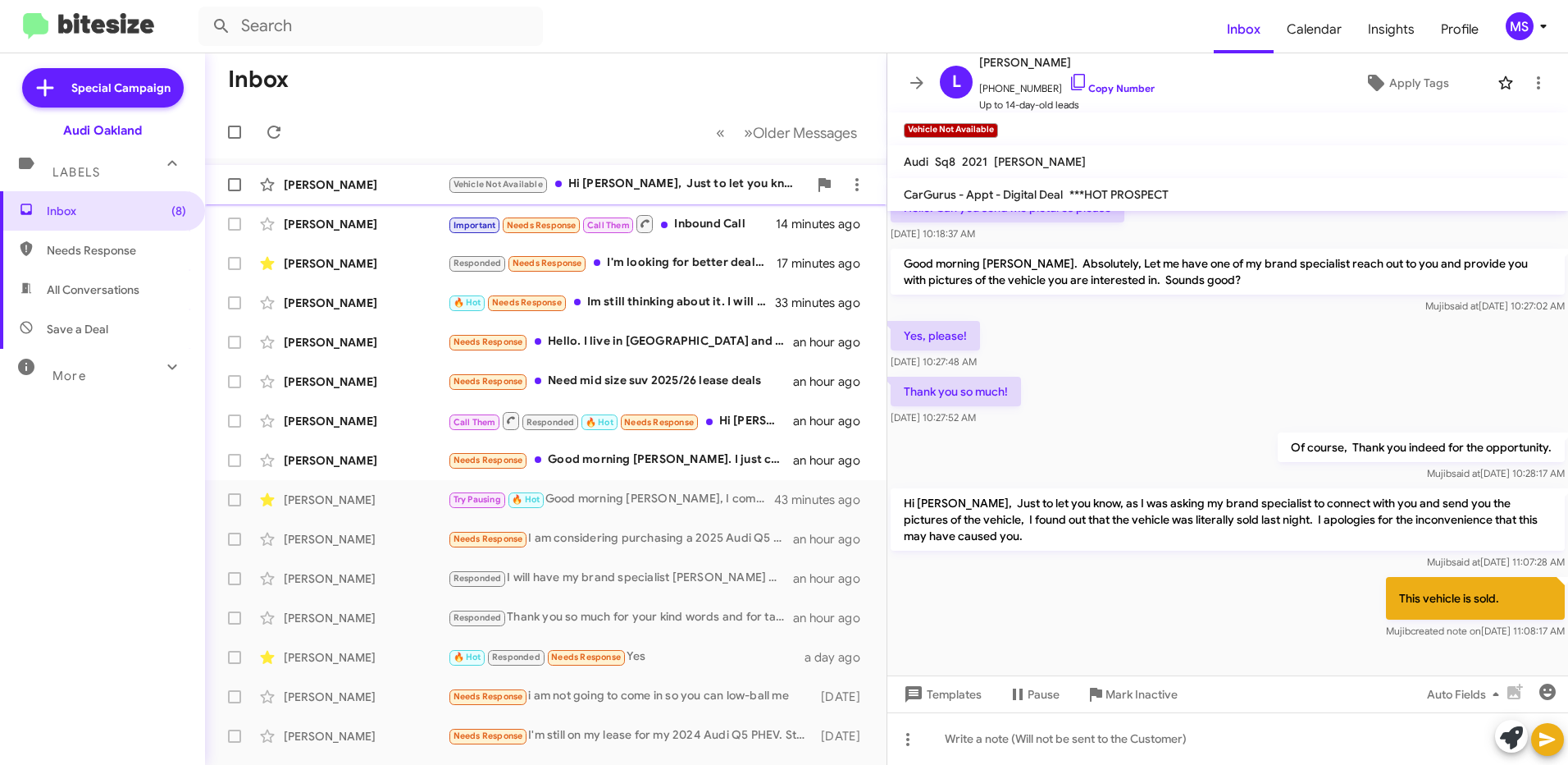
click at [383, 181] on div "Lisa Romero" at bounding box center [365, 184] width 164 height 16
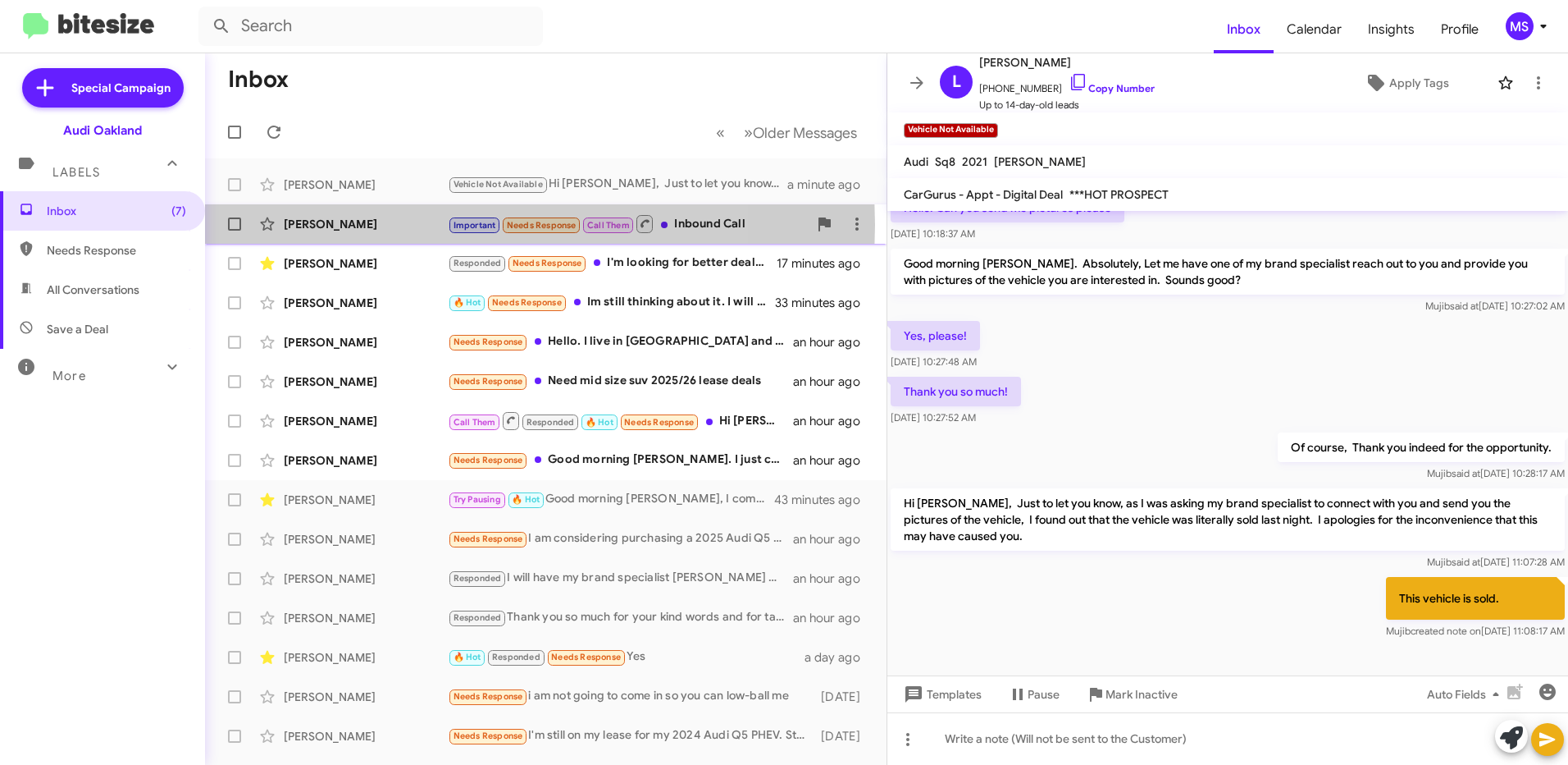
click at [394, 224] on div "[PERSON_NAME]" at bounding box center [365, 224] width 164 height 16
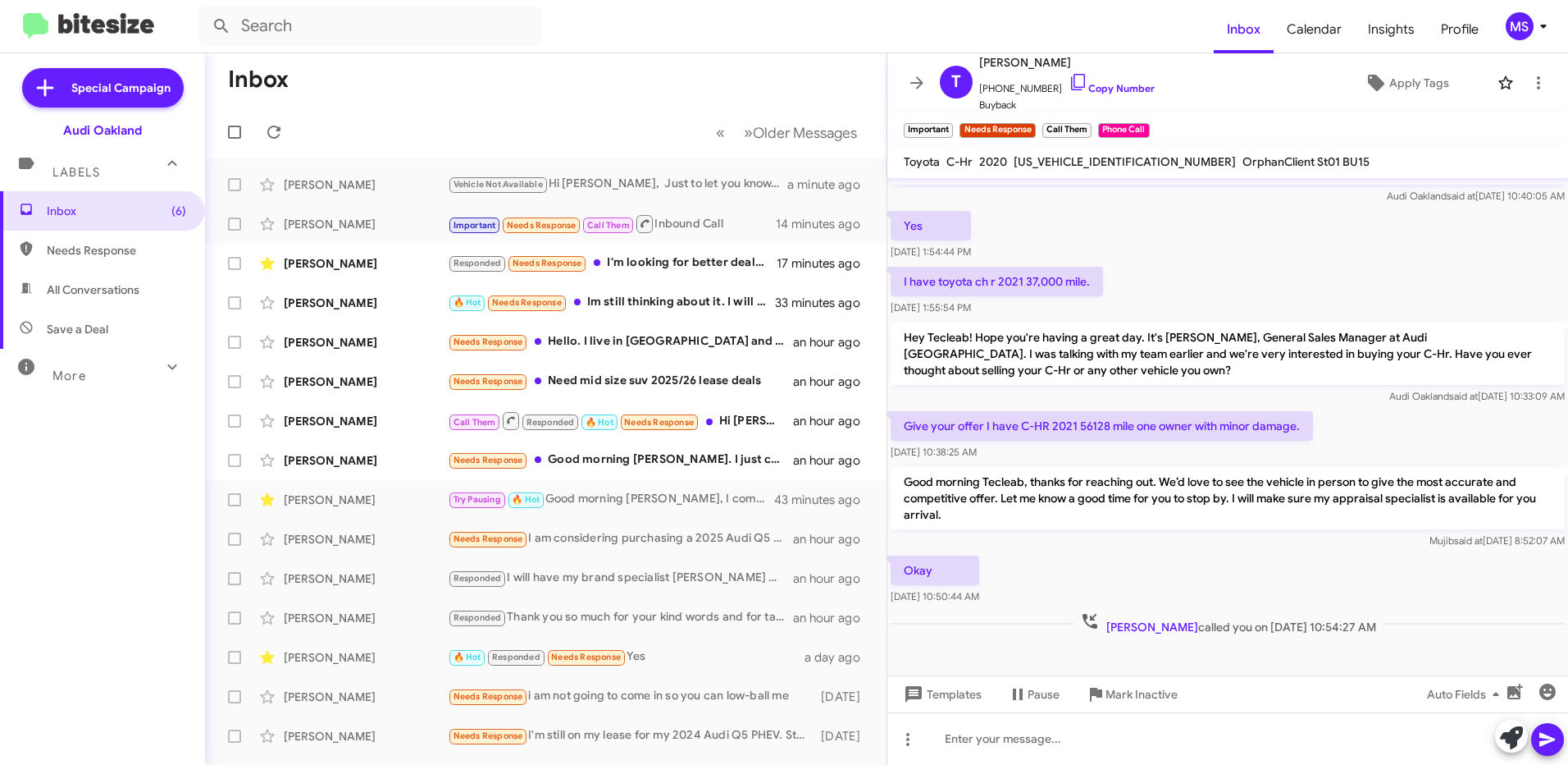
scroll to position [181, 0]
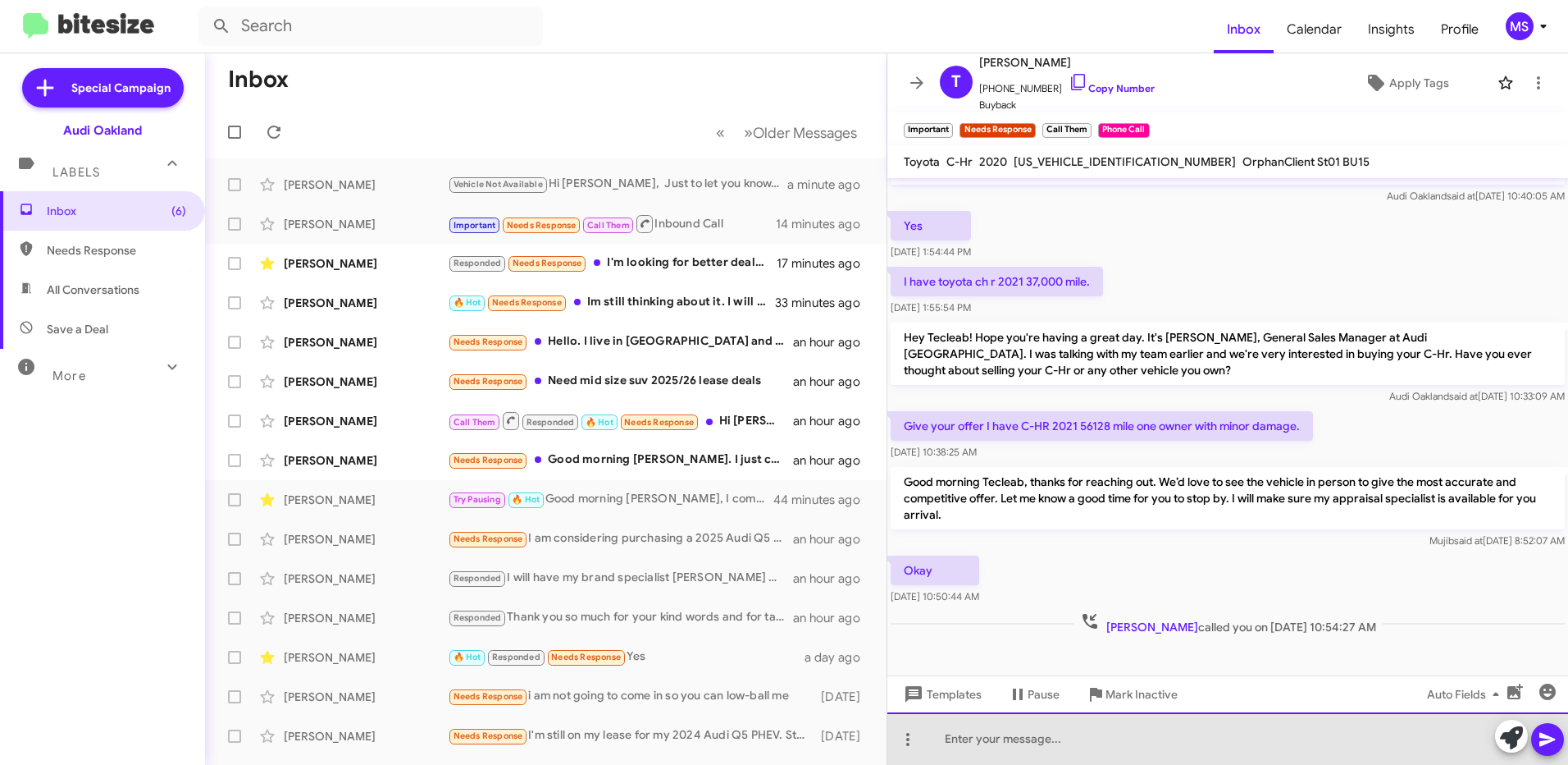
click at [1060, 752] on div at bounding box center [1227, 739] width 680 height 53
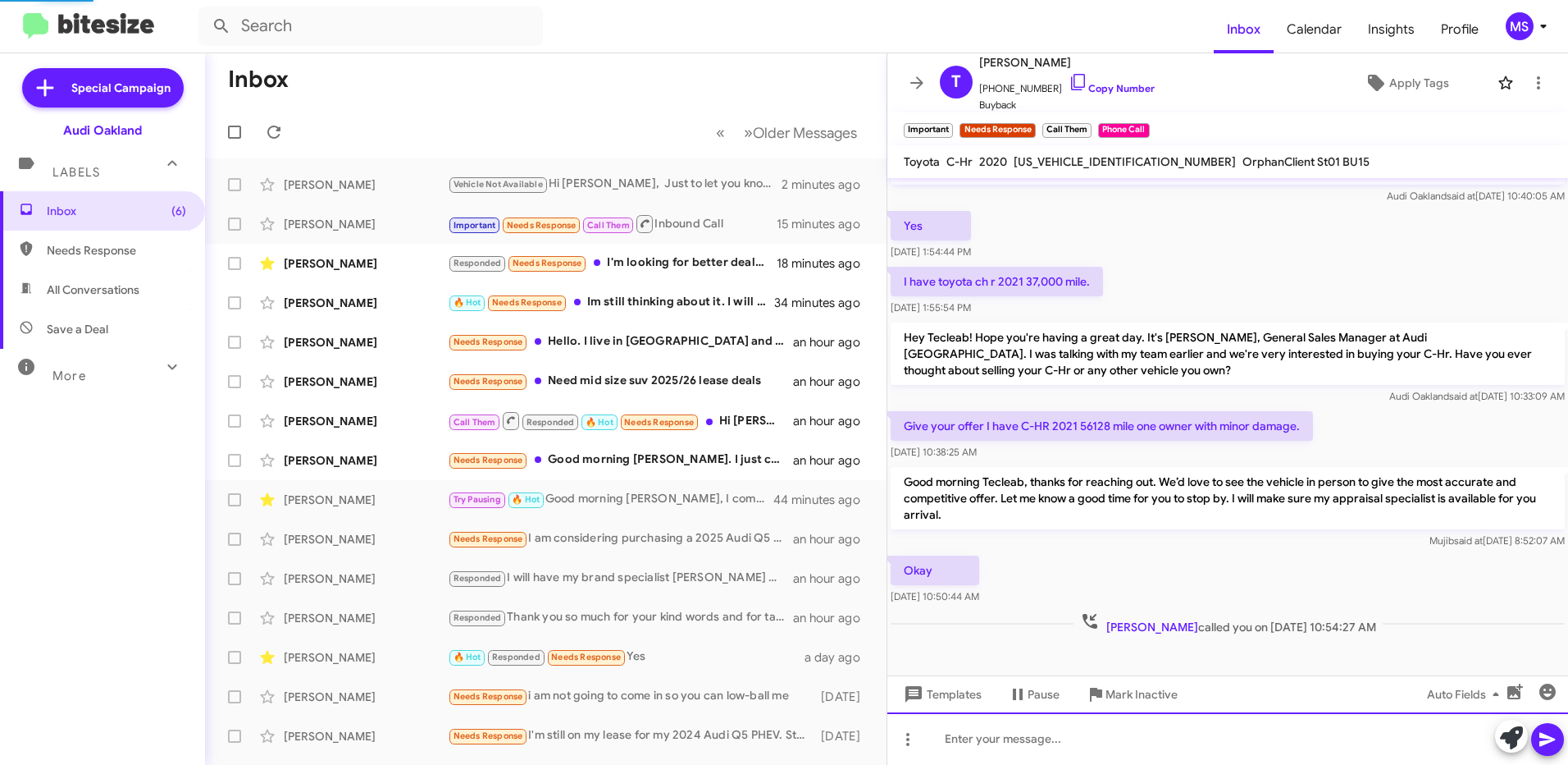
scroll to position [0, 0]
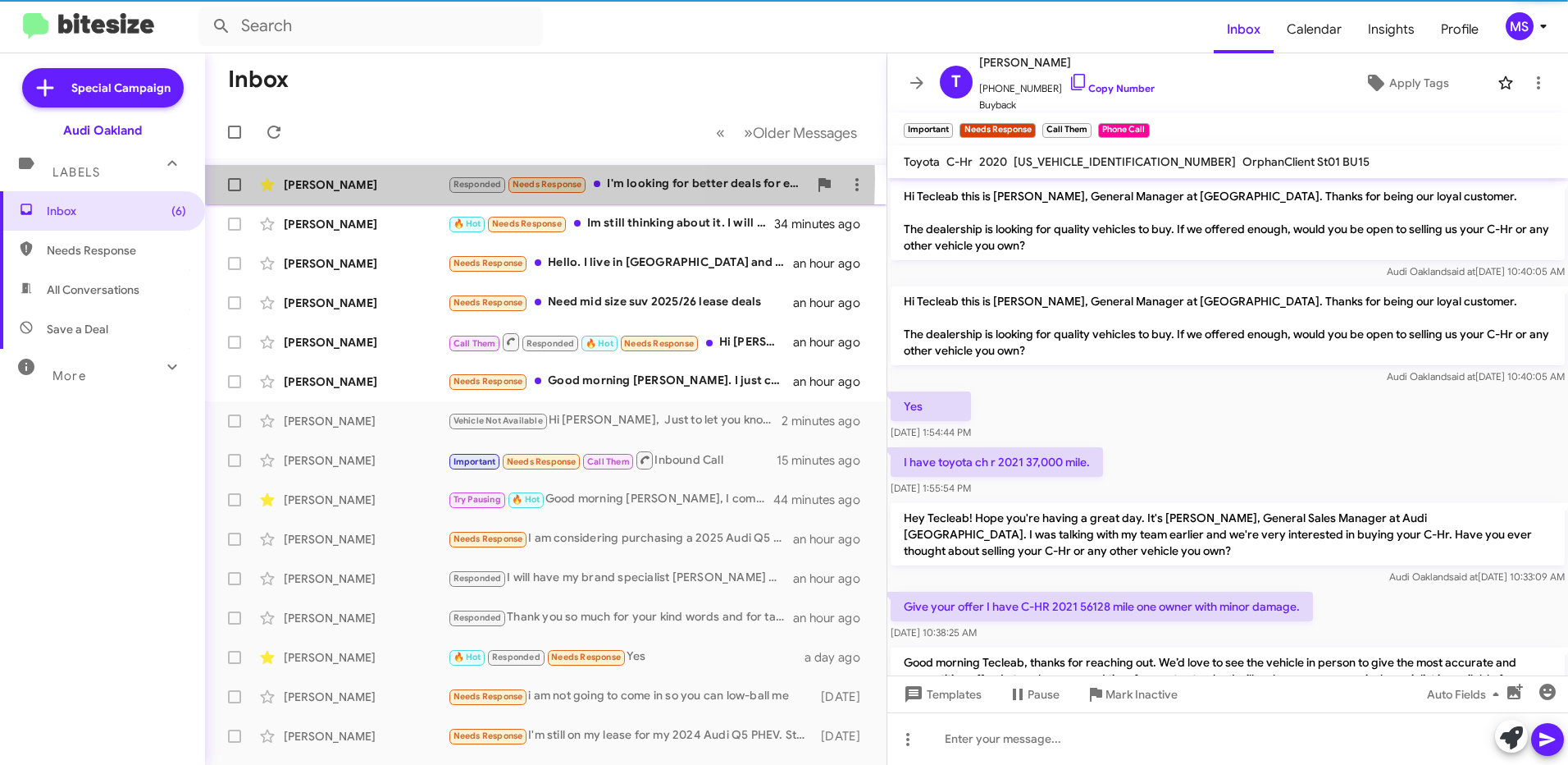
click at [373, 178] on div "Kiran Medida" at bounding box center [365, 184] width 164 height 16
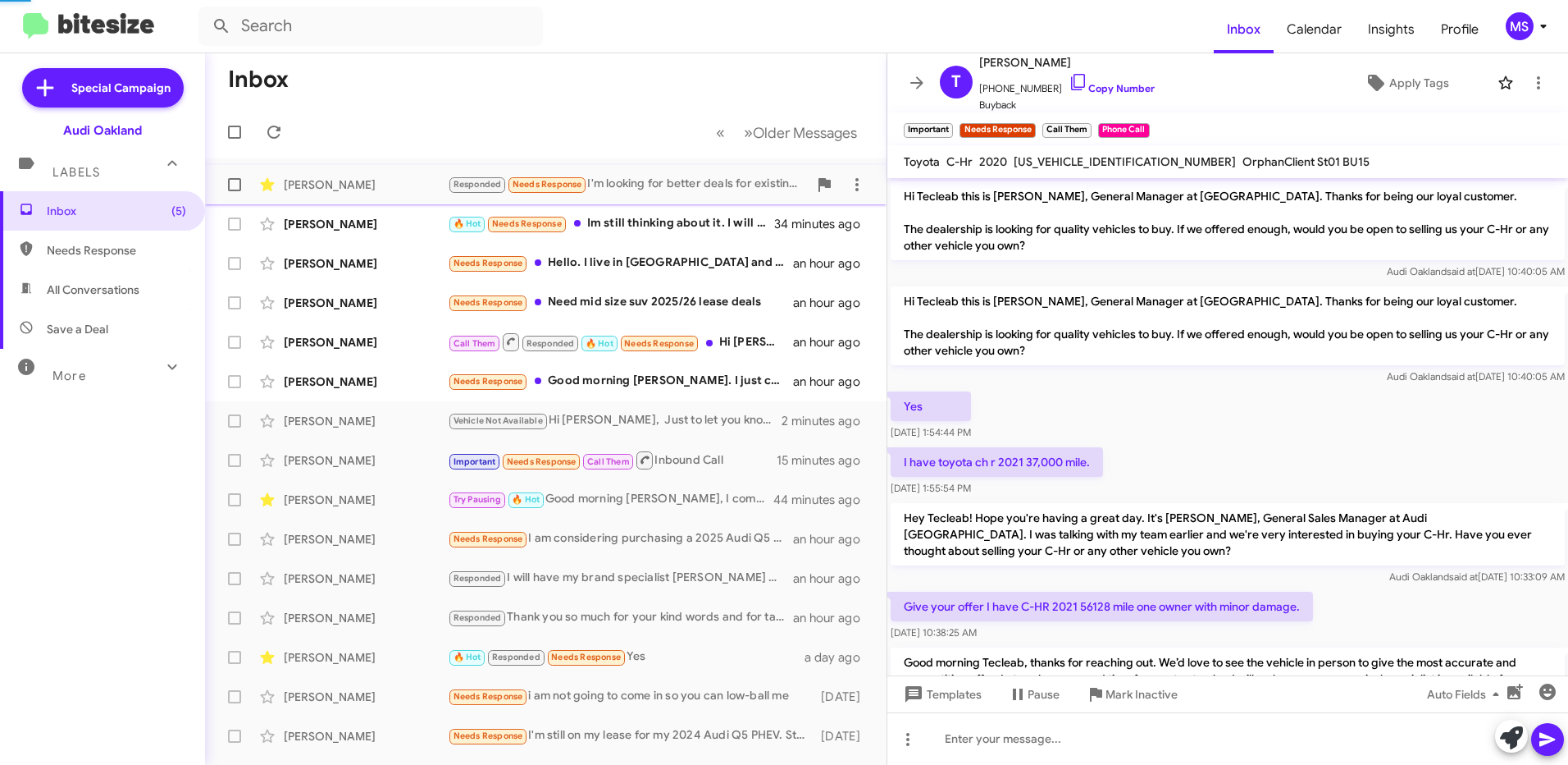
scroll to position [279, 0]
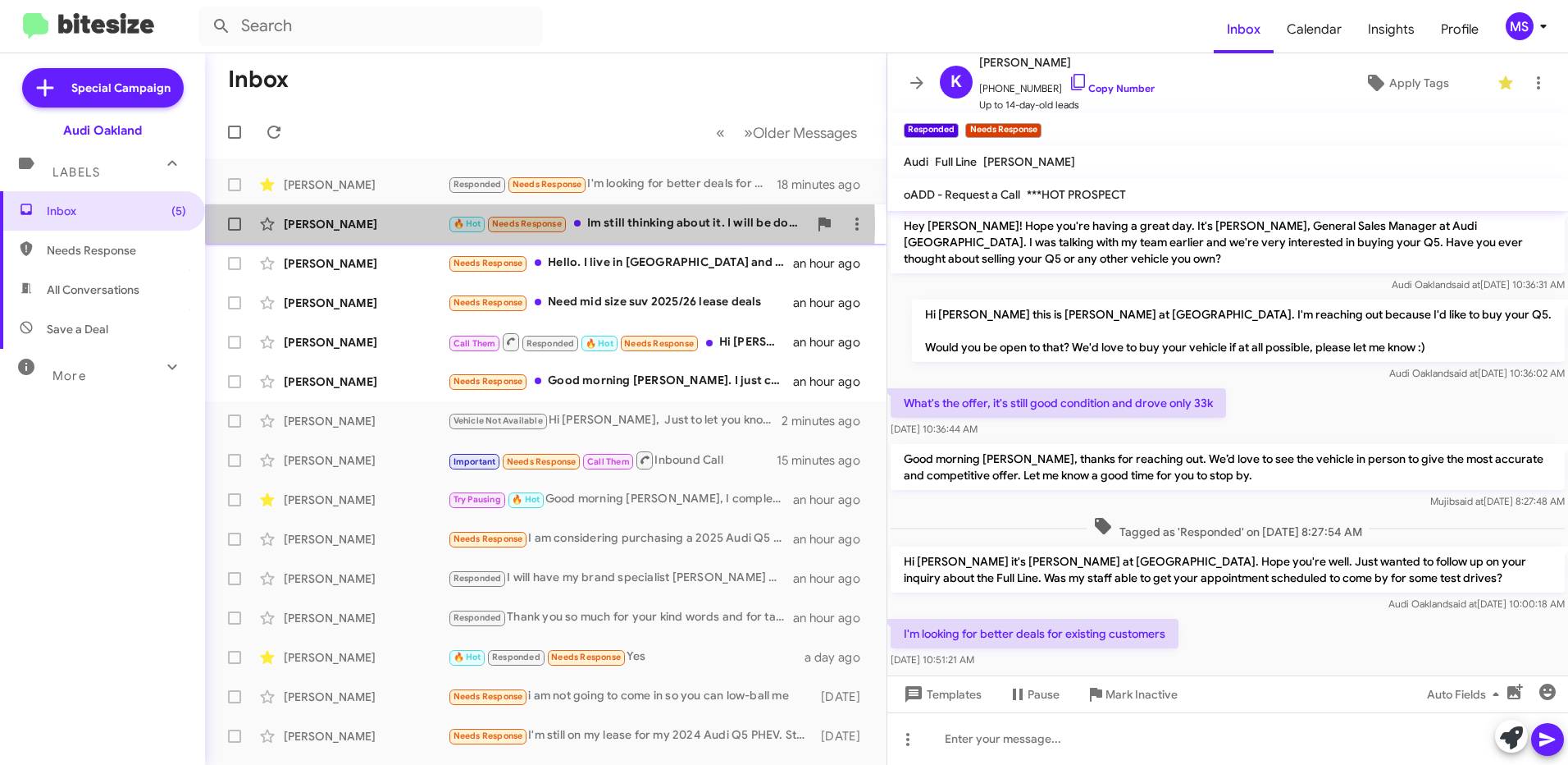
click at [391, 224] on div "Ma Bauzon" at bounding box center [365, 224] width 164 height 16
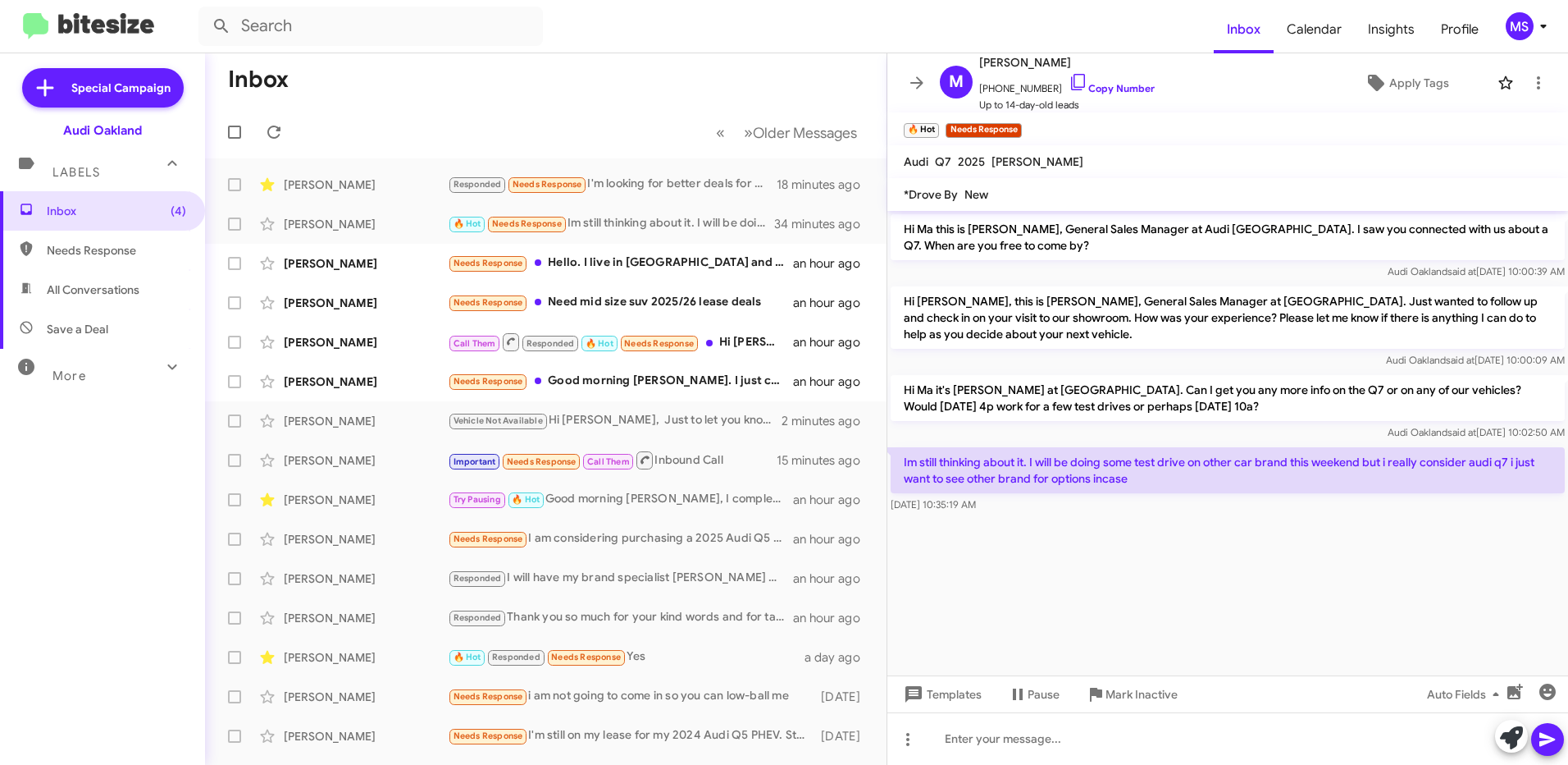
drag, startPoint x: 1147, startPoint y: 482, endPoint x: 900, endPoint y: 469, distance: 247.3
click at [900, 469] on p "Im still thinking about it. I will be doing some test drive on other car brand …" at bounding box center [1228, 470] width 674 height 46
copy p "Im still thinking about it. I will be doing some test drive on other car brand …"
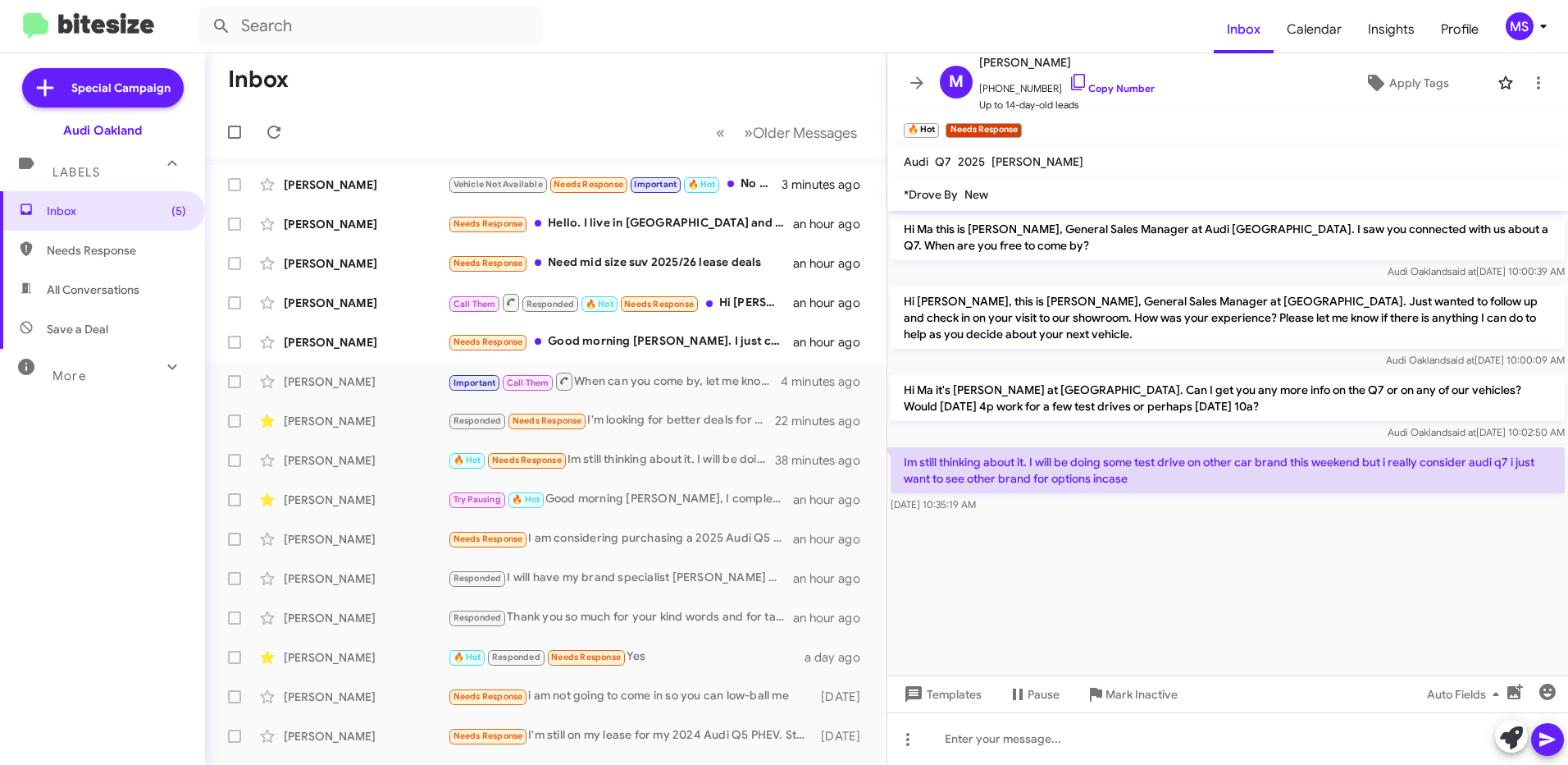
click at [1284, 553] on cdk-virtual-scroll-viewport "Hi Ma this is Mujib Syed, General Sales Manager at Audi Oakland. I saw you conn…" at bounding box center [1227, 442] width 680 height 464
drag, startPoint x: 1143, startPoint y: 476, endPoint x: 900, endPoint y: 467, distance: 243.2
click at [900, 467] on p "Im still thinking about it. I will be doing some test drive on other car brand …" at bounding box center [1228, 470] width 674 height 46
copy p "Im still thinking about it. I will be doing some test drive on other car brand …"
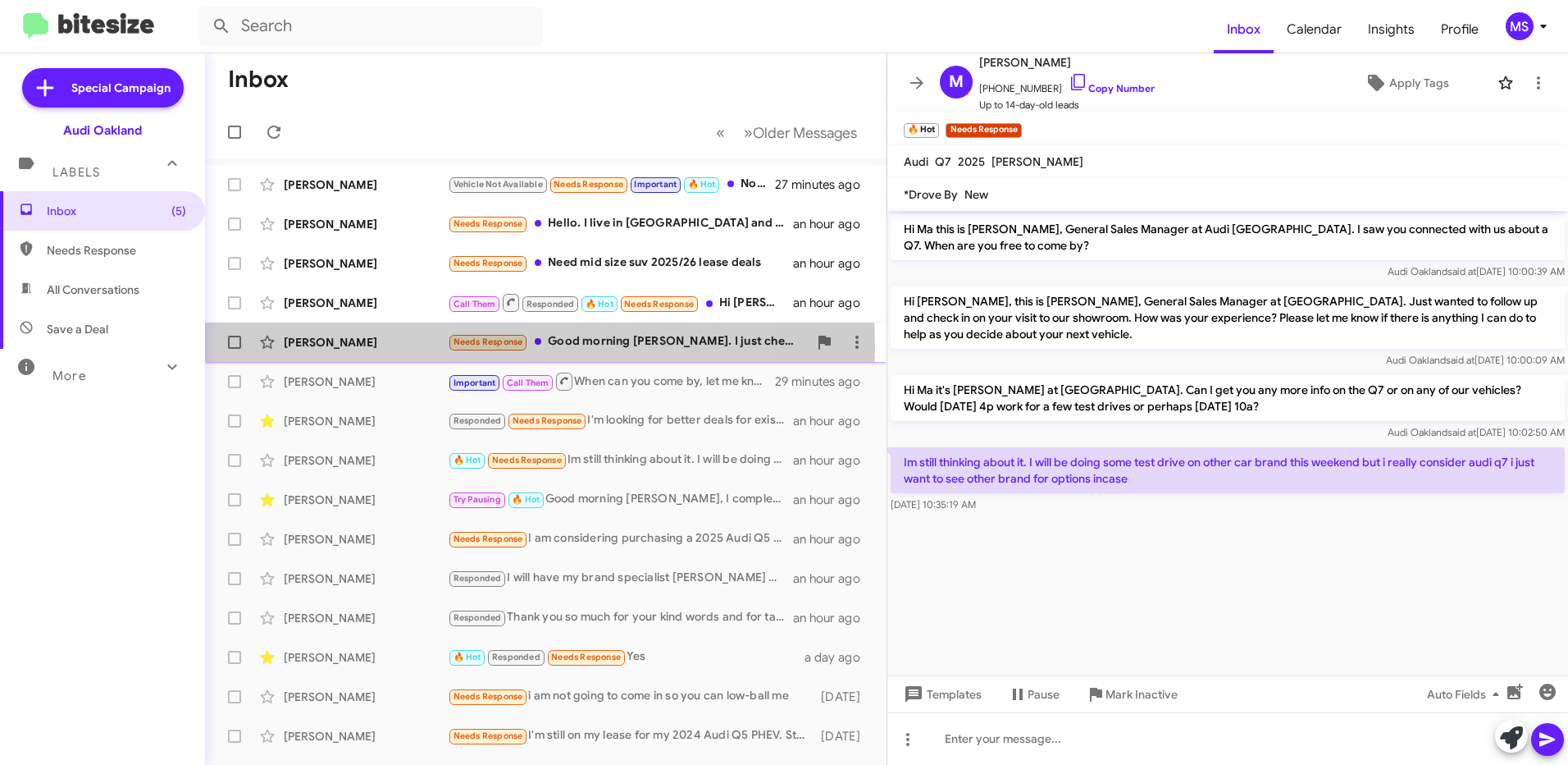
click at [409, 347] on div "Murat Dinler" at bounding box center [365, 343] width 164 height 16
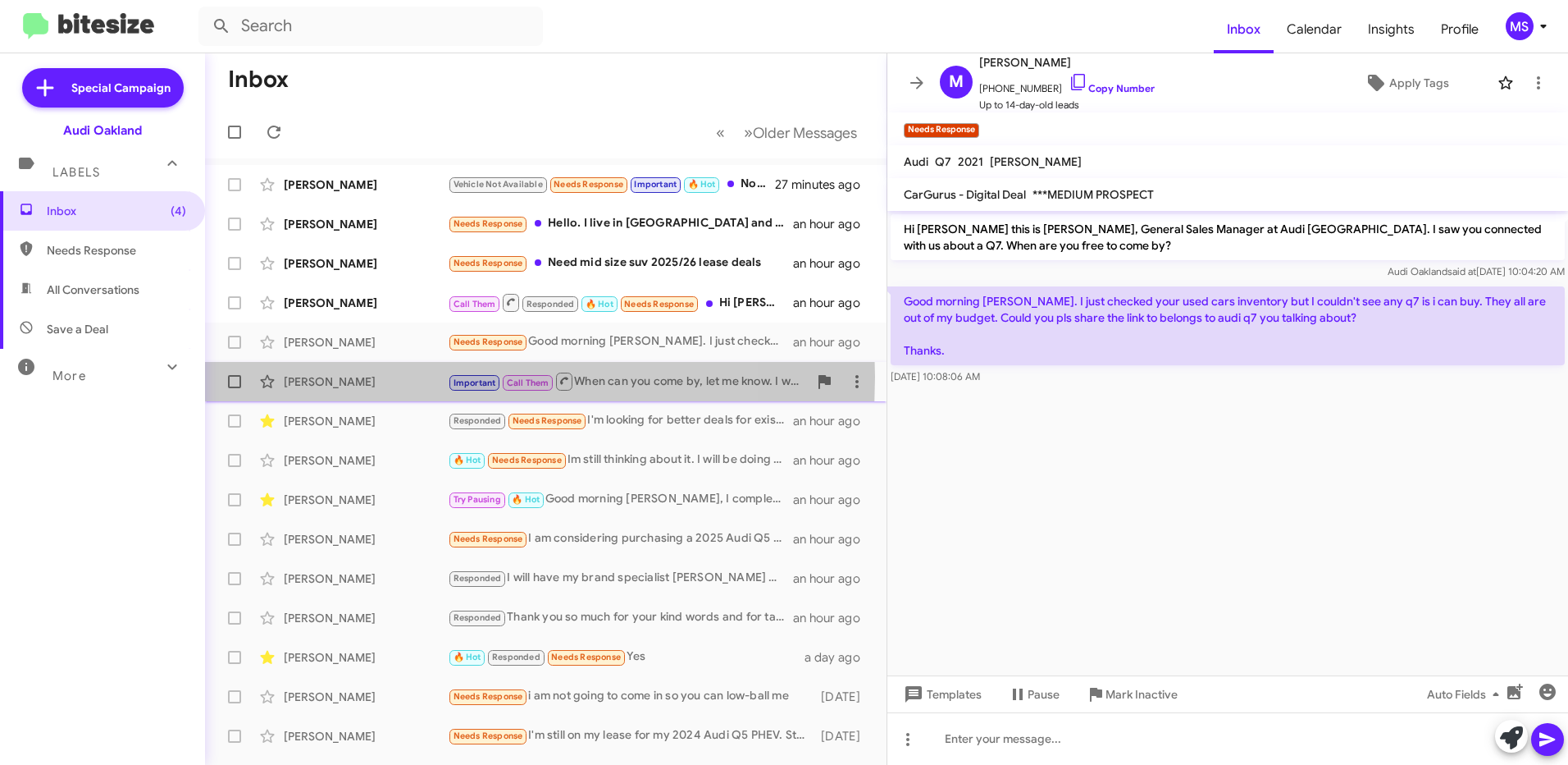
click at [400, 376] on div "[PERSON_NAME]" at bounding box center [365, 382] width 164 height 16
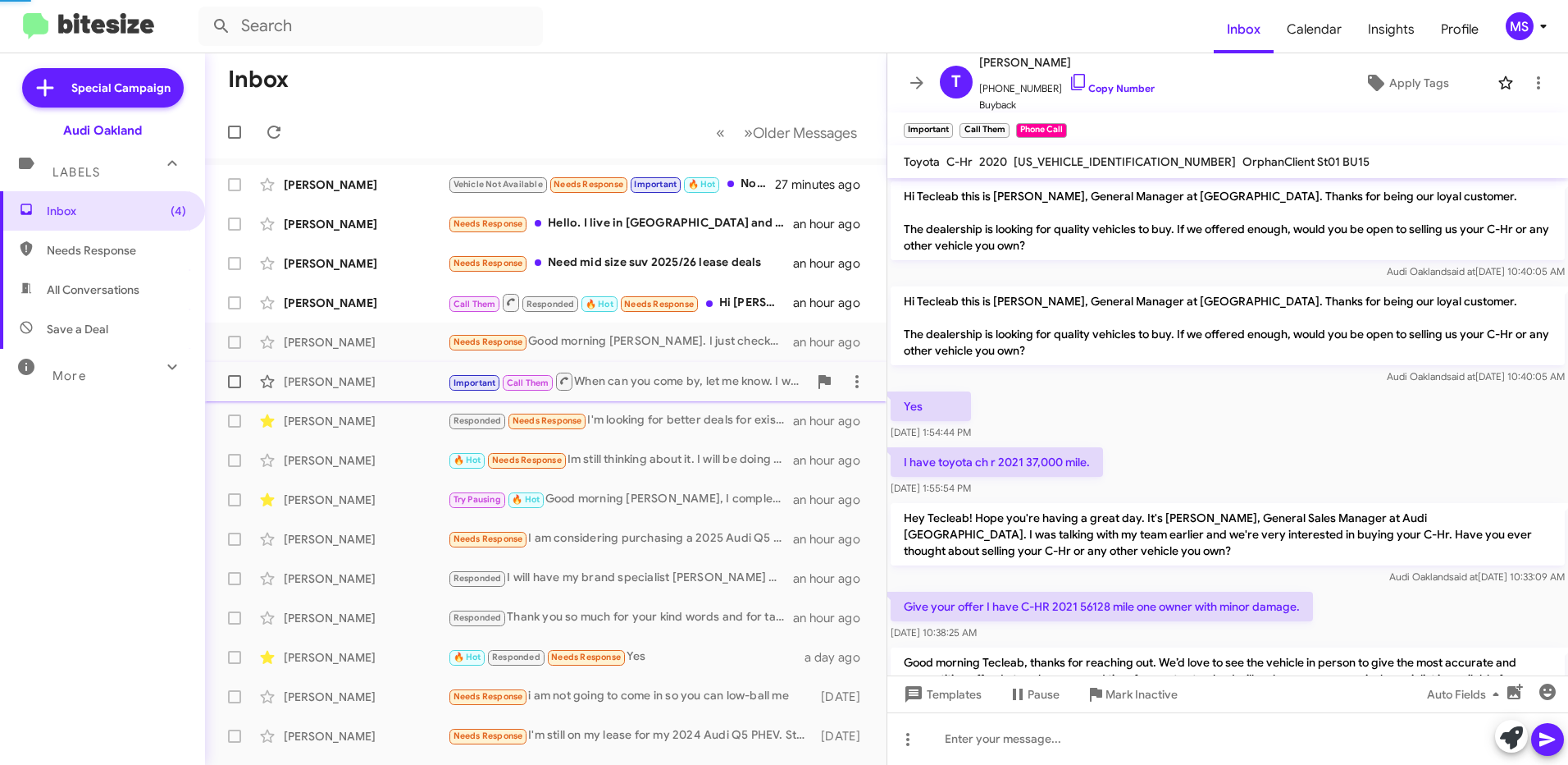
scroll to position [241, 0]
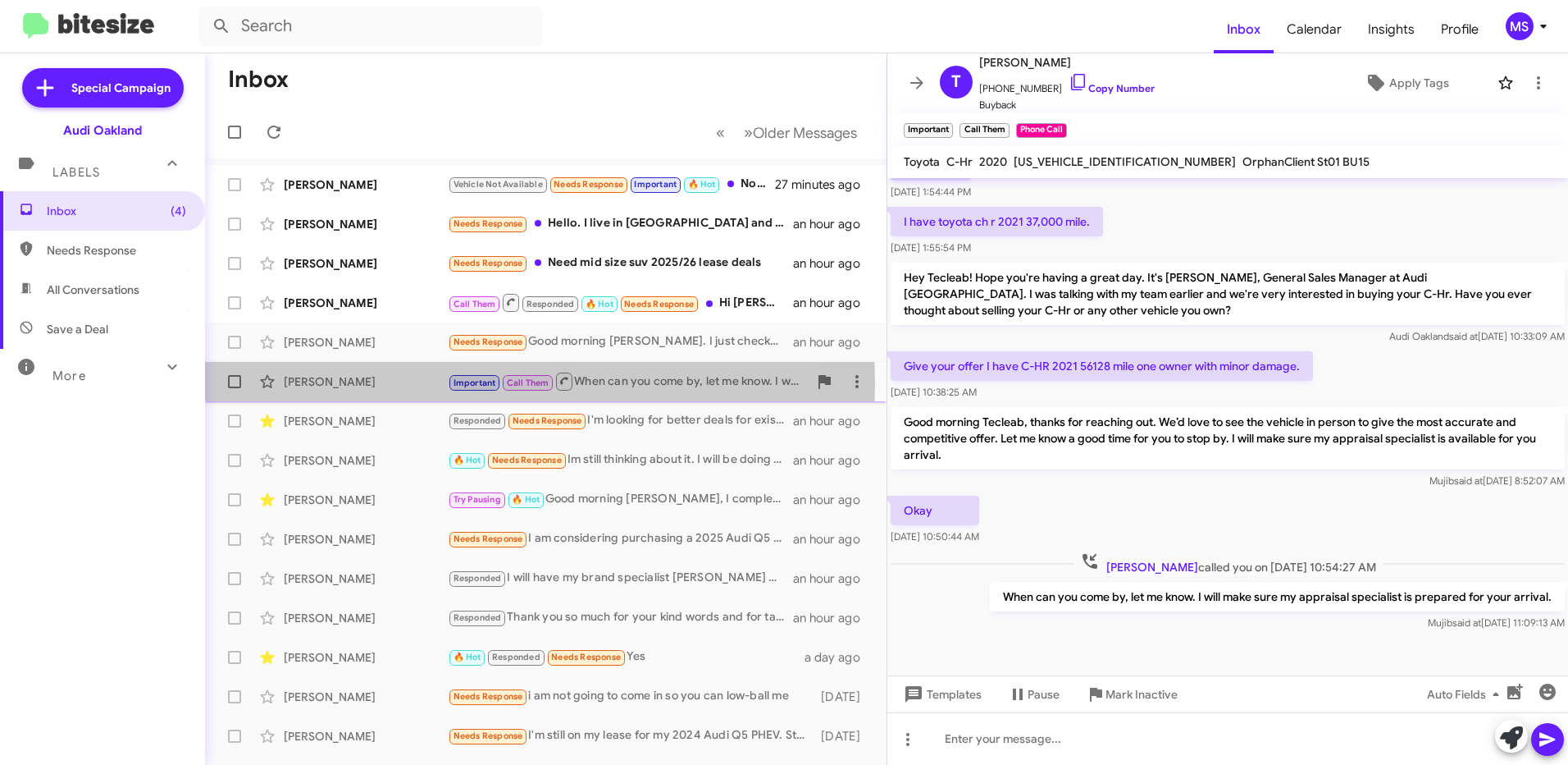
click at [325, 383] on div "[PERSON_NAME]" at bounding box center [365, 382] width 164 height 16
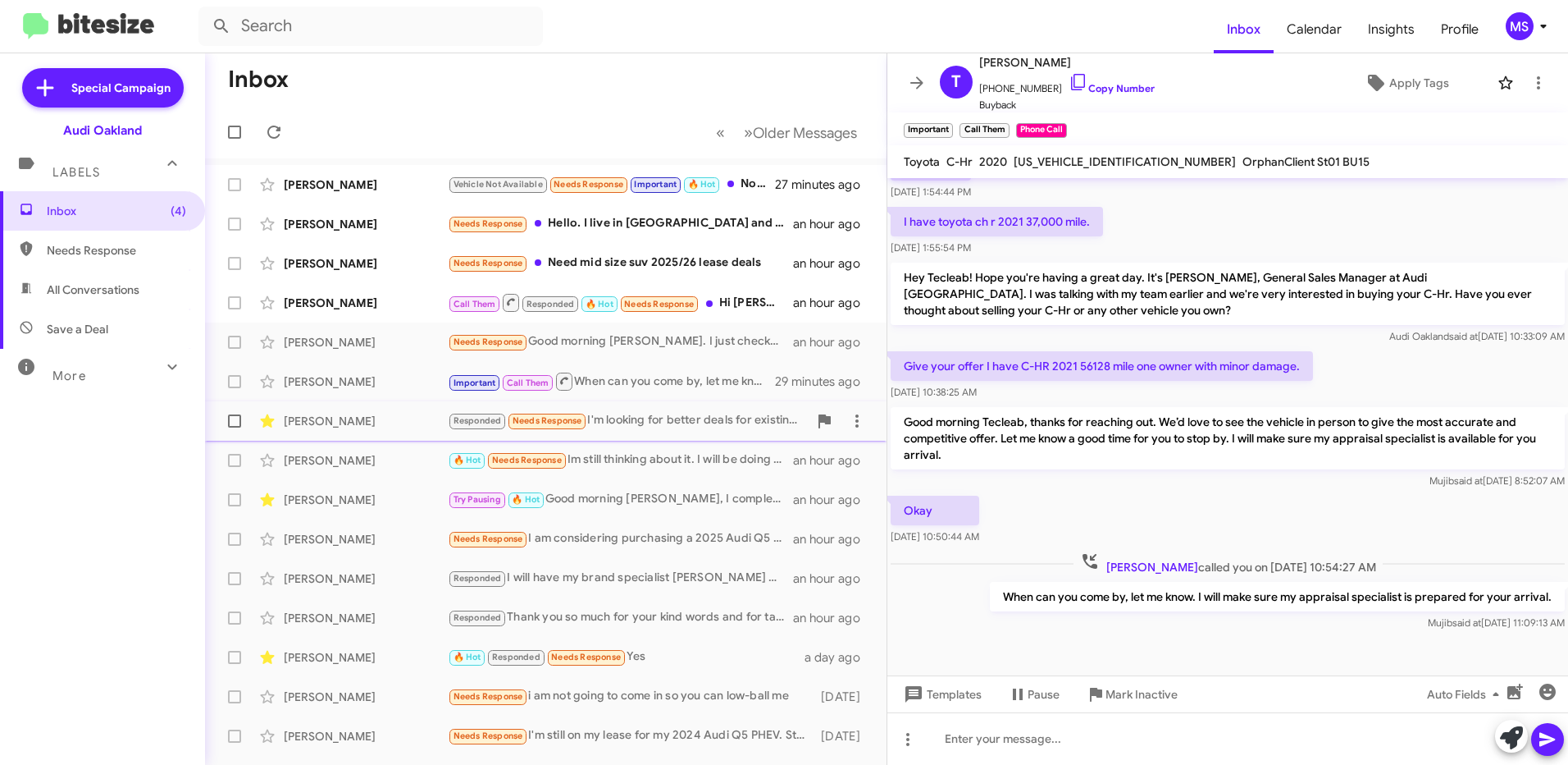
click at [332, 416] on div "Kiran Medida" at bounding box center [365, 421] width 164 height 16
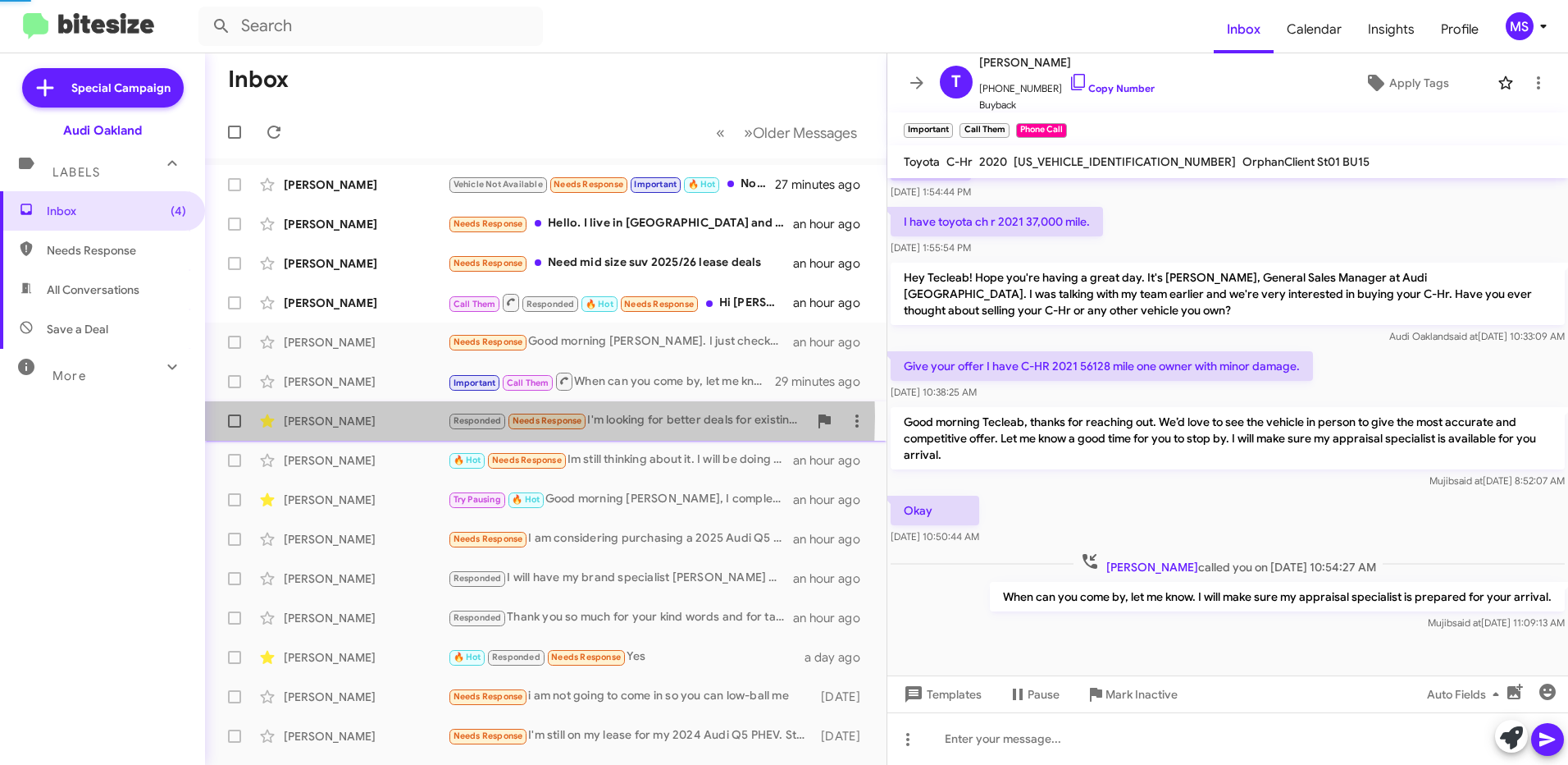
scroll to position [279, 0]
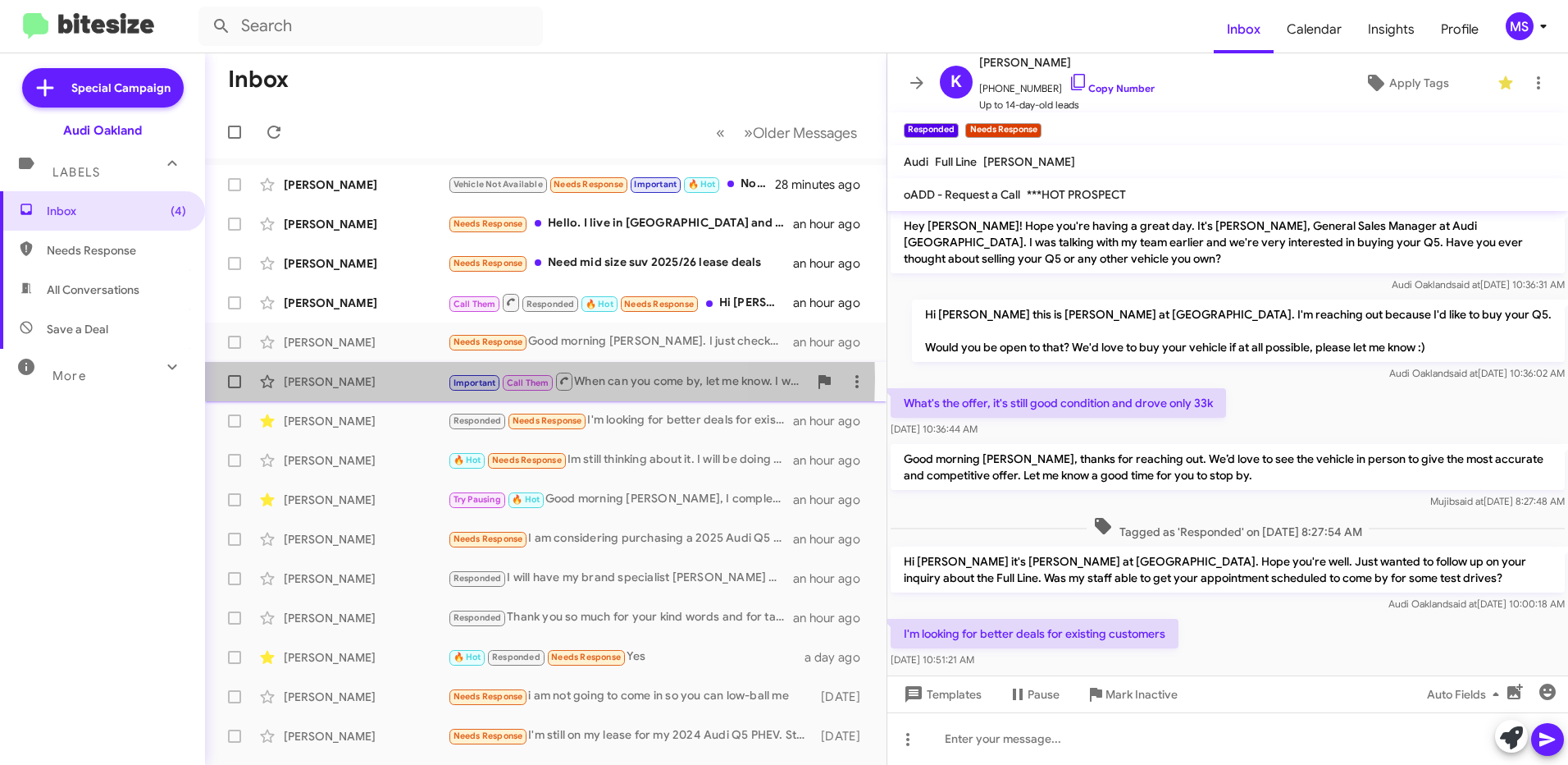
click at [394, 378] on div "[PERSON_NAME]" at bounding box center [365, 382] width 164 height 16
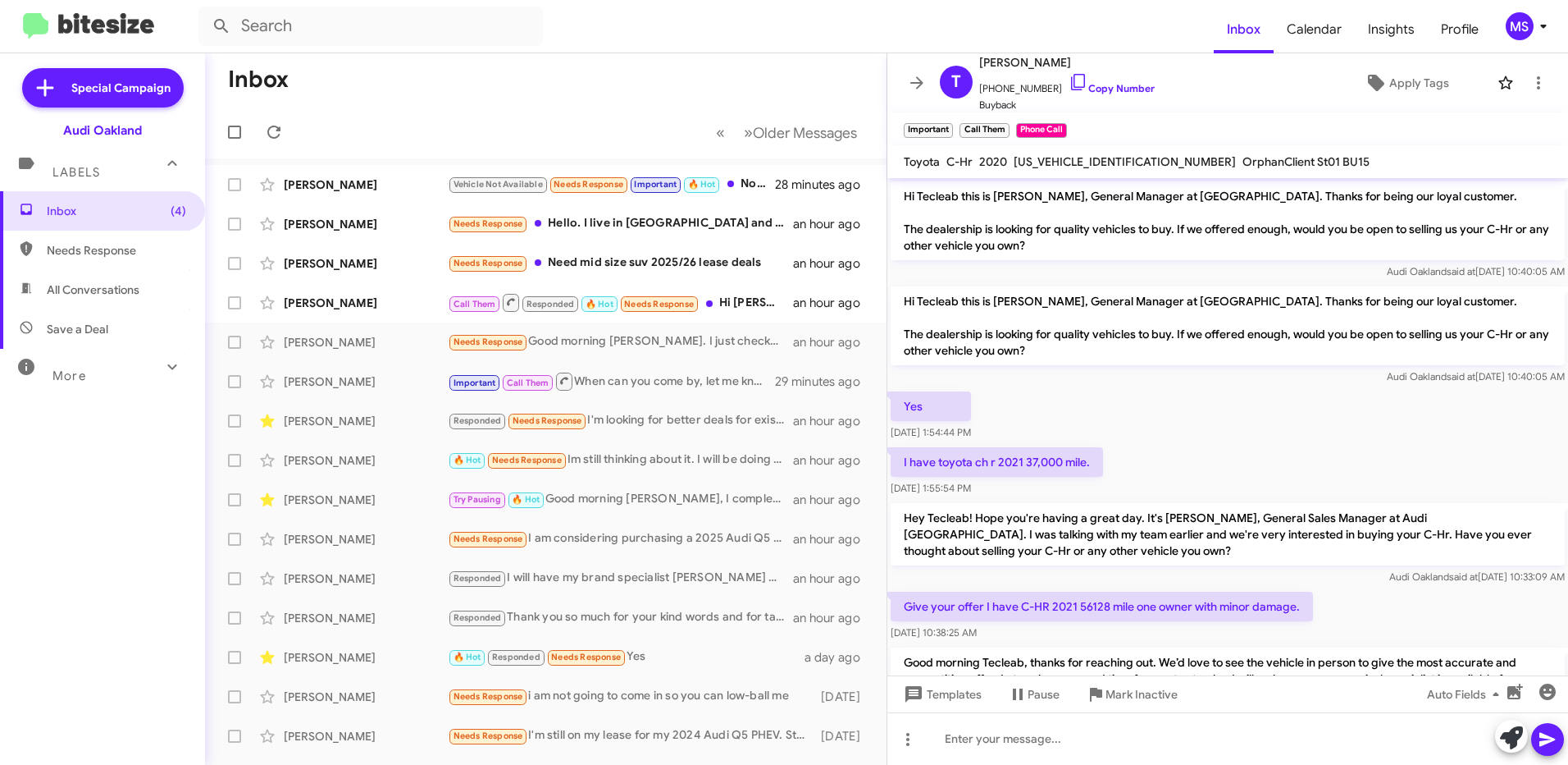
scroll to position [241, 0]
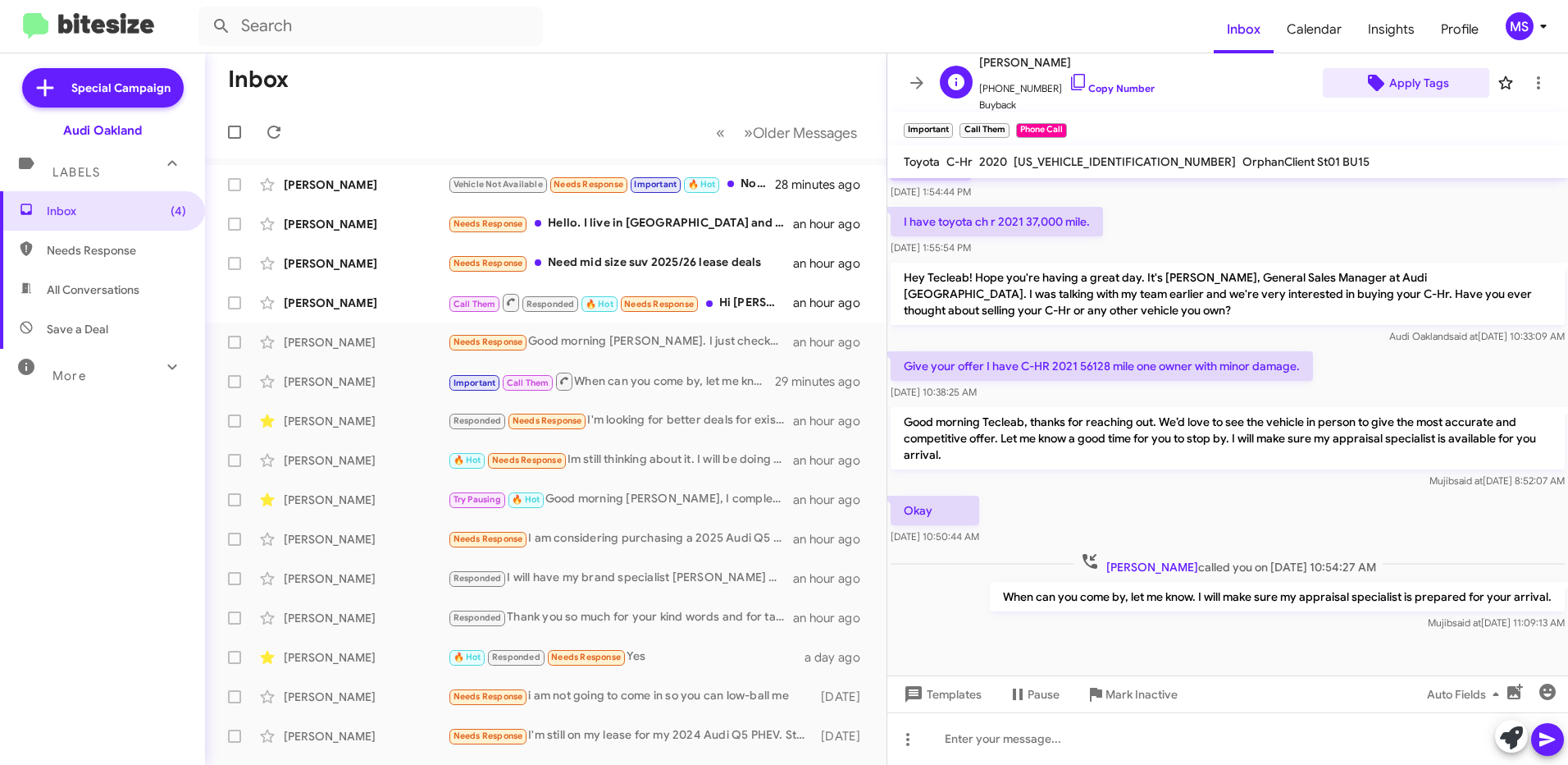
click at [1417, 81] on span "Apply Tags" at bounding box center [1420, 83] width 60 height 30
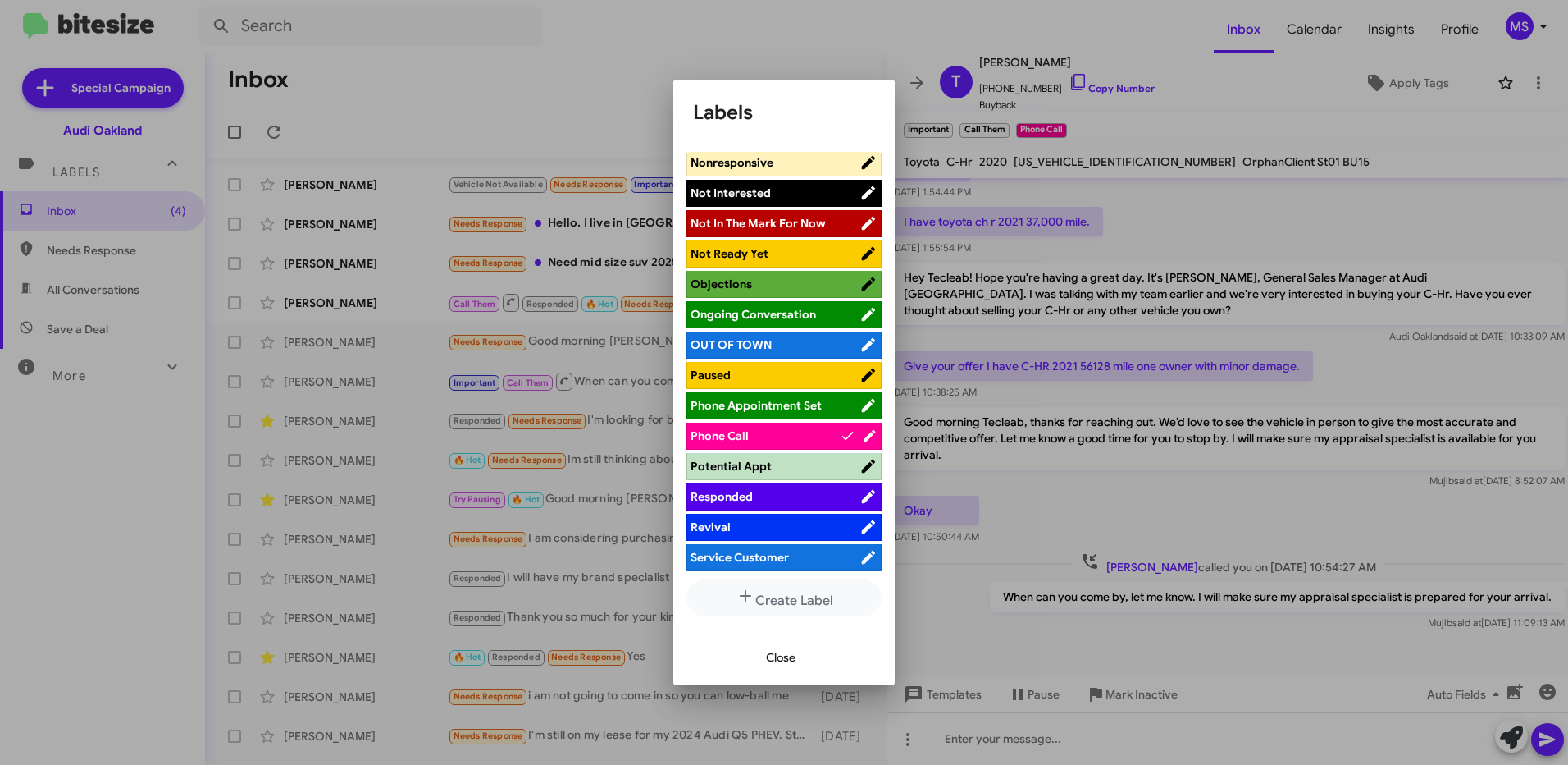
scroll to position [820, 0]
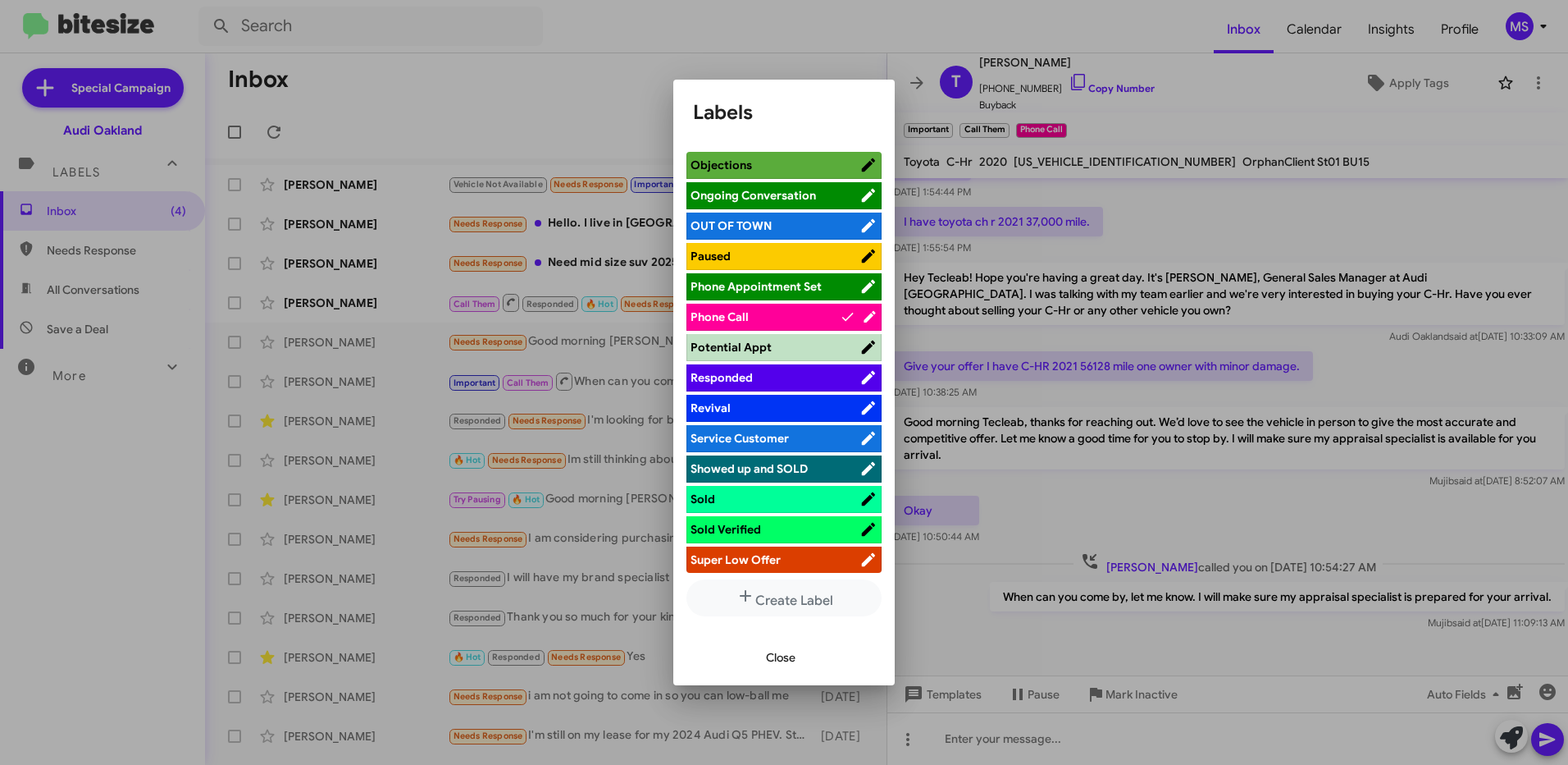
click at [791, 369] on span "Responded" at bounding box center [775, 377] width 169 height 16
click at [779, 652] on span "Close" at bounding box center [780, 657] width 30 height 30
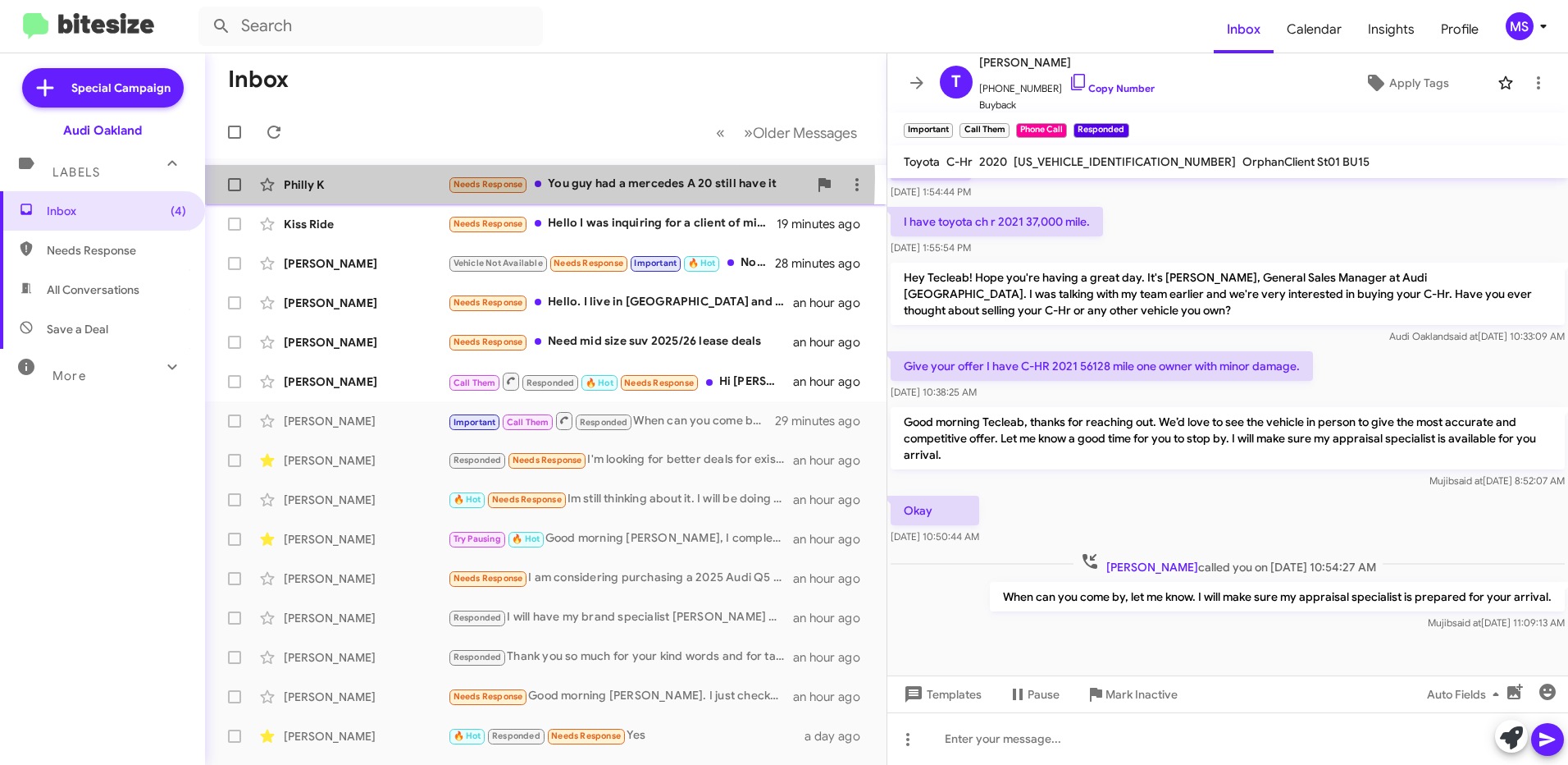
click at [391, 177] on div "Philly K" at bounding box center [365, 184] width 164 height 16
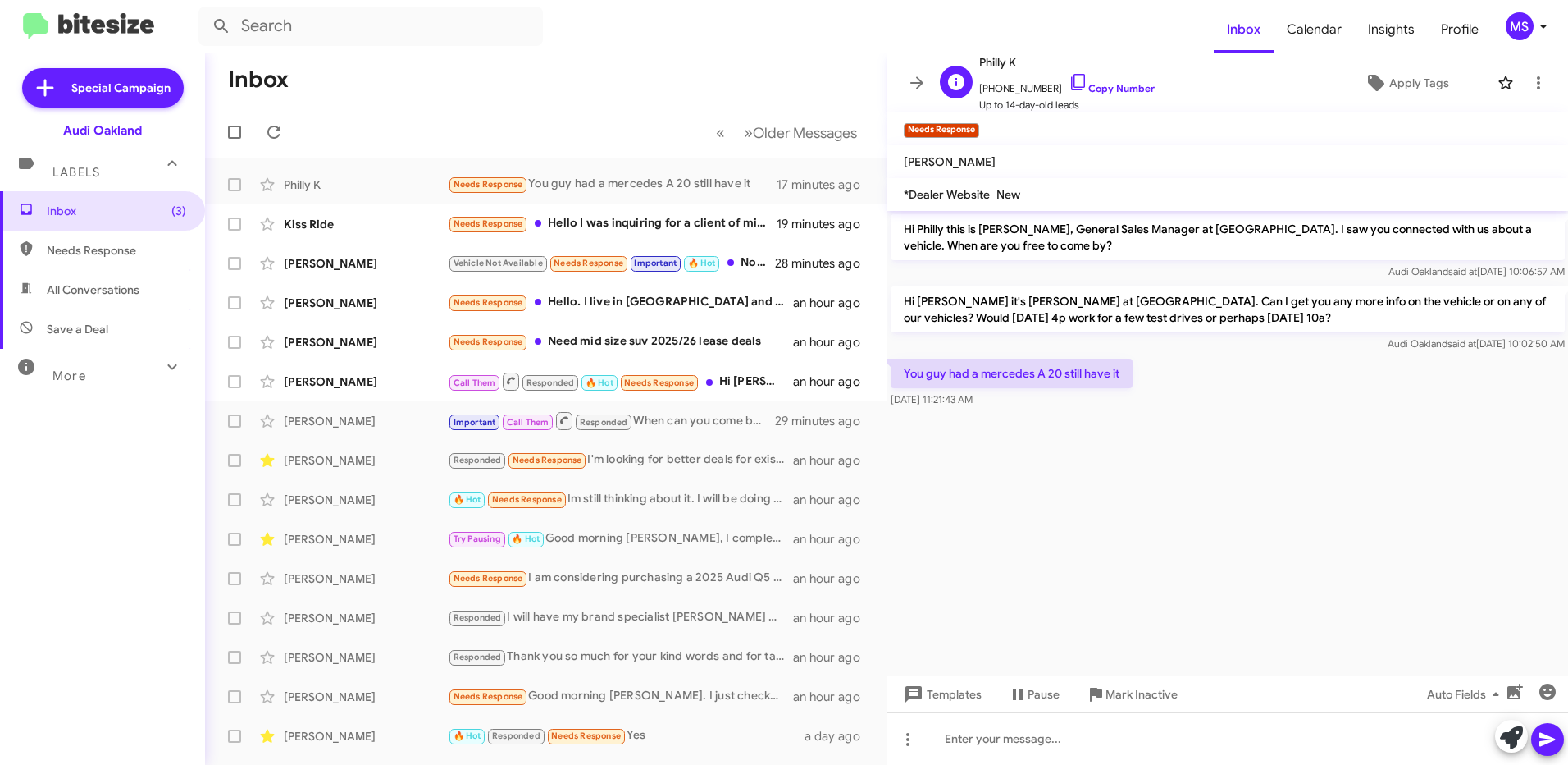
click at [1117, 81] on span "+15106922950 Copy Number" at bounding box center [1067, 84] width 175 height 25
click at [1129, 87] on link "Copy Number" at bounding box center [1112, 88] width 86 height 13
click at [1130, 743] on div at bounding box center [1227, 739] width 680 height 53
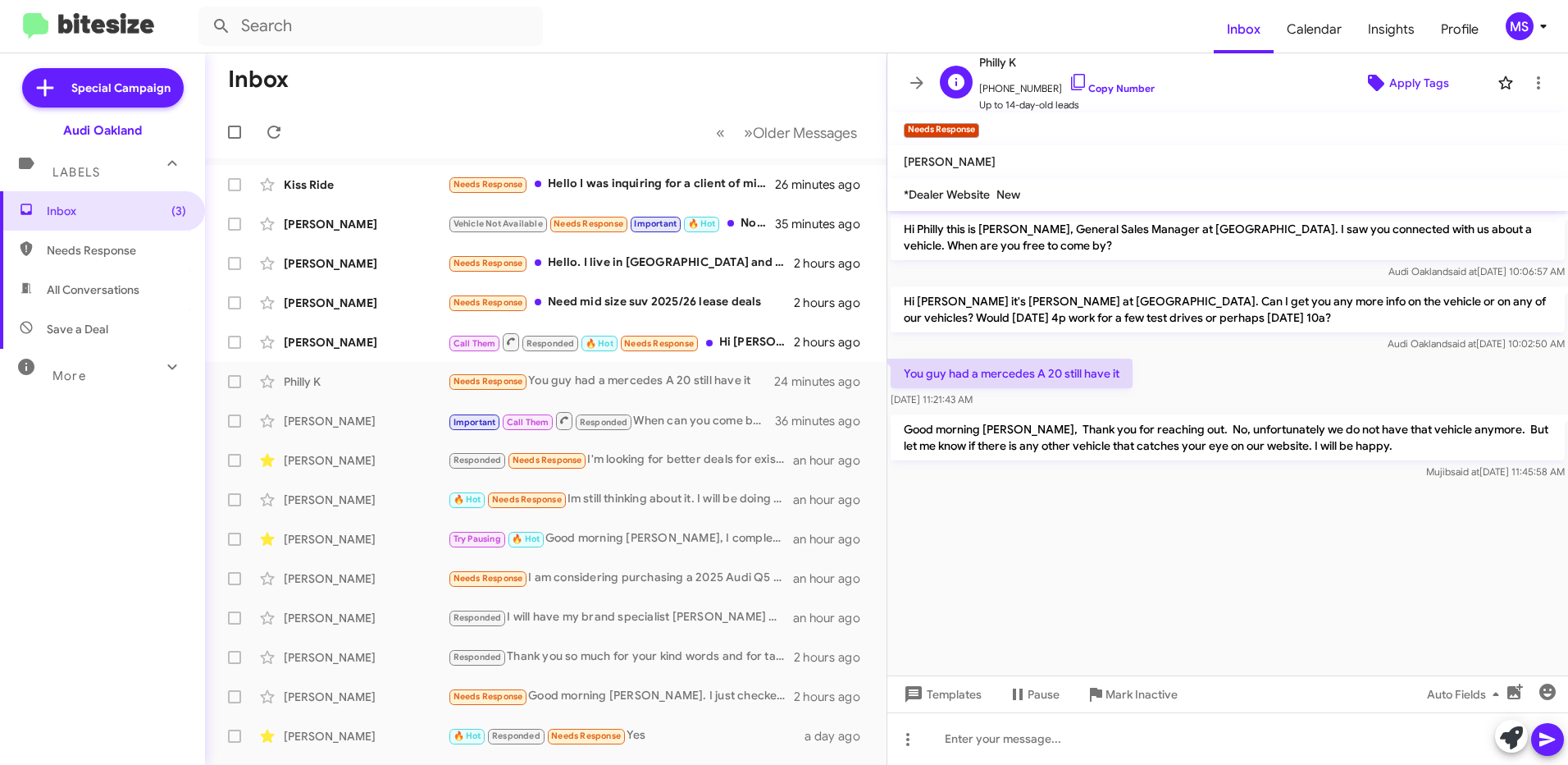
click at [1399, 84] on span "Apply Tags" at bounding box center [1420, 83] width 60 height 30
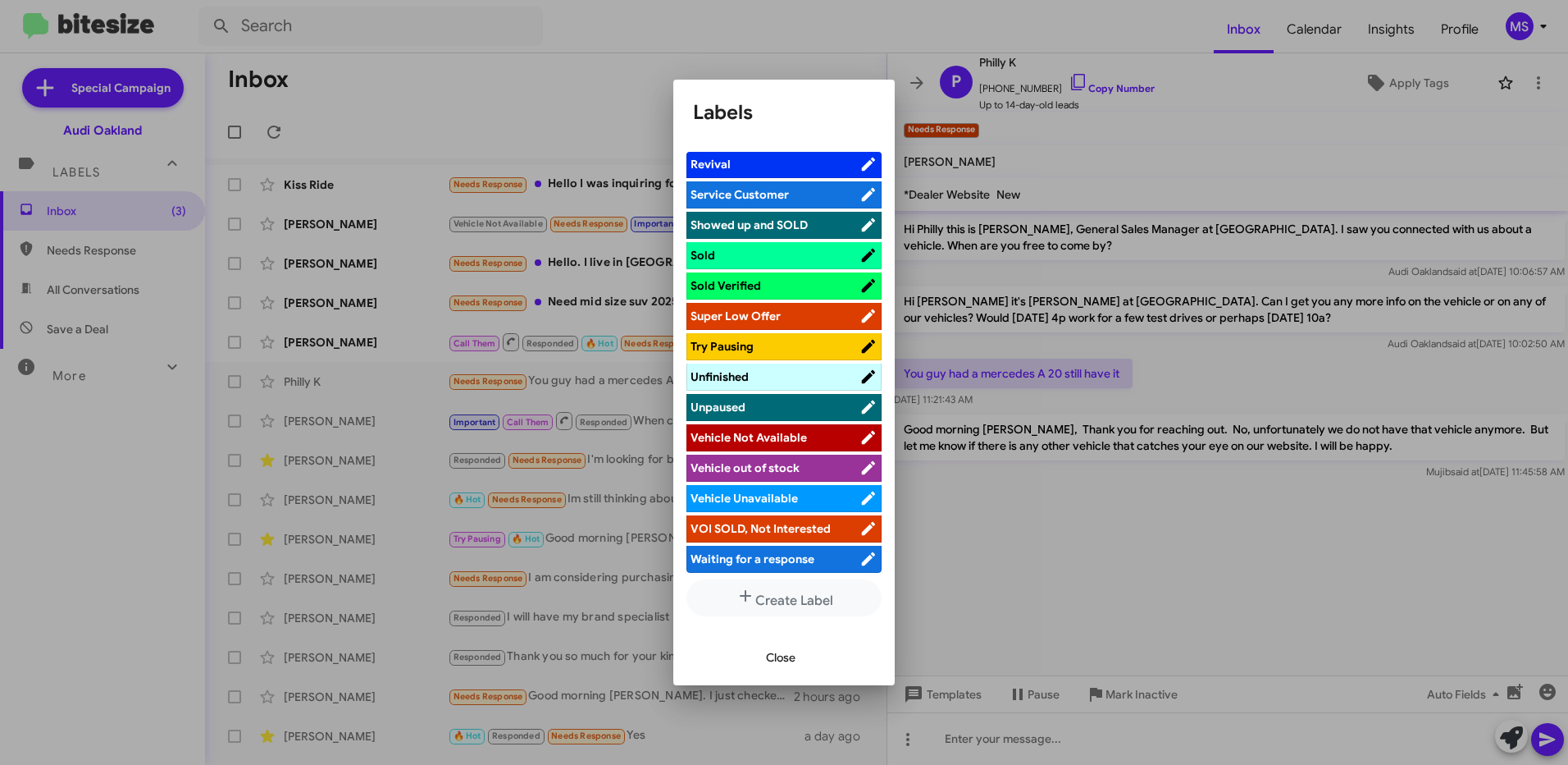
scroll to position [1067, 0]
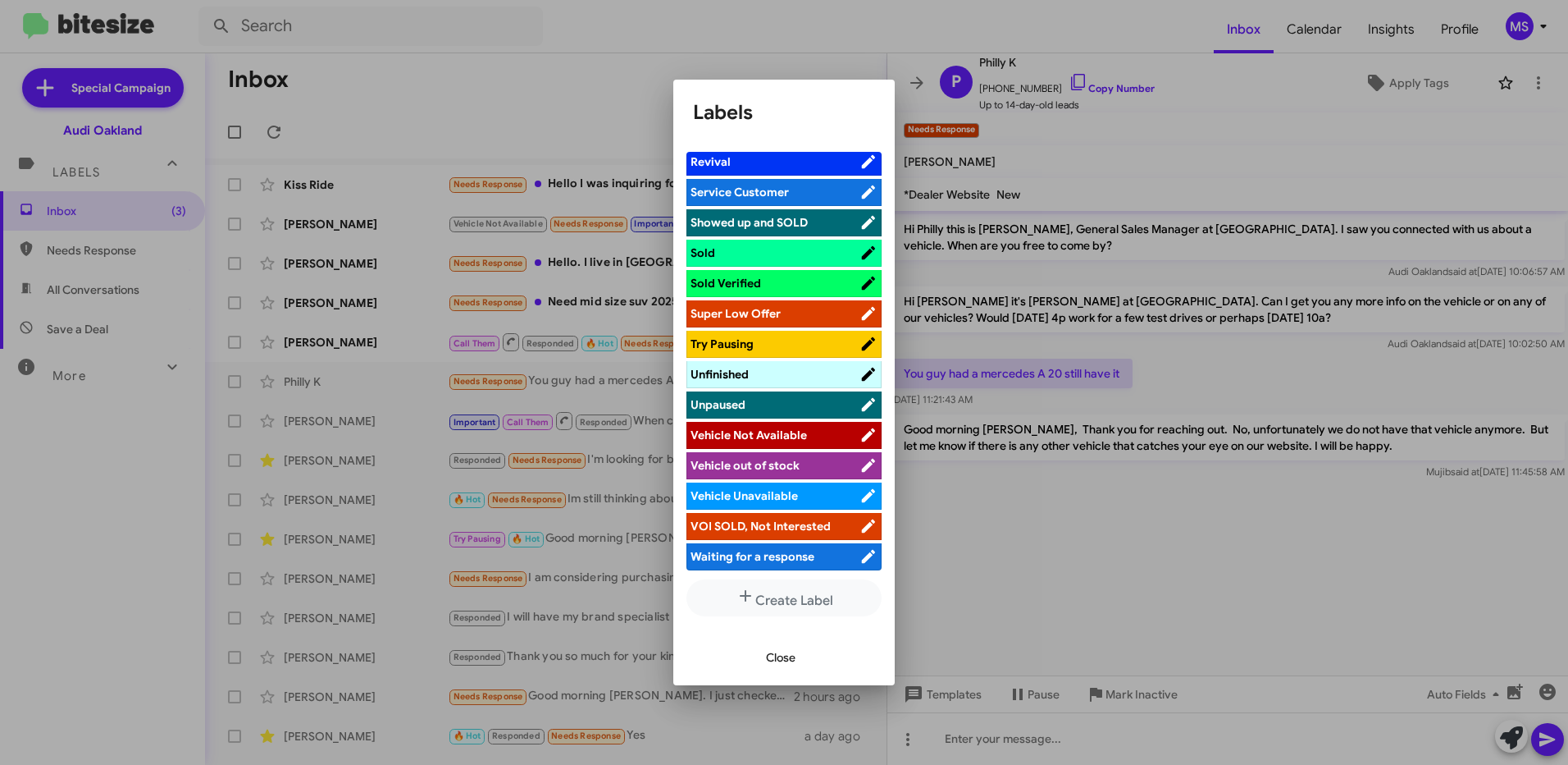
click at [790, 436] on span "Vehicle Not Available" at bounding box center [749, 434] width 116 height 15
click at [788, 652] on span "Close" at bounding box center [780, 657] width 30 height 30
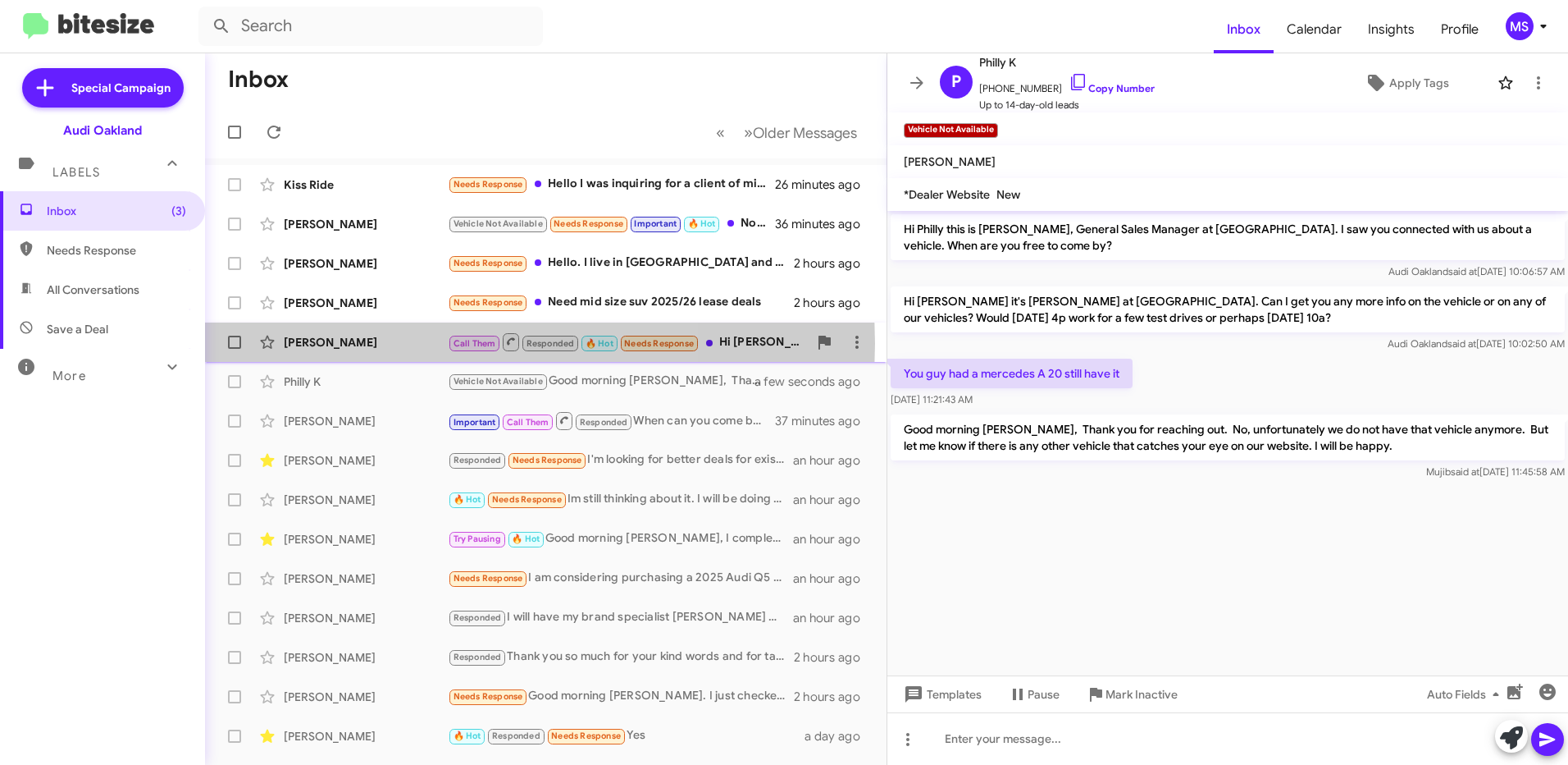
click at [369, 343] on div "Sara H" at bounding box center [365, 343] width 164 height 16
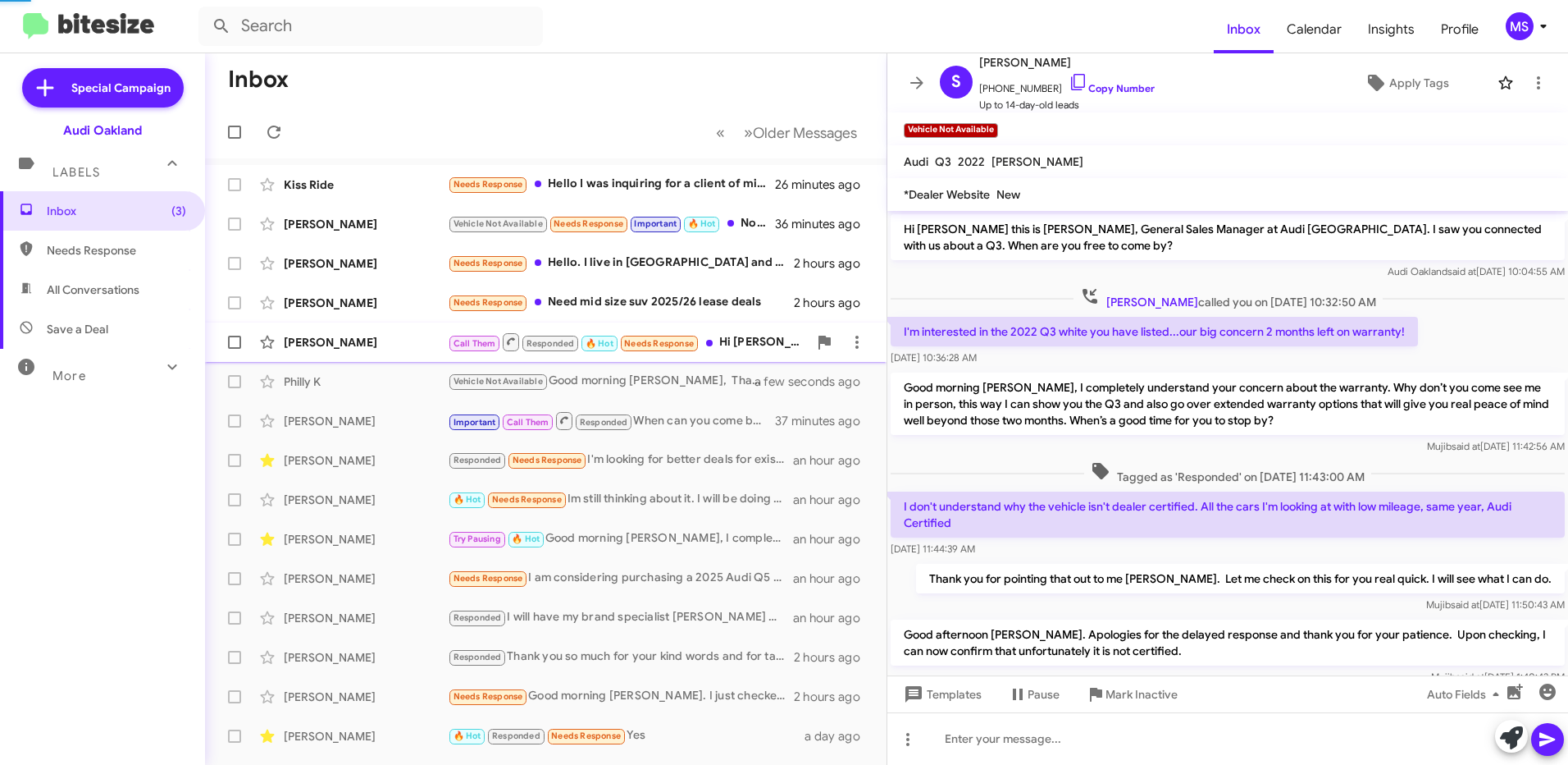
scroll to position [318, 0]
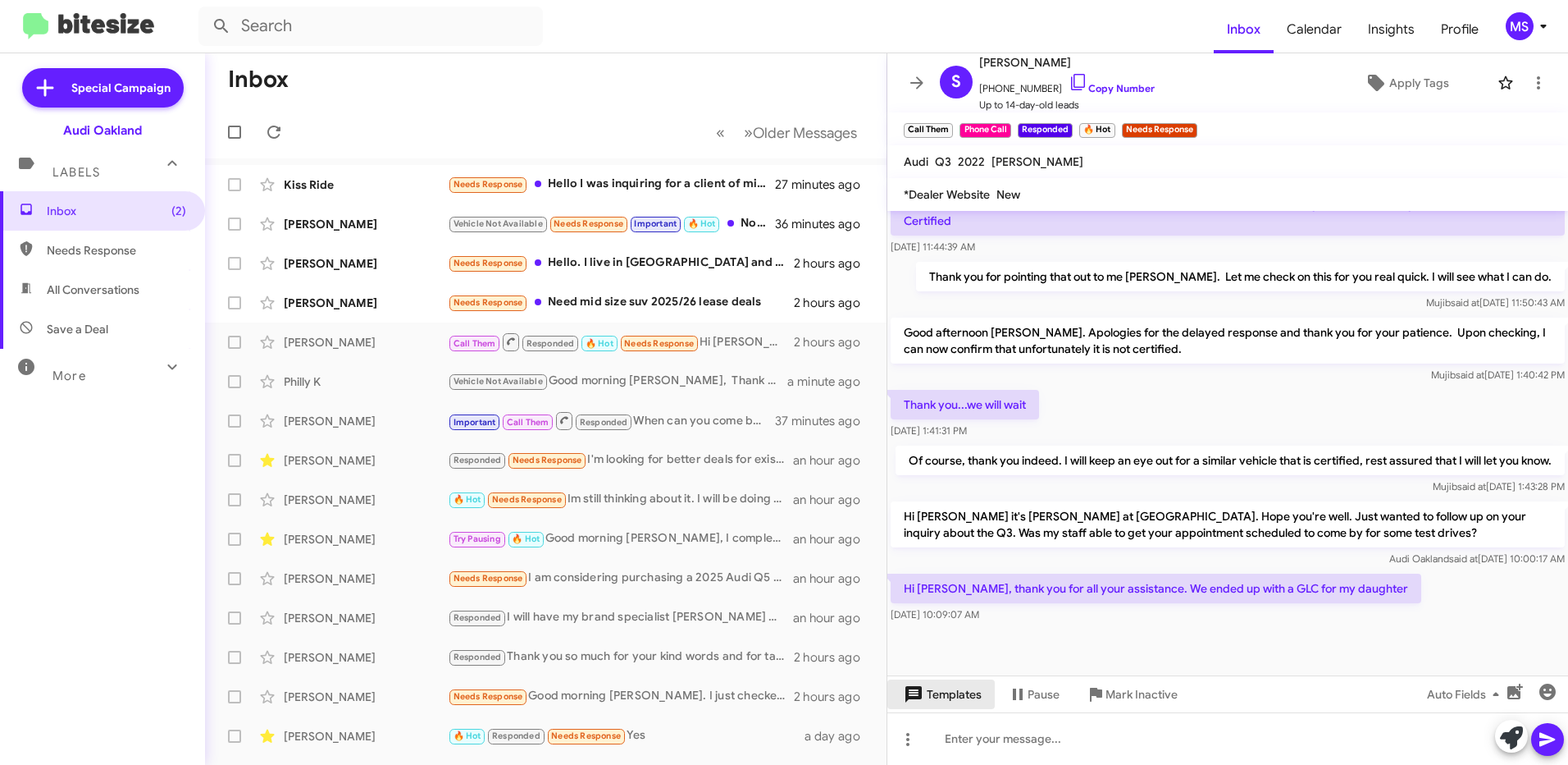
click at [956, 698] on span "Templates" at bounding box center [940, 694] width 81 height 30
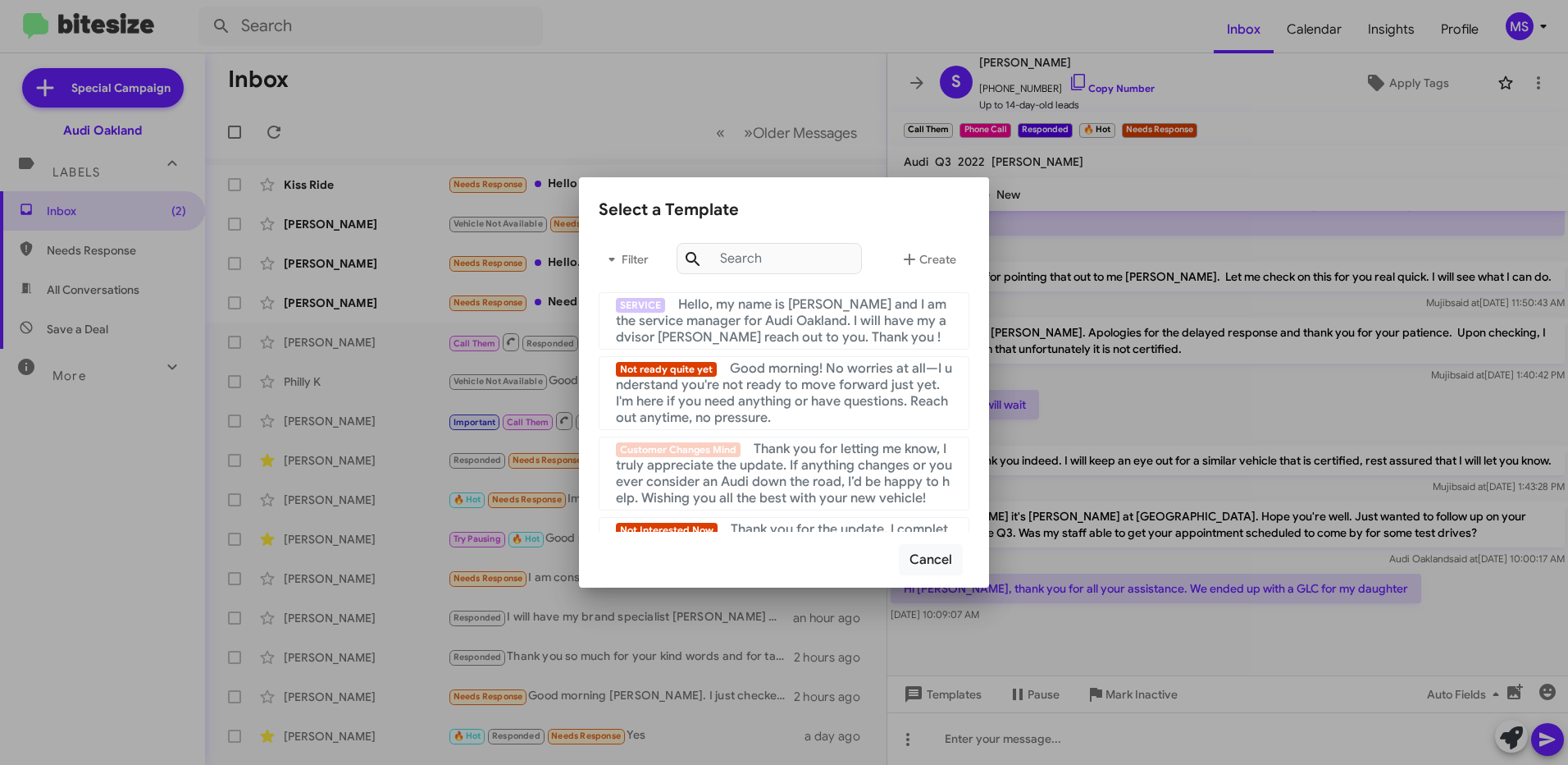
click at [422, 77] on div at bounding box center [784, 382] width 1568 height 765
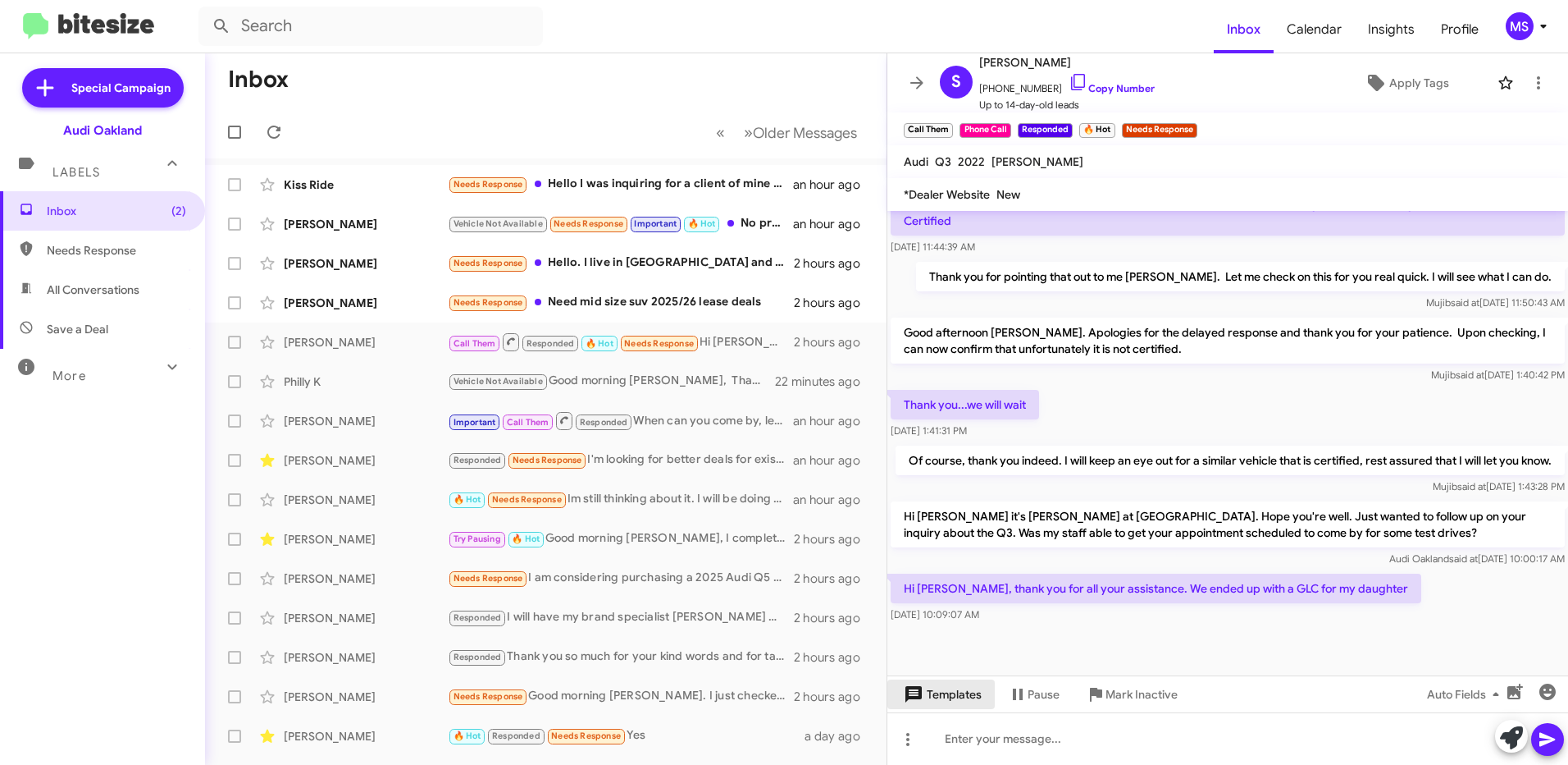
click at [968, 695] on span "Templates" at bounding box center [940, 694] width 81 height 30
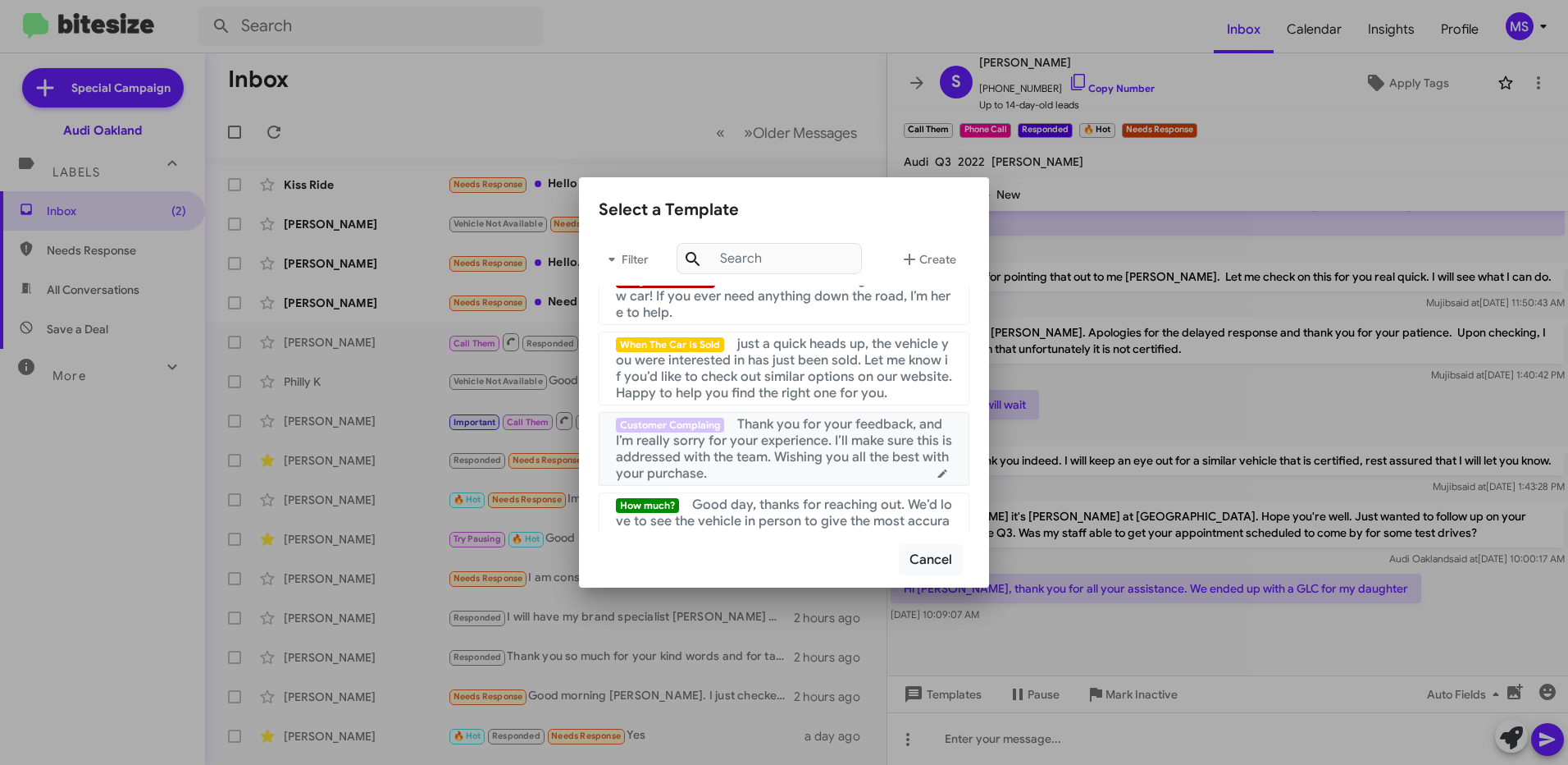
scroll to position [328, 0]
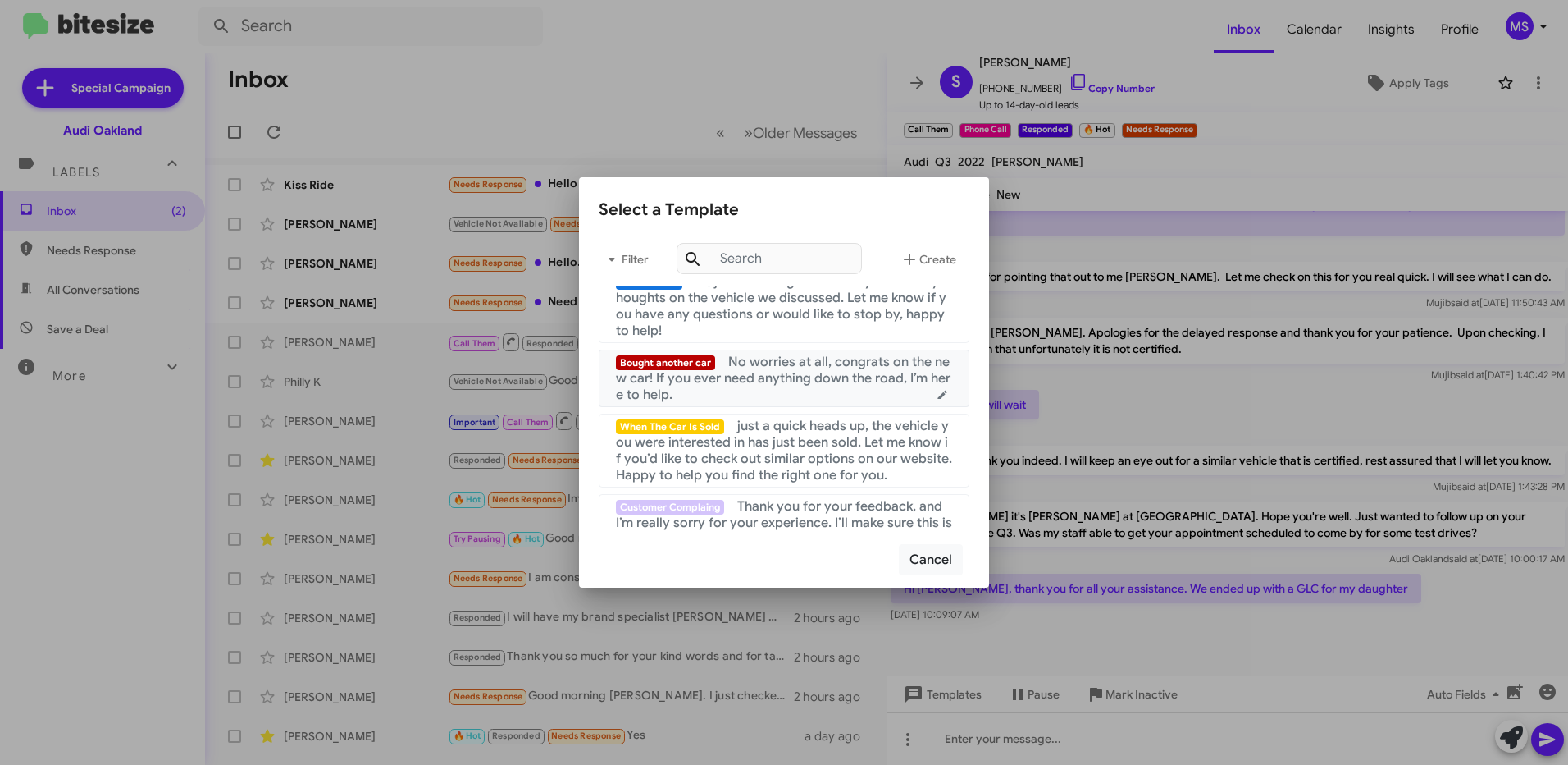
click at [825, 384] on span "No worries at all, congrats on the new car! If you ever need anything down the …" at bounding box center [783, 378] width 334 height 49
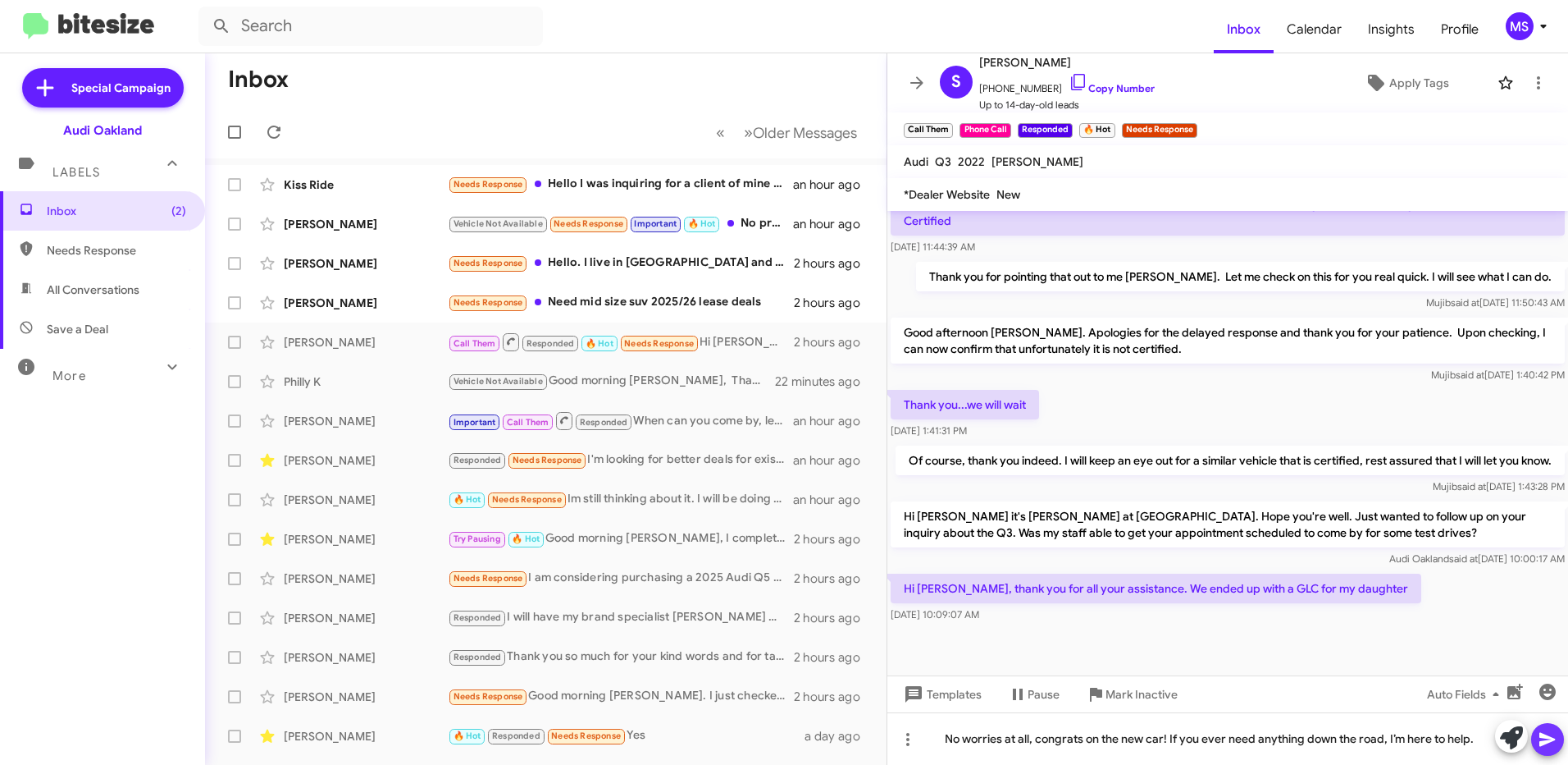
click at [1552, 740] on icon at bounding box center [1547, 739] width 15 height 14
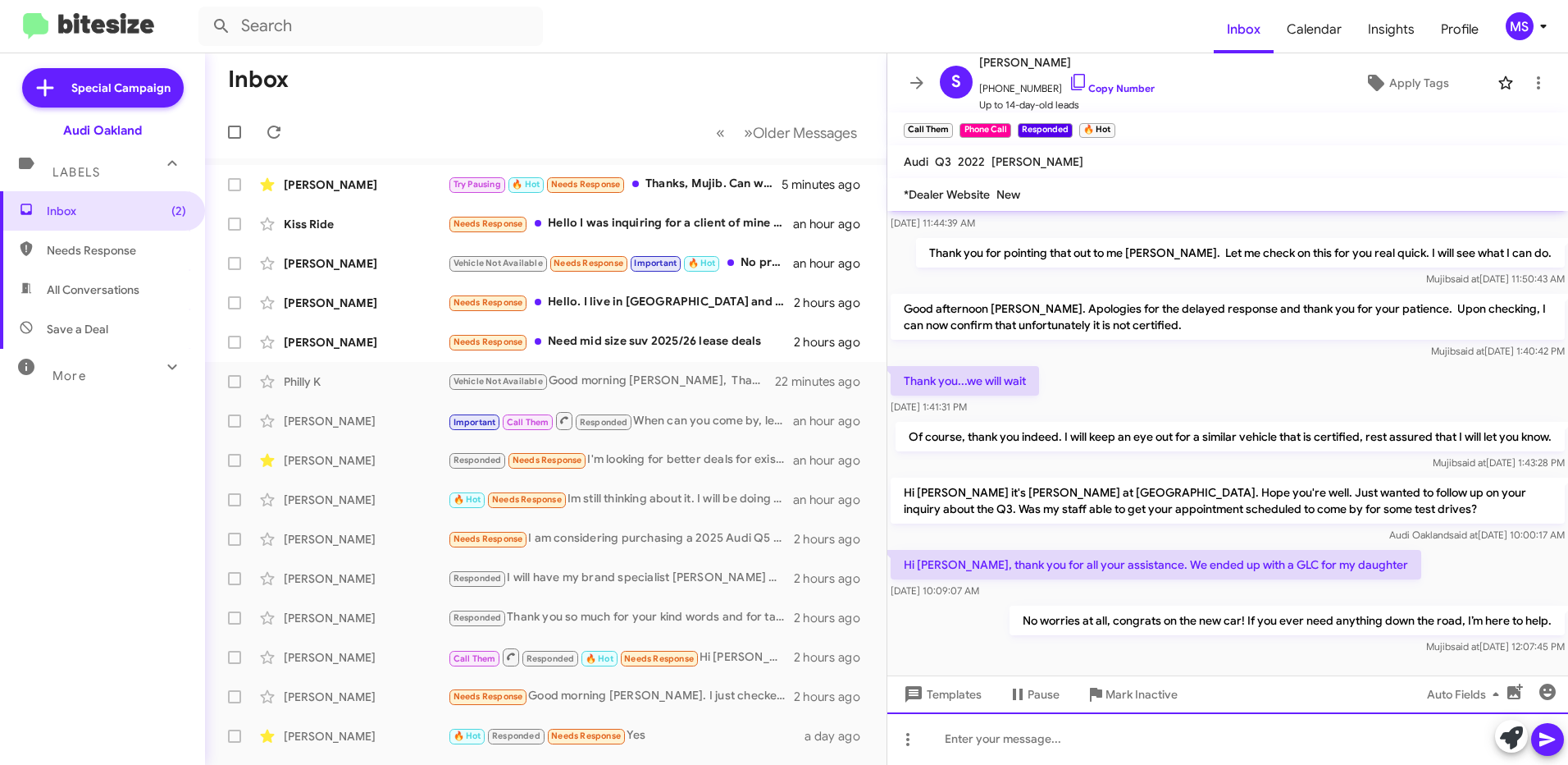
scroll to position [378, 0]
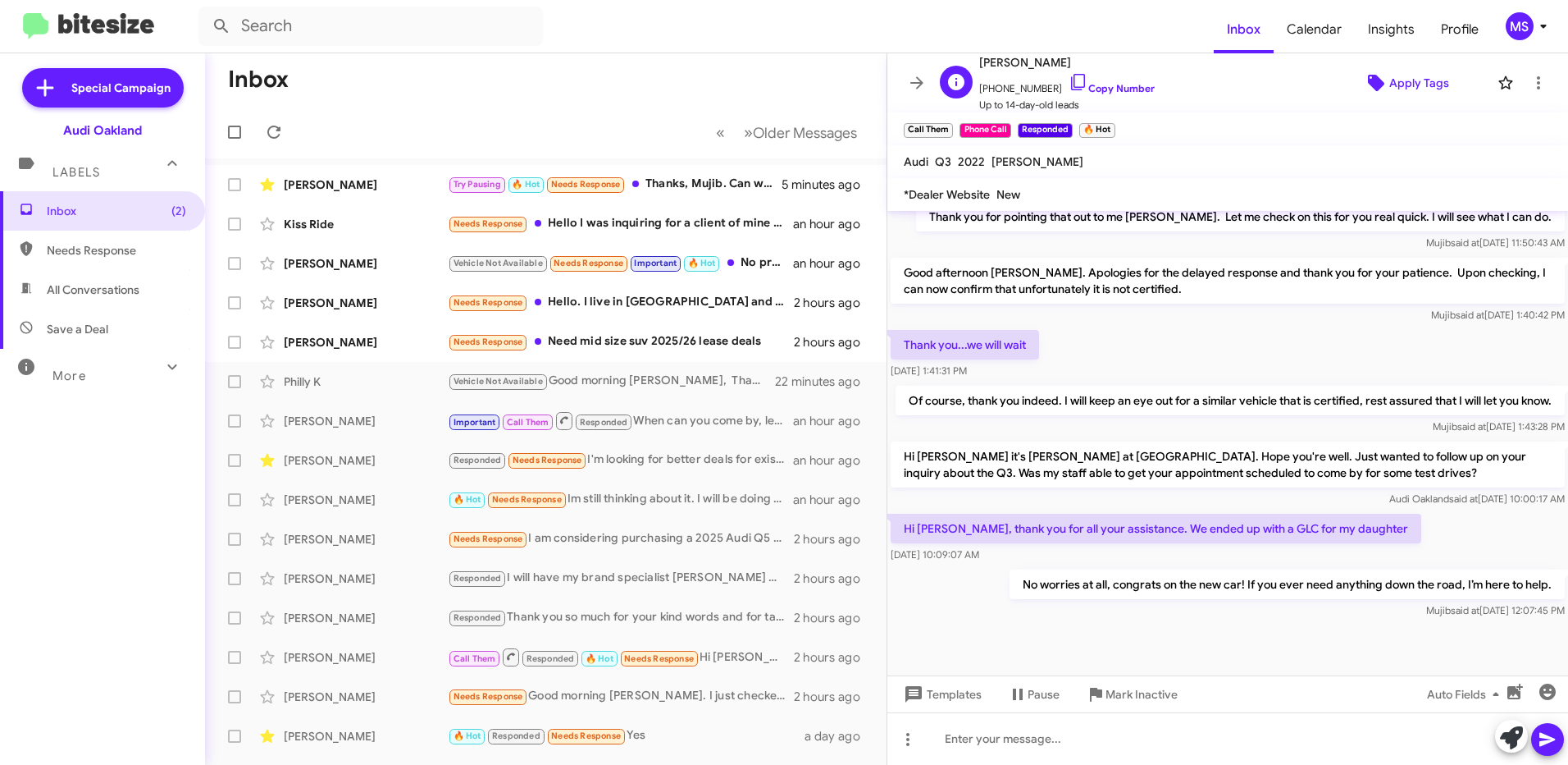
click at [1414, 83] on span "Apply Tags" at bounding box center [1420, 83] width 60 height 30
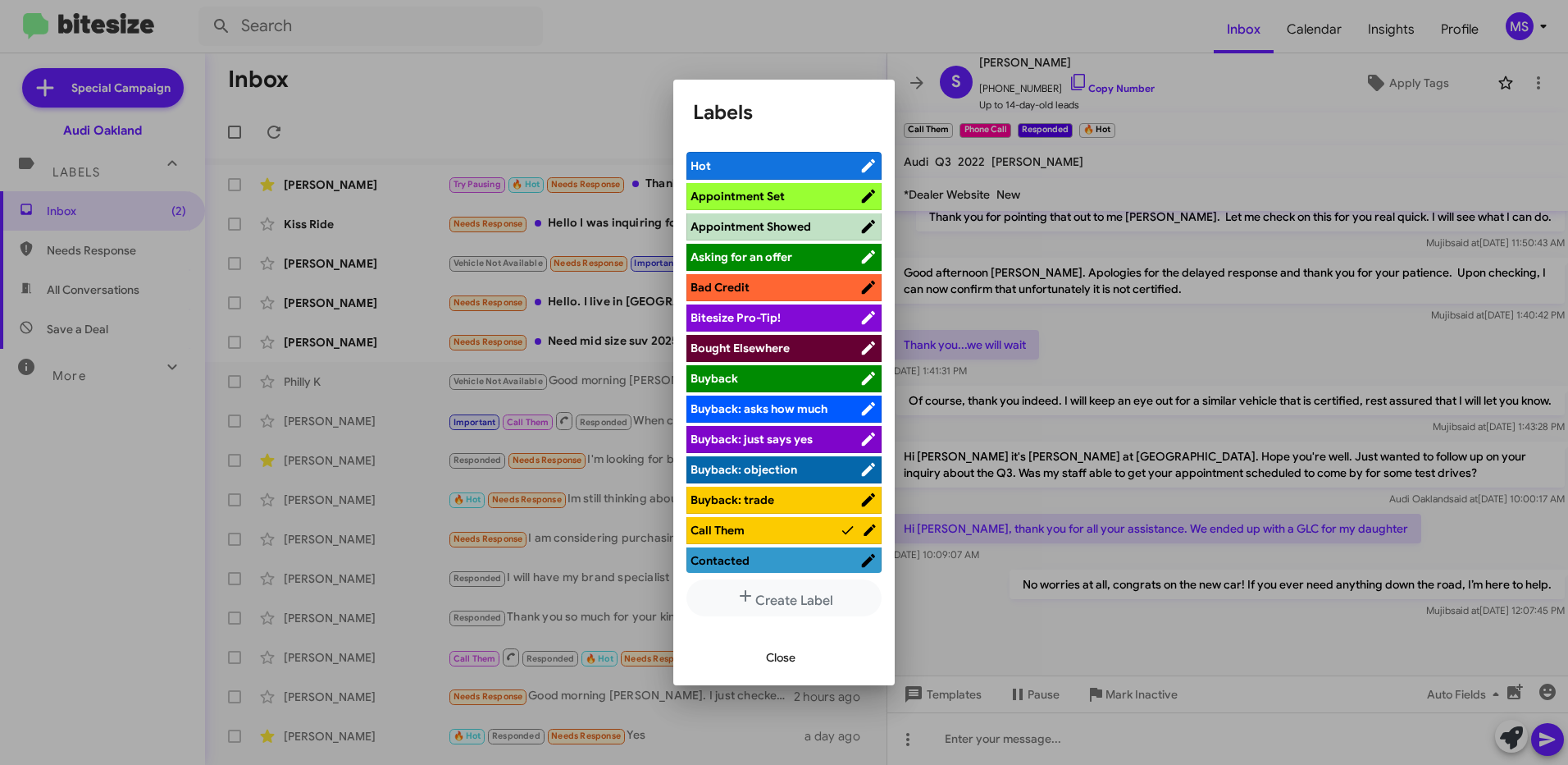
click at [786, 344] on span "Bought Elsewhere" at bounding box center [739, 348] width 99 height 15
click at [778, 656] on span "Close" at bounding box center [780, 657] width 30 height 30
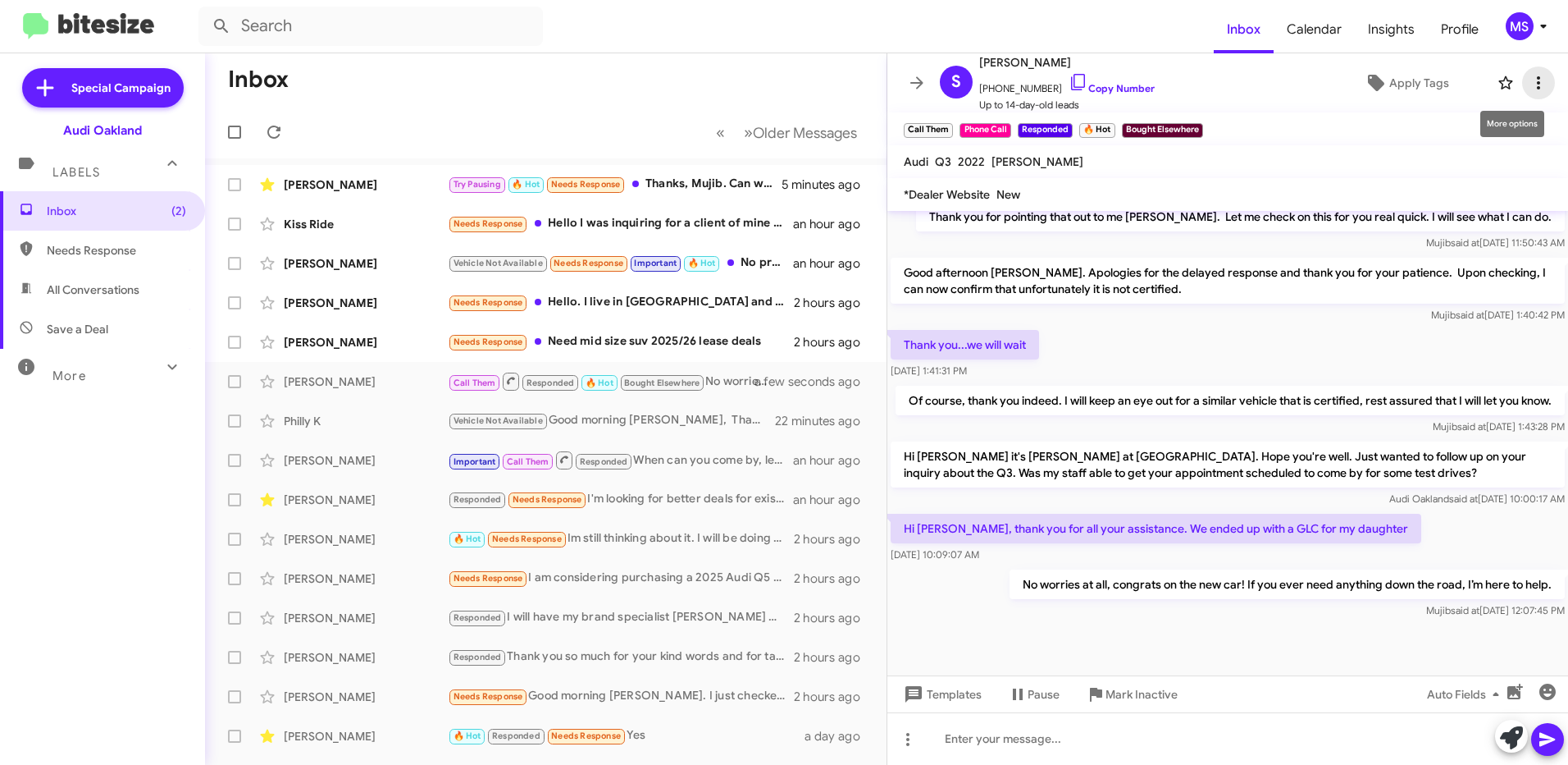
click at [1529, 86] on icon at bounding box center [1539, 83] width 20 height 20
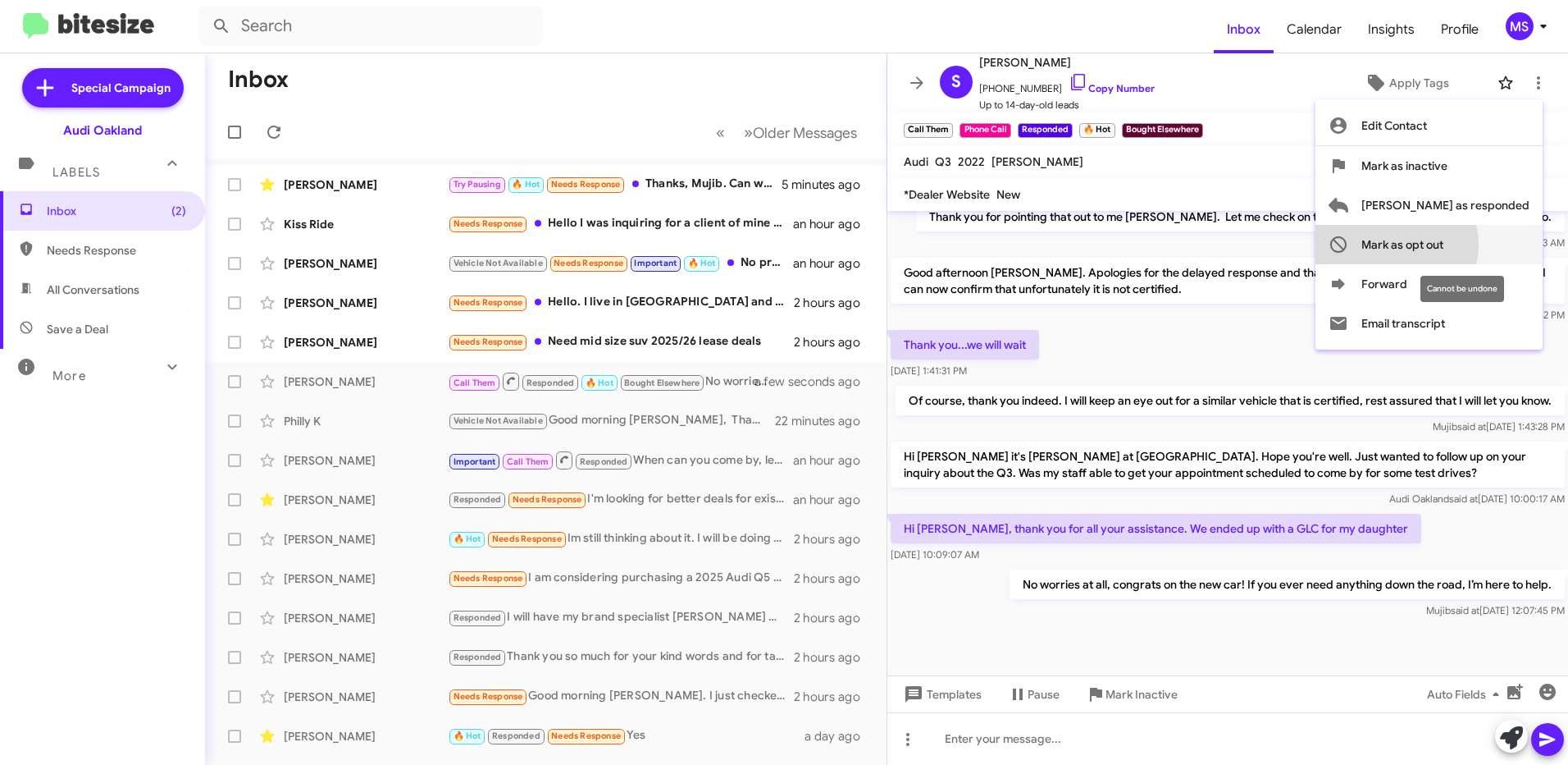
click at [1444, 243] on span "Mark as opt out" at bounding box center [1403, 243] width 82 height 39
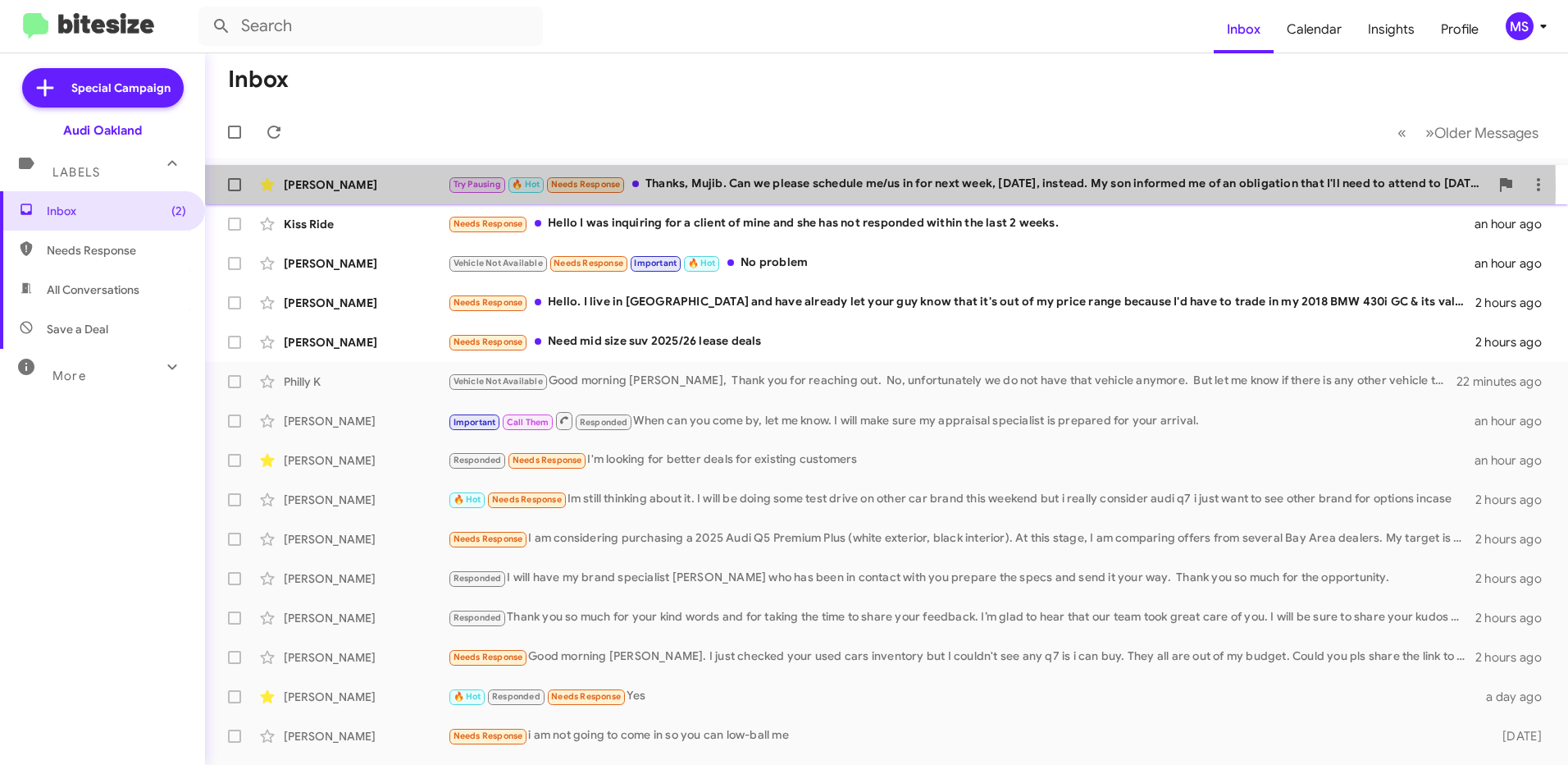
click at [392, 186] on div "Stephen Laszlo" at bounding box center [365, 184] width 164 height 16
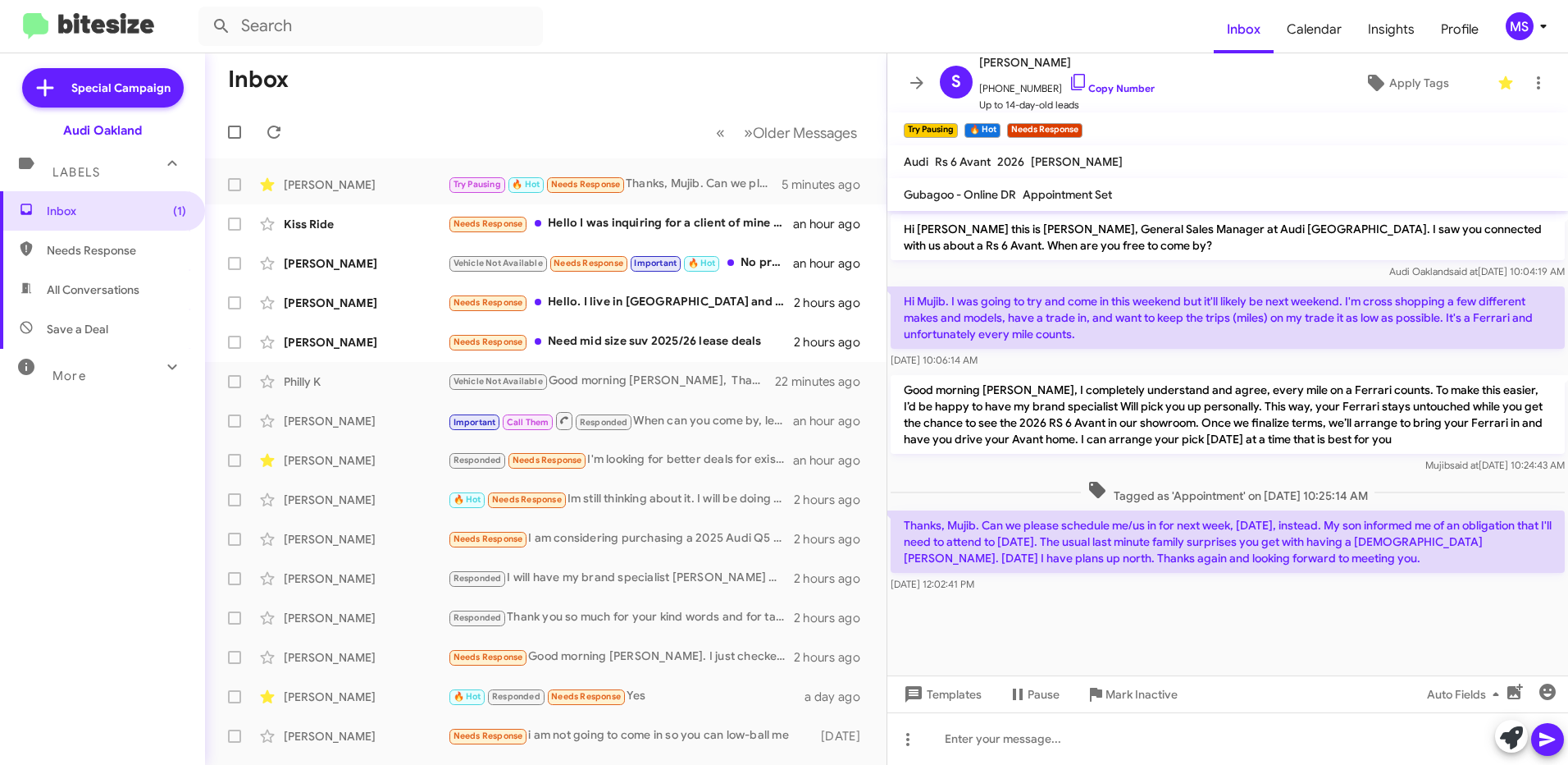
click at [1067, 622] on cdk-virtual-scroll-viewport "Hi Stephen this is Mujib Syed, General Sales Manager at Audi Oakland. I saw you…" at bounding box center [1227, 442] width 680 height 464
drag, startPoint x: 1343, startPoint y: 564, endPoint x: 903, endPoint y: 518, distance: 442.4
click at [903, 518] on p "Thanks, Mujib. Can we please schedule me/us in for next week, Saturday, instead…" at bounding box center [1228, 541] width 674 height 63
copy p "Thanks, Mujib. Can we please schedule me/us in for next week, Saturday, instead…"
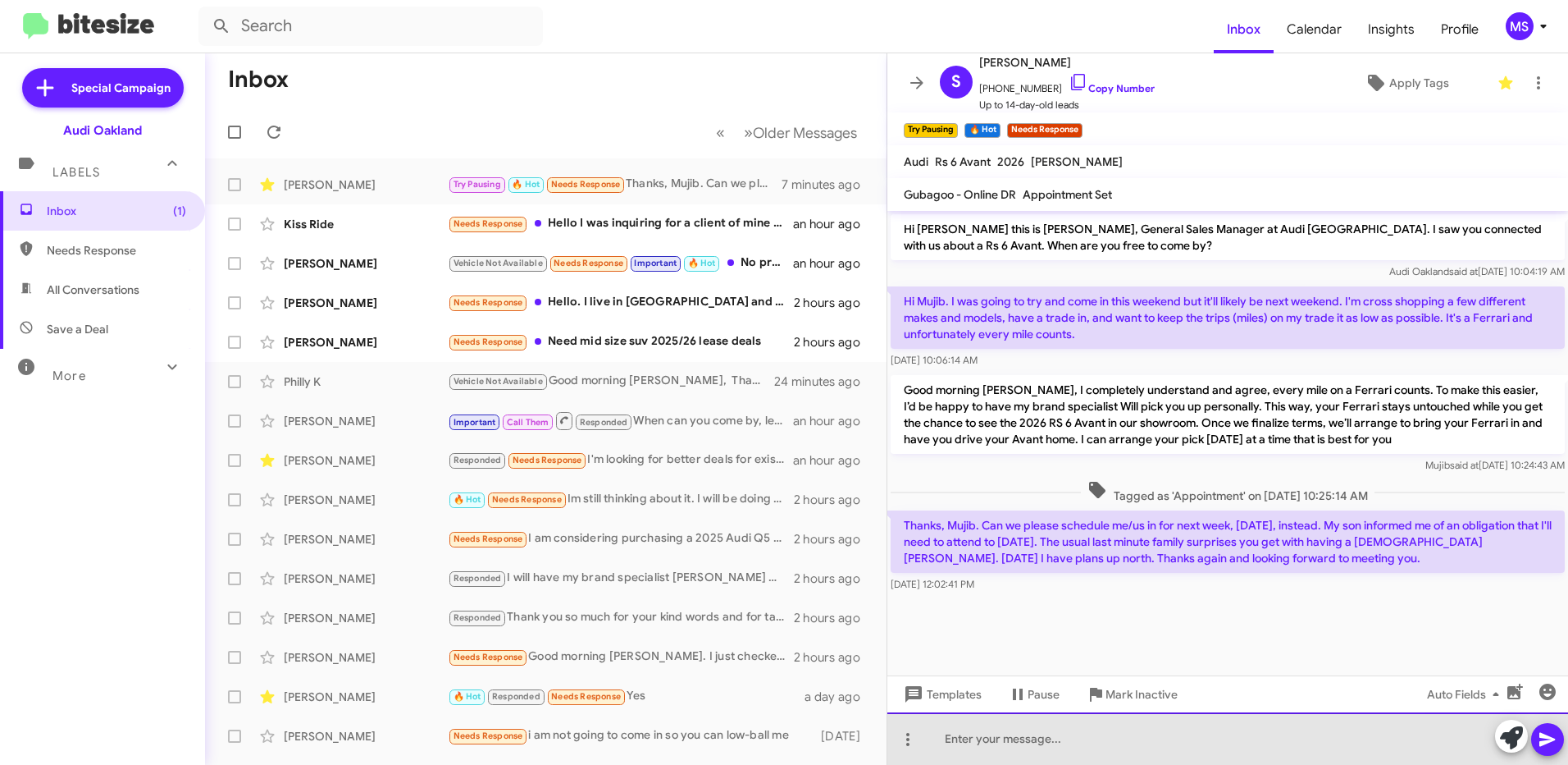
click at [1080, 740] on div at bounding box center [1227, 739] width 680 height 53
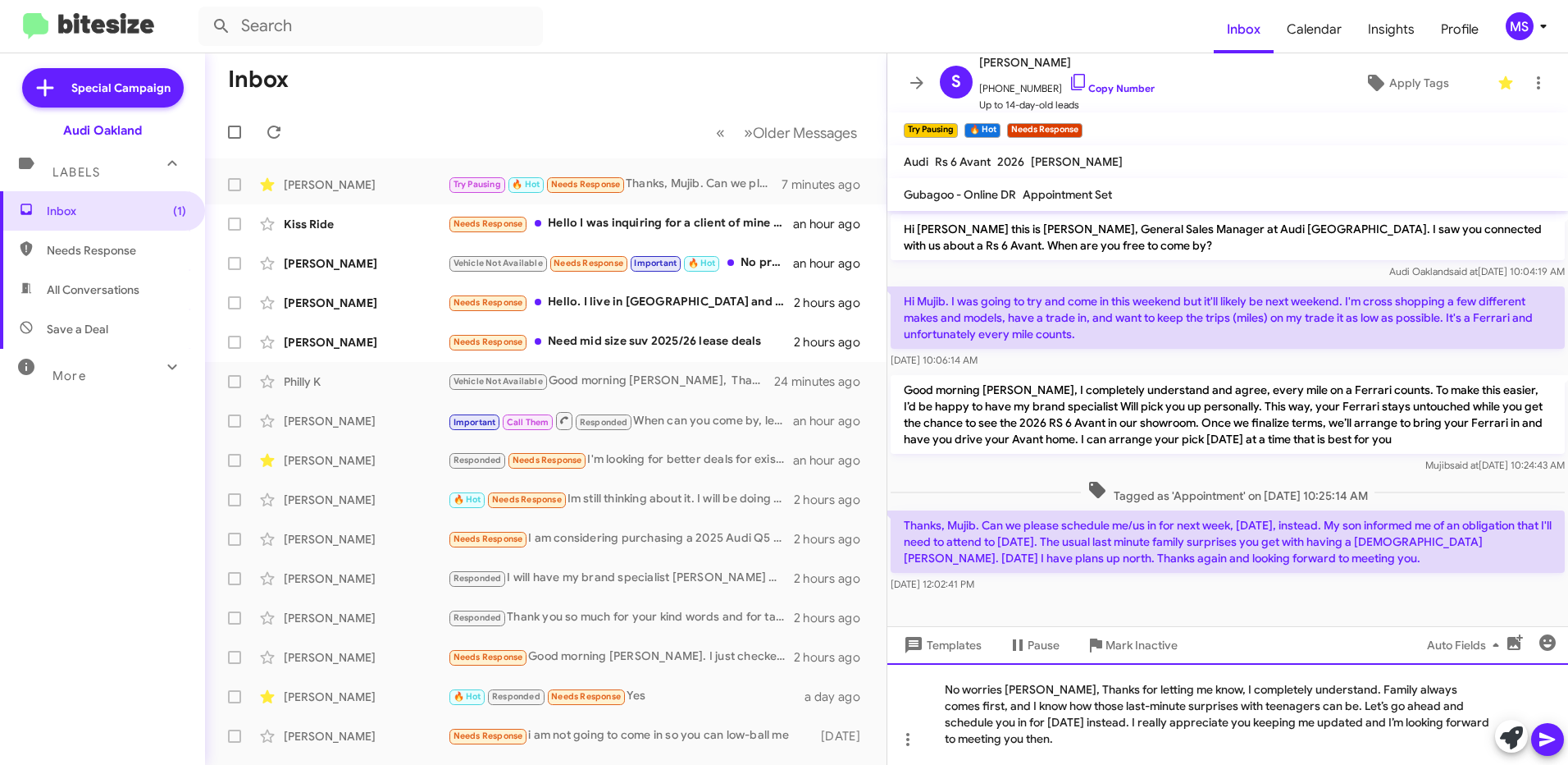
click at [1060, 689] on div "No worries Stephen, Thanks for letting me know, I completely understand. Family…" at bounding box center [1227, 714] width 680 height 102
click at [1087, 710] on div "No worries Stephen, thanks for letting me know, I completely understand. Family…" at bounding box center [1227, 714] width 680 height 102
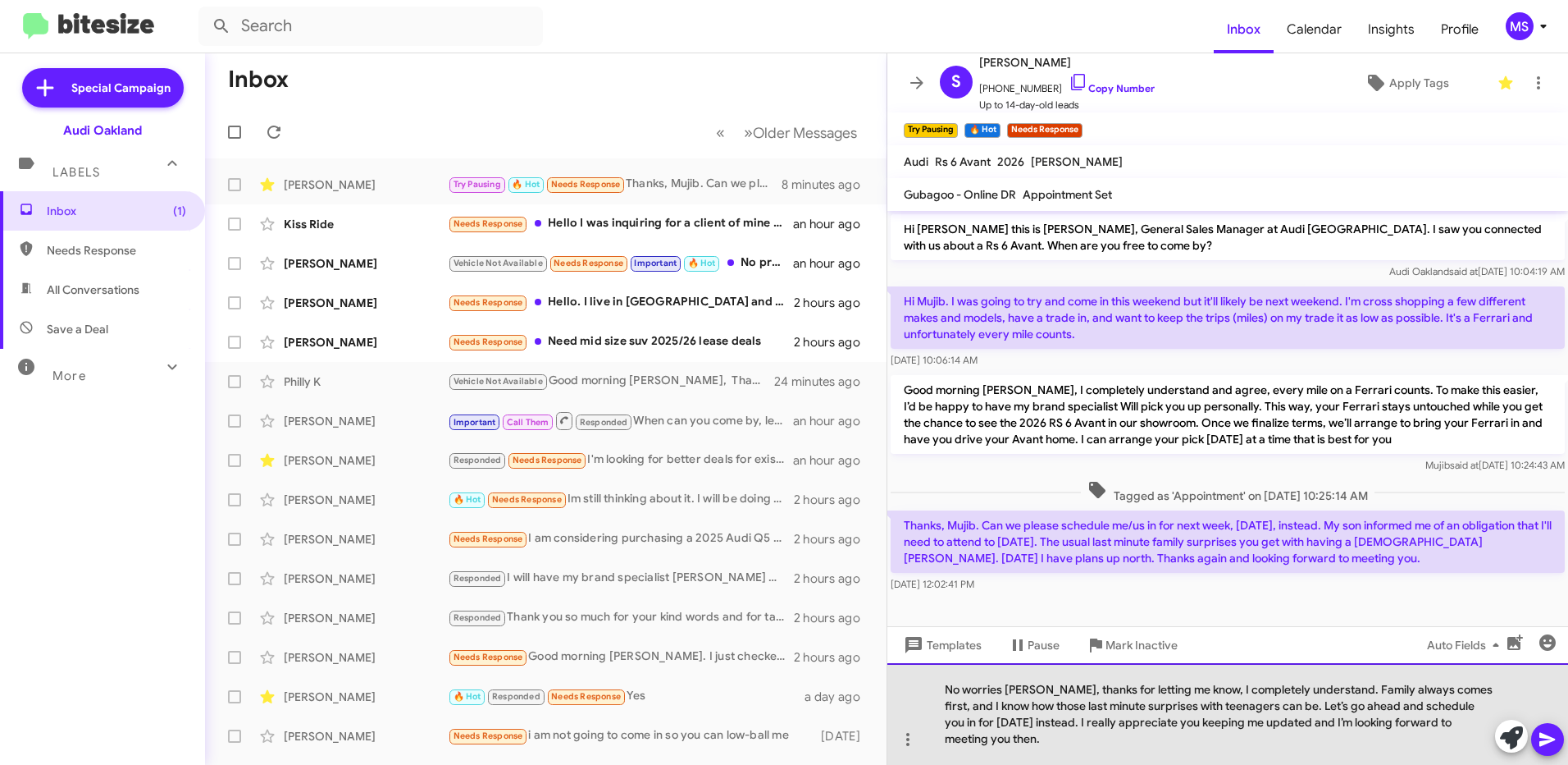
click at [1247, 745] on div "No worries Stephen, thanks for letting me know, I completely understand. Family…" at bounding box center [1227, 714] width 680 height 102
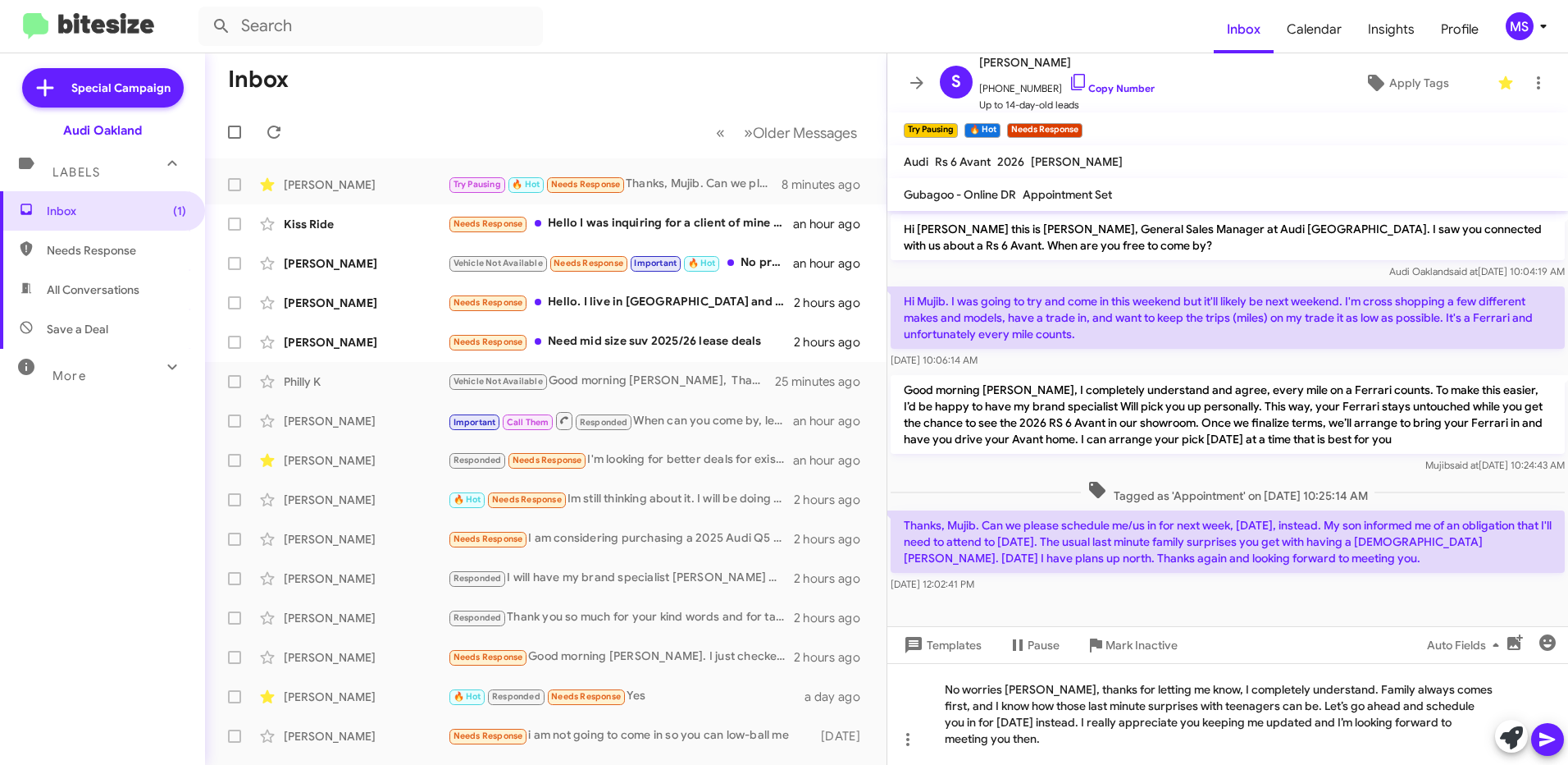
click at [1548, 734] on icon at bounding box center [1548, 740] width 20 height 20
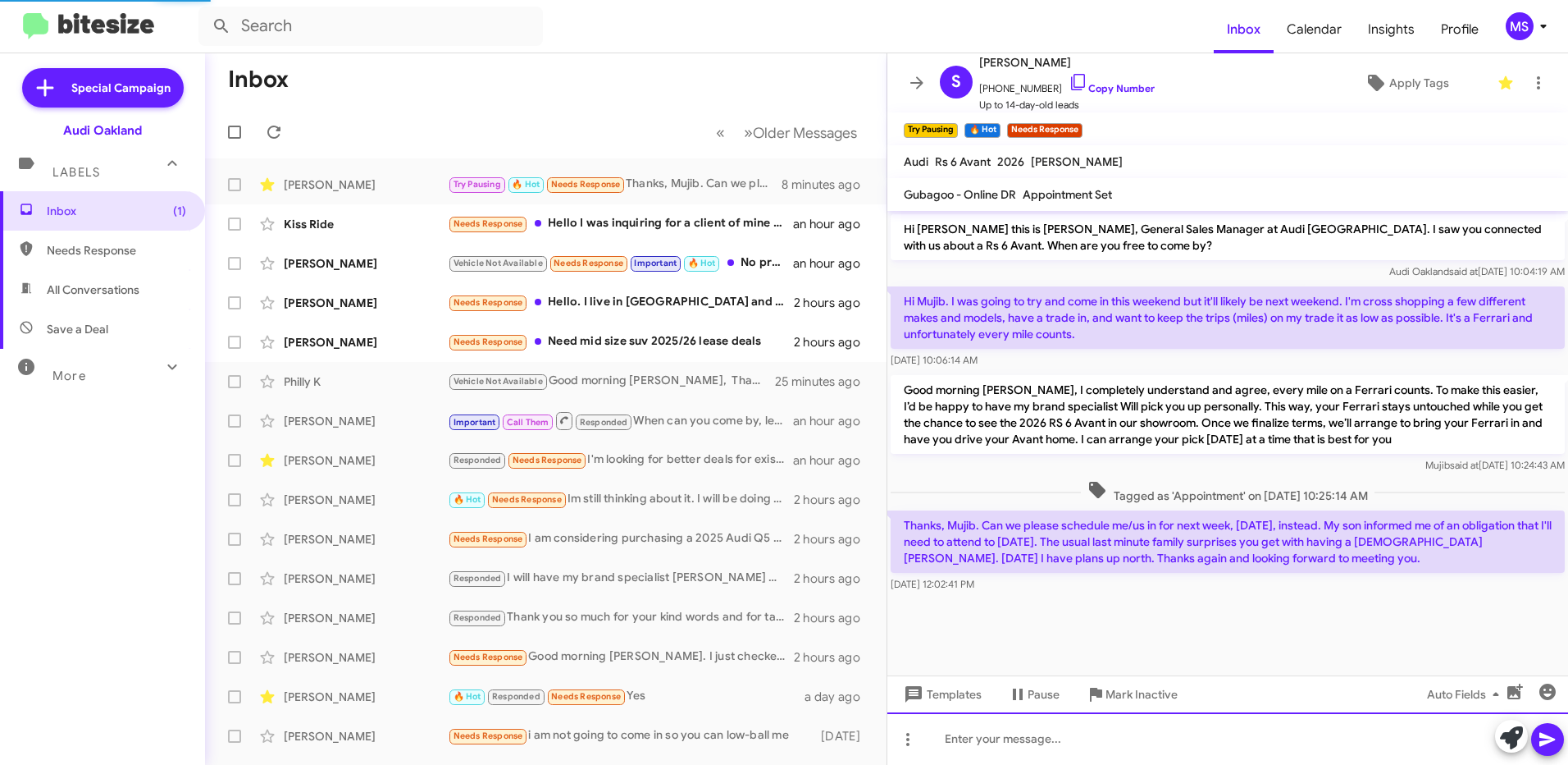
scroll to position [34, 0]
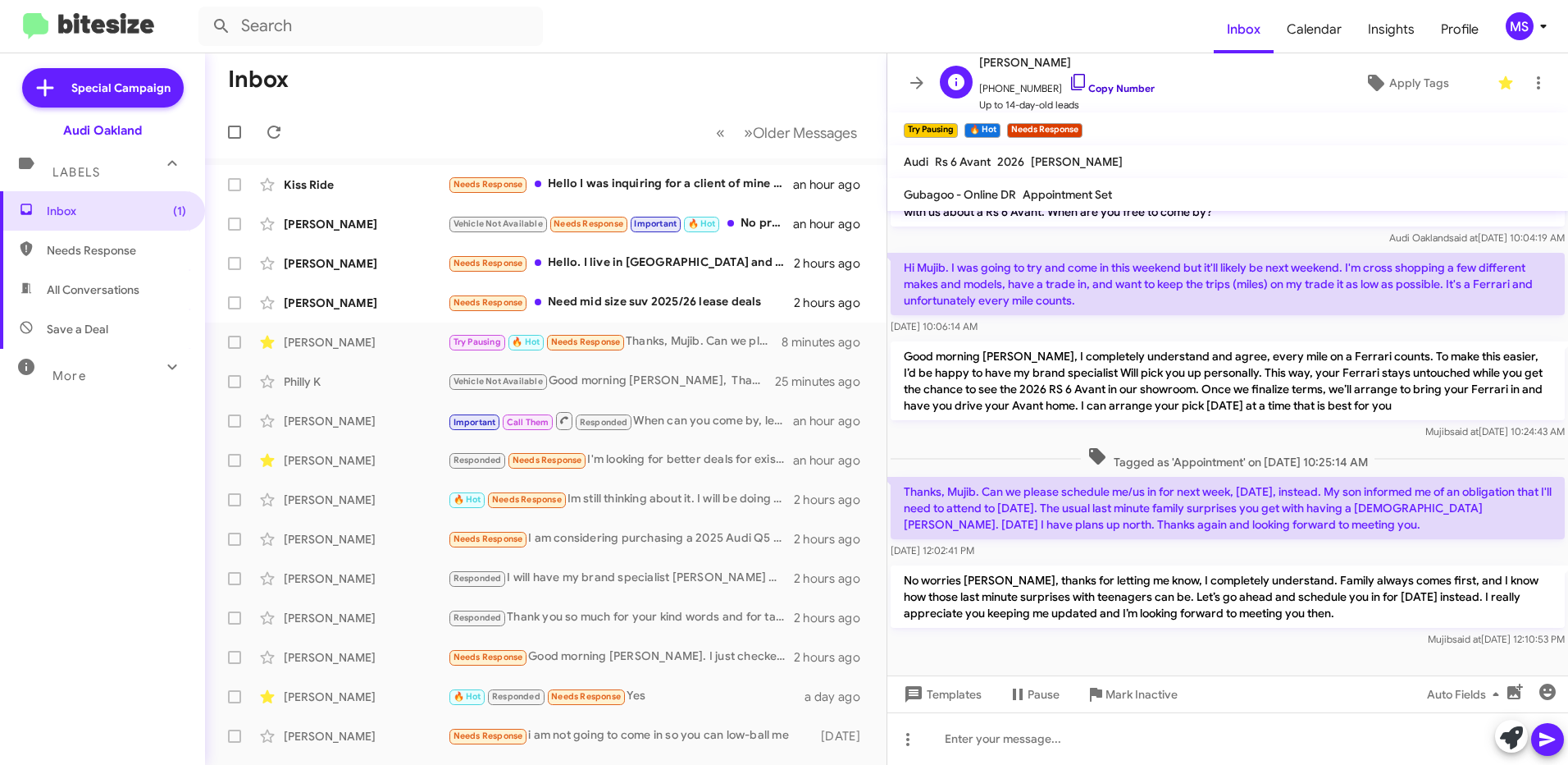
click at [1110, 85] on link "Copy Number" at bounding box center [1112, 88] width 86 height 13
click at [1371, 543] on div "Oct 2, 2025, 12:02:41 PM" at bounding box center [1228, 551] width 674 height 16
